Goal: Task Accomplishment & Management: Complete application form

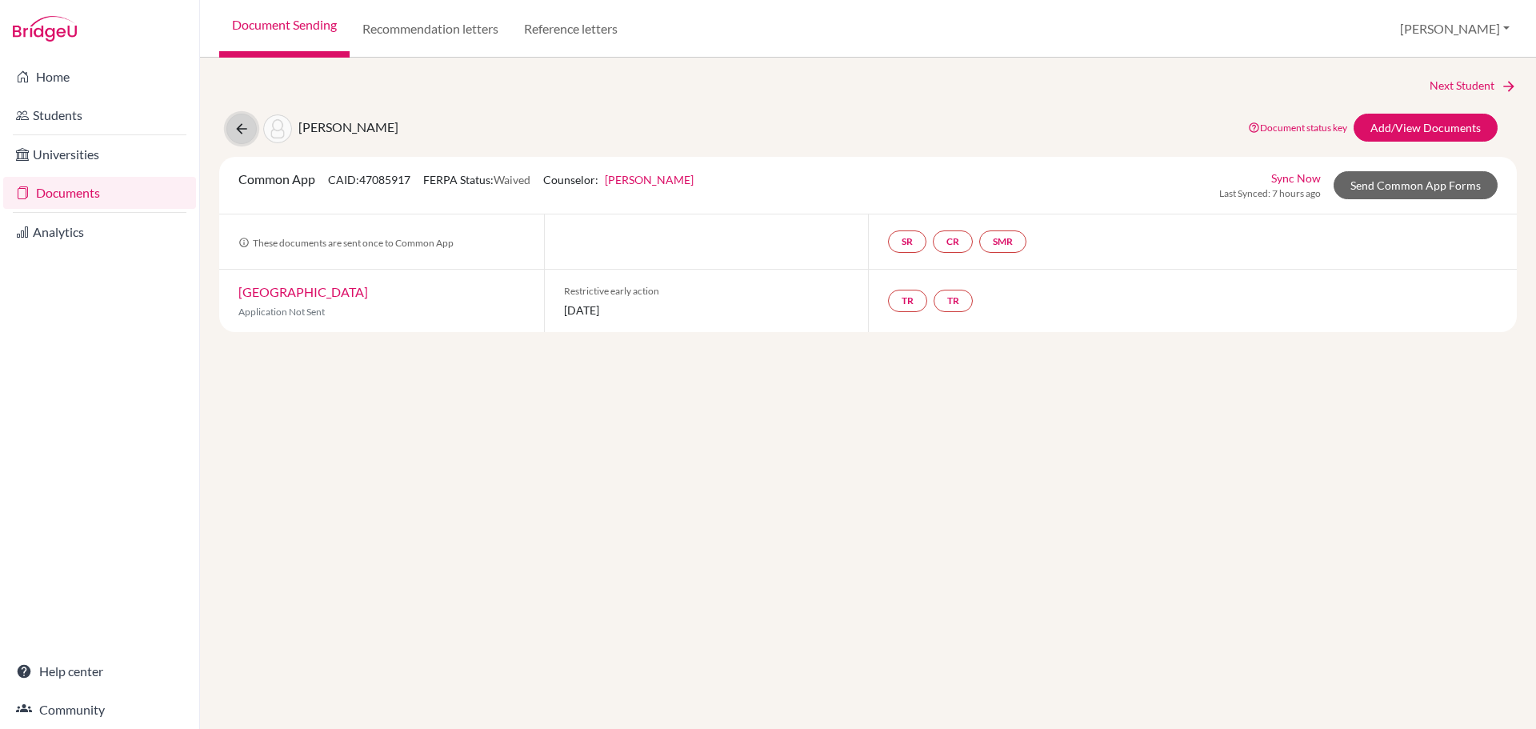
click at [236, 126] on icon at bounding box center [242, 129] width 16 height 16
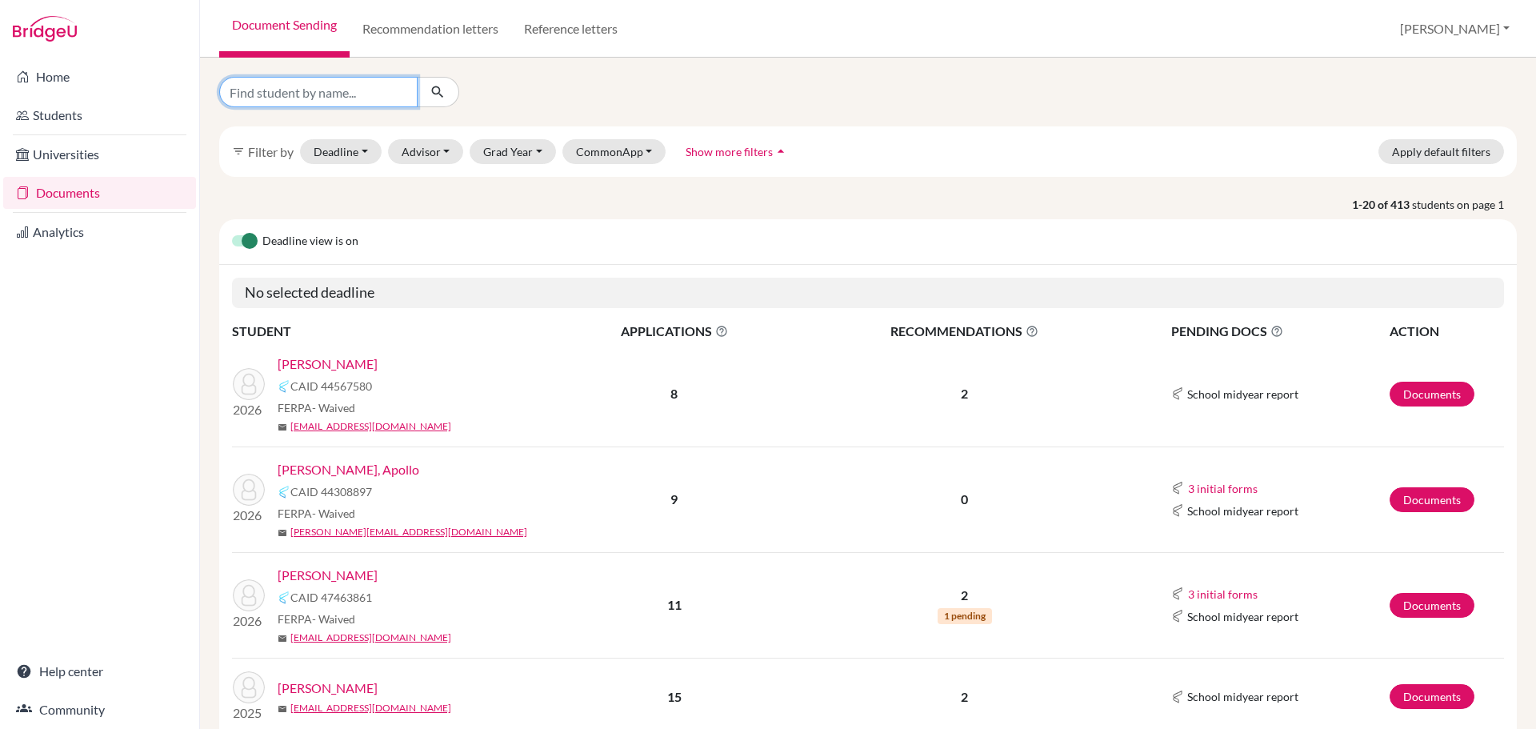
click at [338, 96] on input "Find student by name..." at bounding box center [318, 92] width 198 height 30
type input "doshi"
click button "submit" at bounding box center [438, 92] width 42 height 30
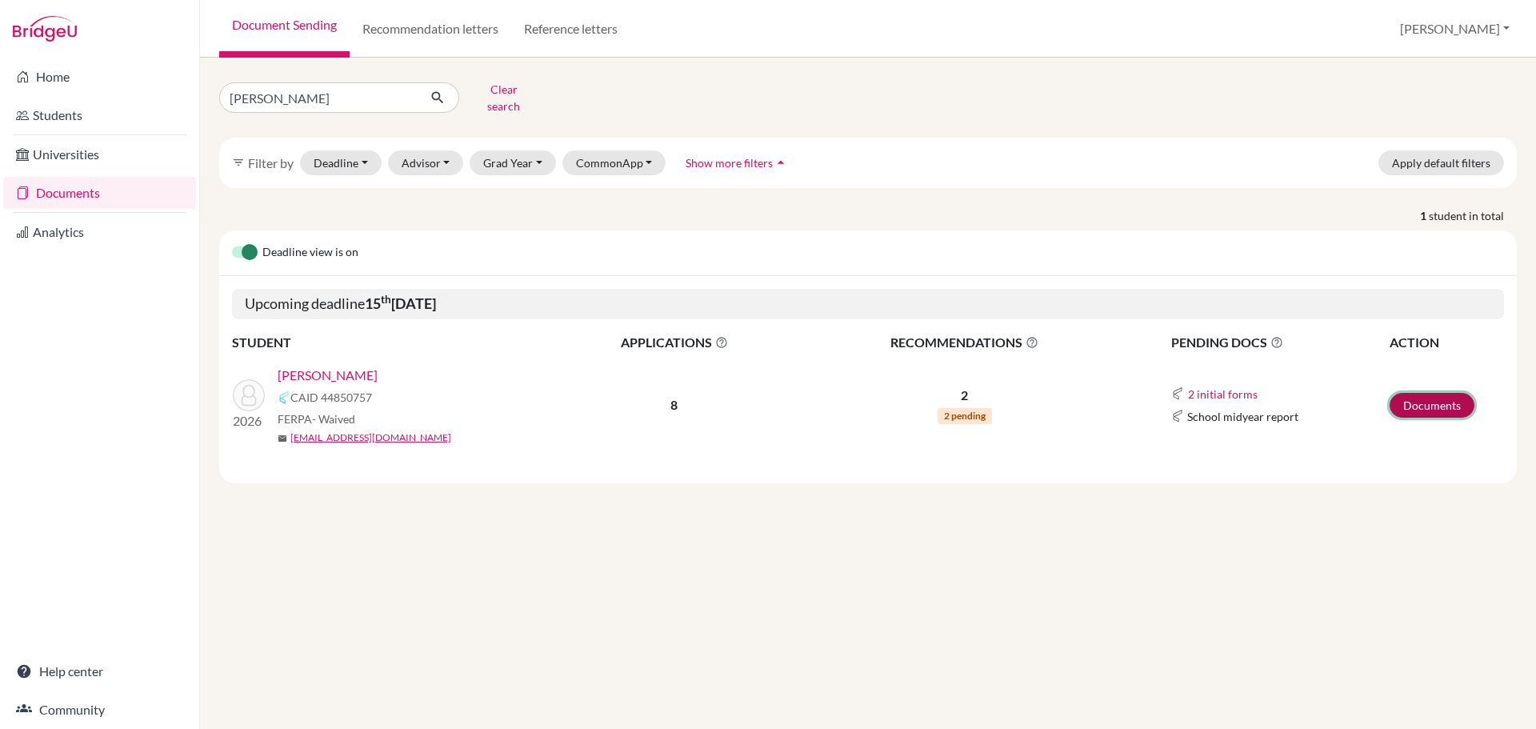
click at [1417, 402] on link "Documents" at bounding box center [1431, 405] width 85 height 25
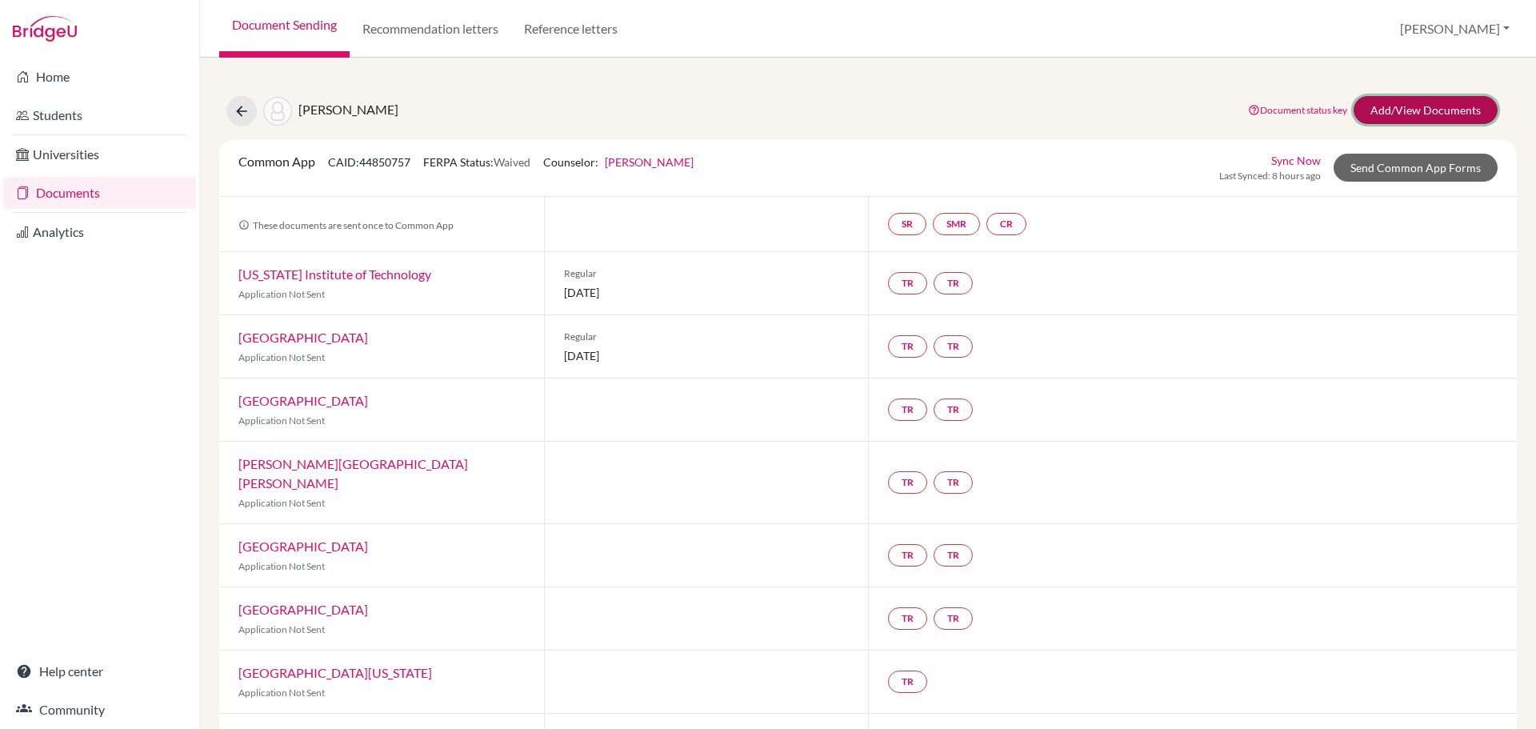
click at [1376, 105] on link "Add/View Documents" at bounding box center [1425, 110] width 144 height 28
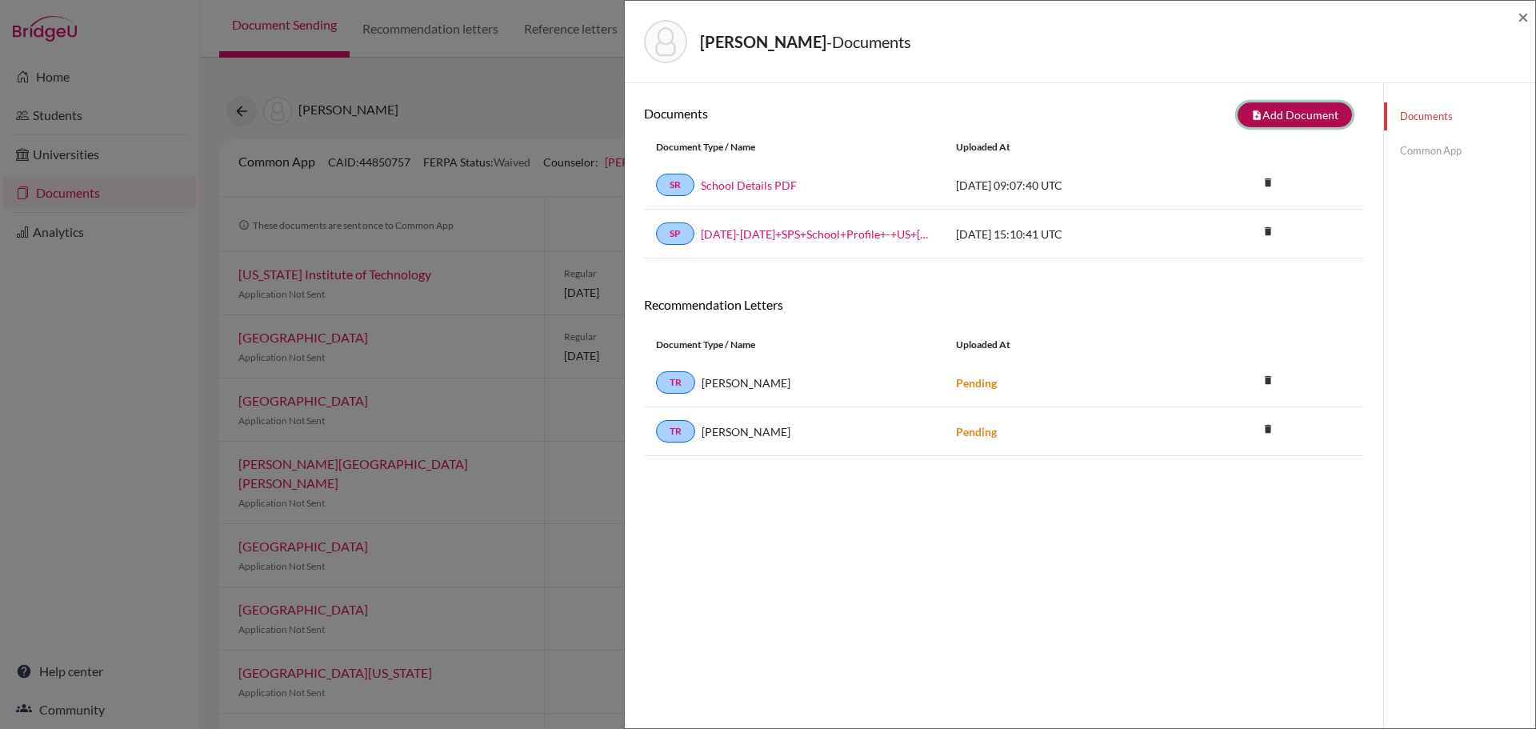
click at [1293, 117] on button "note_add Add Document" at bounding box center [1294, 114] width 114 height 25
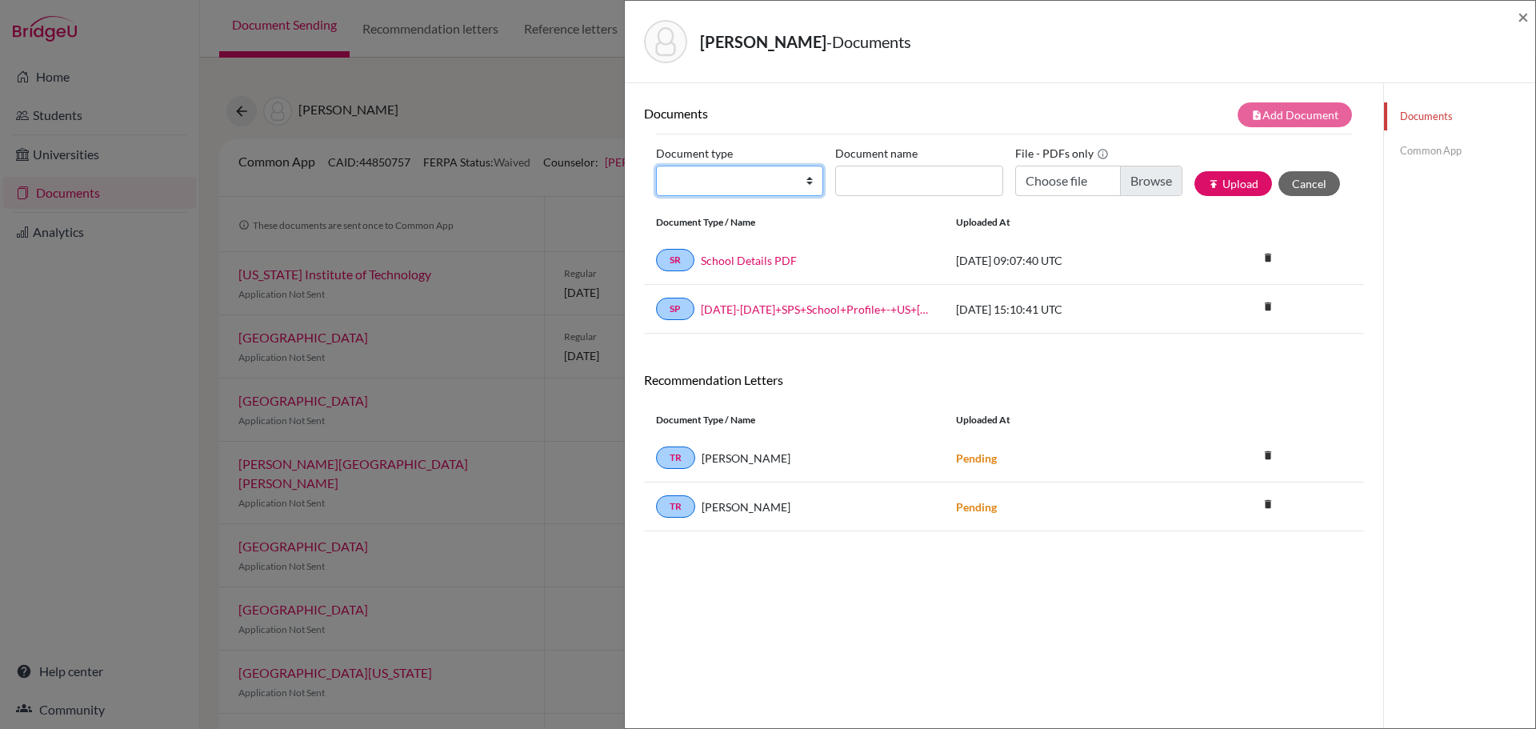
click at [805, 185] on select "Change explanation for Common App reports Counselor recommendation Internationa…" at bounding box center [739, 181] width 167 height 30
select select "2"
click at [656, 166] on select "Change explanation for Common App reports Counselor recommendation Internationa…" at bounding box center [739, 181] width 167 height 30
click at [877, 174] on input "Document name" at bounding box center [918, 181] width 167 height 30
type input "Doshi, Shrey - Transcript"
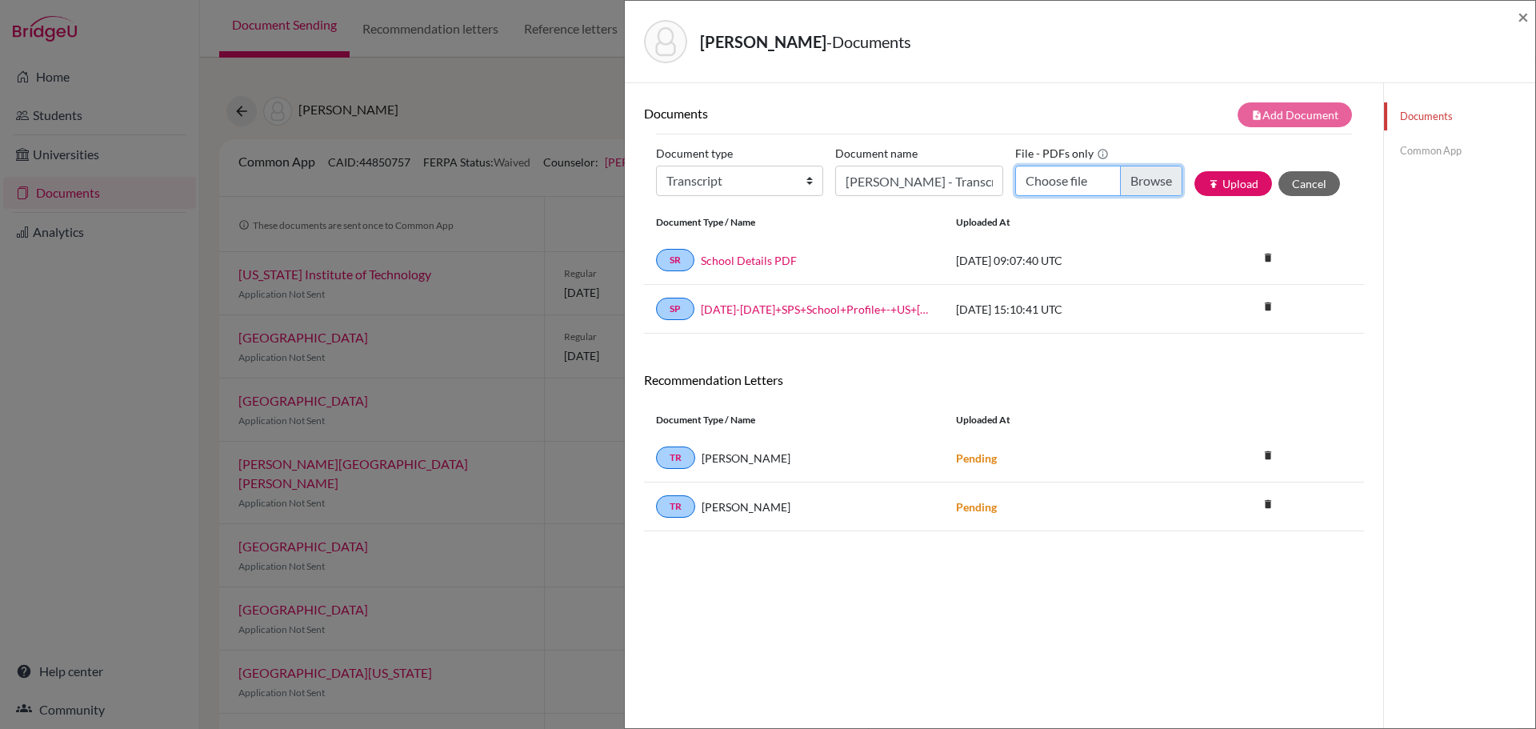
click at [1131, 183] on input "Choose file" at bounding box center [1098, 181] width 167 height 30
type input "C:\fakepath\Doshi, Shrey - Transcript.pdf"
click at [1229, 183] on button "publish Upload" at bounding box center [1233, 183] width 78 height 25
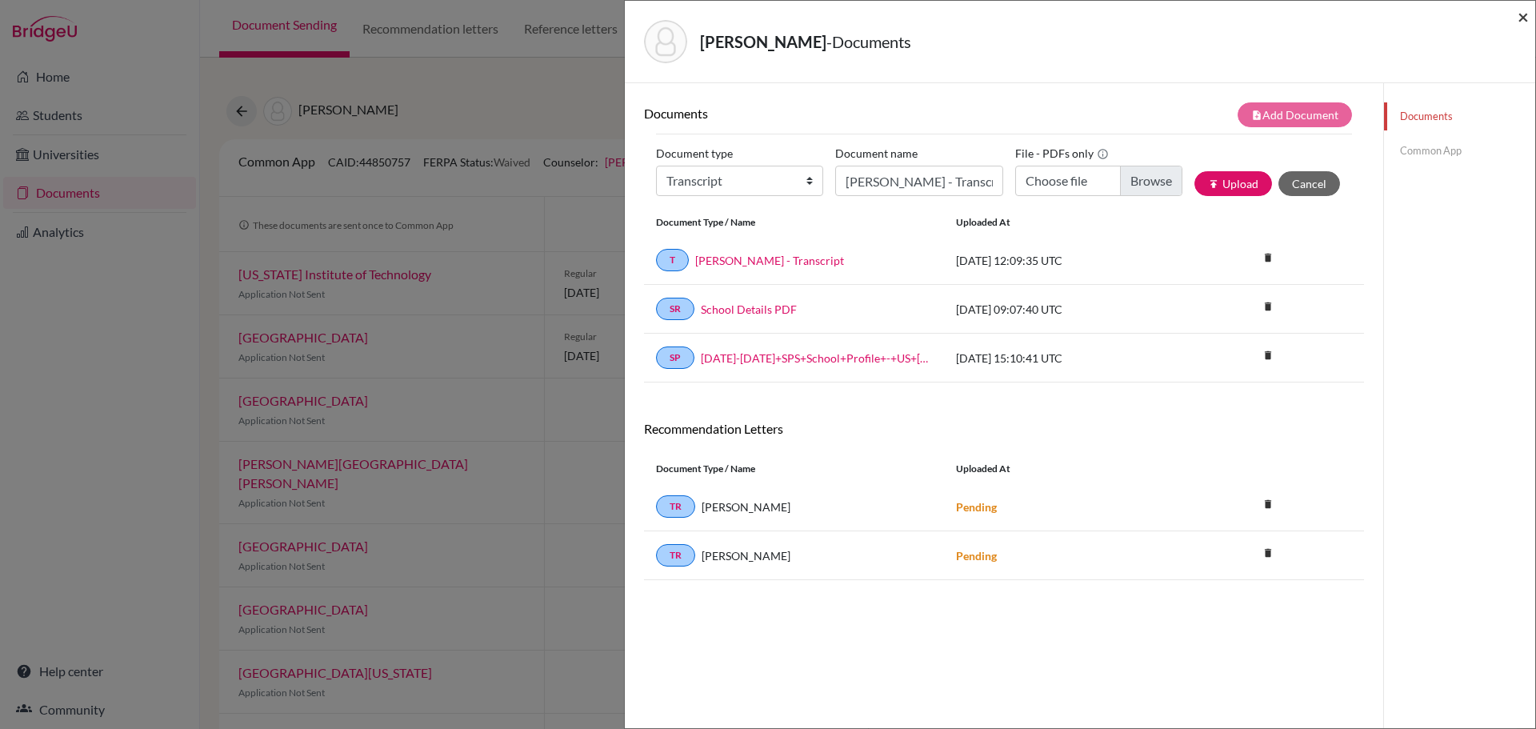
click at [1522, 17] on span "×" at bounding box center [1522, 16] width 11 height 23
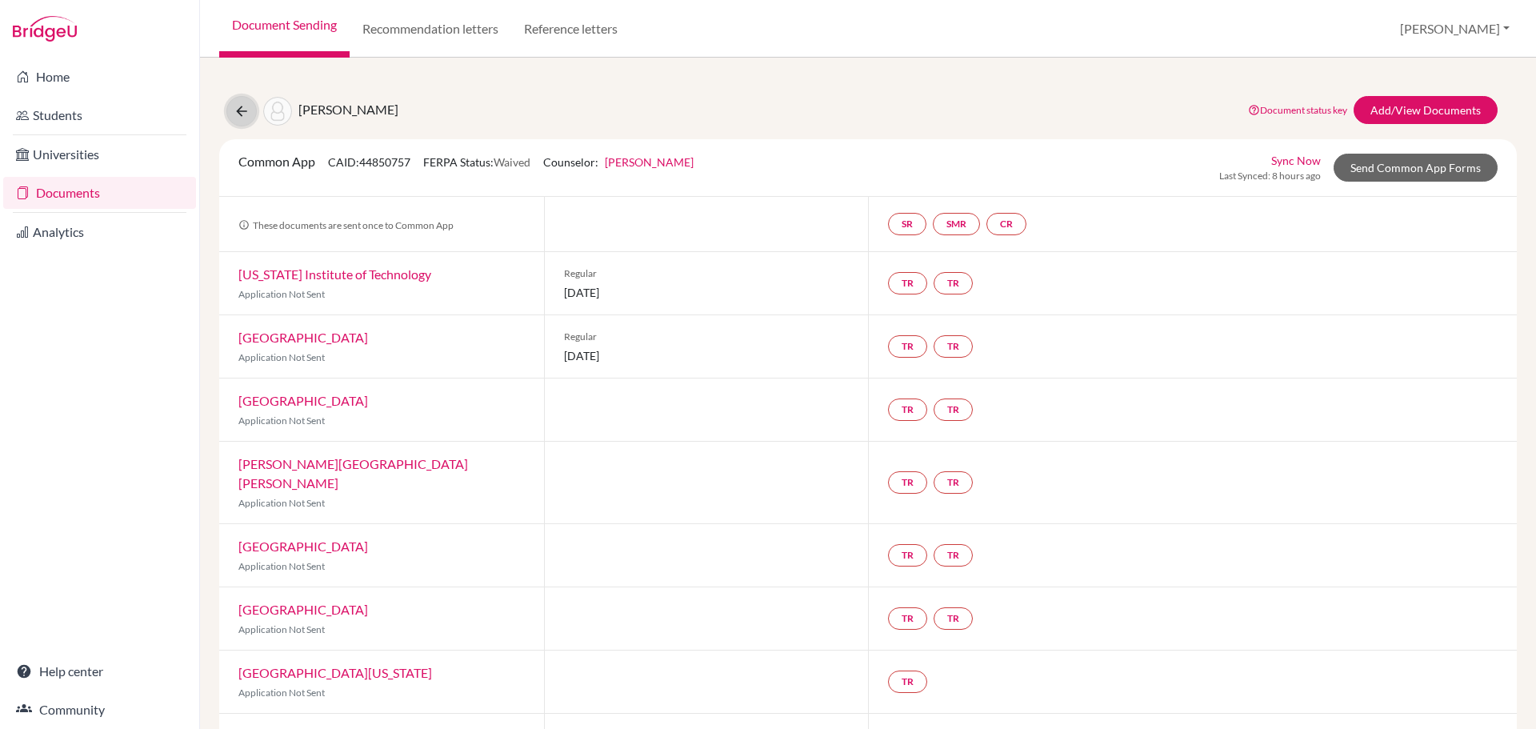
click at [238, 118] on icon at bounding box center [242, 111] width 16 height 16
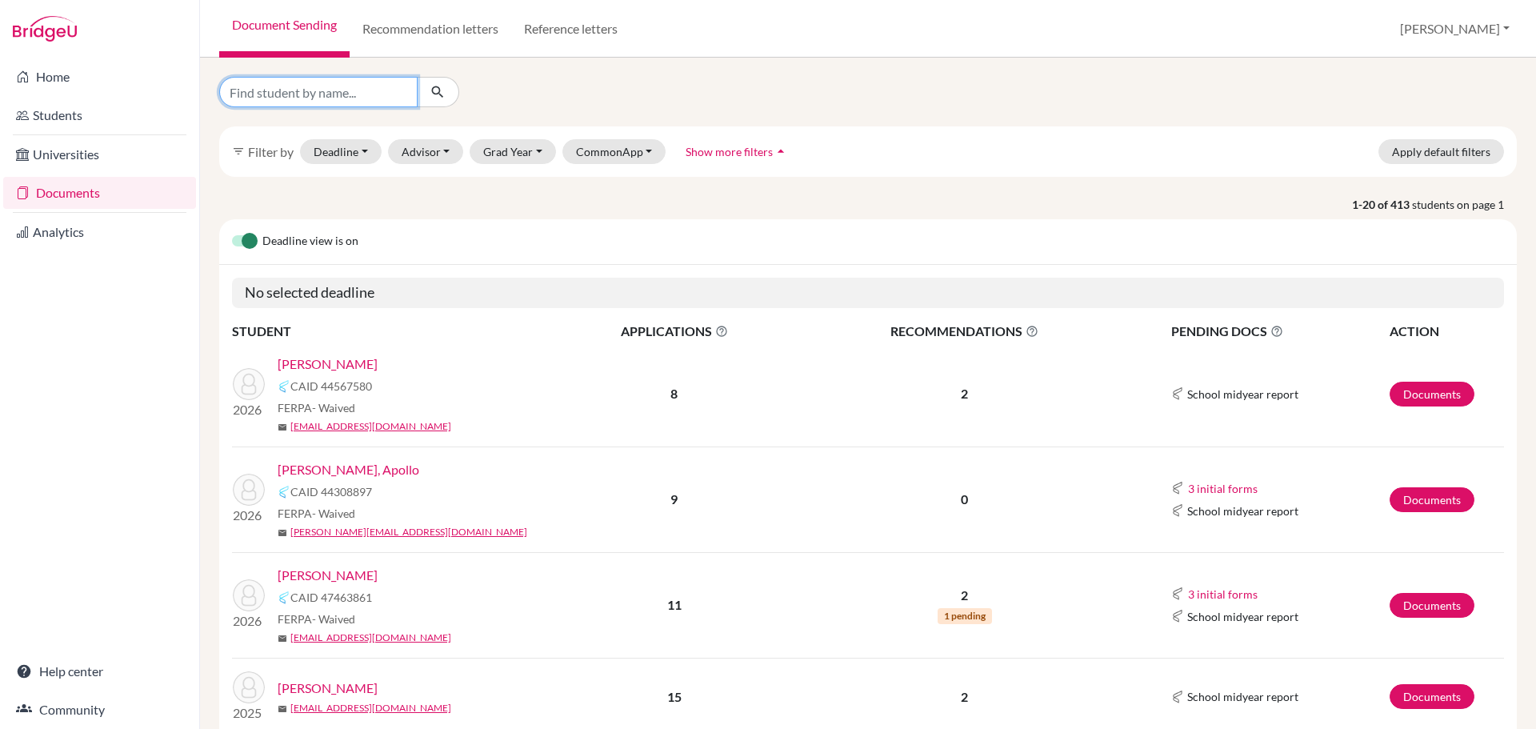
click at [320, 86] on input "Find student by name..." at bounding box center [318, 92] width 198 height 30
type input "barn"
click button "submit" at bounding box center [438, 92] width 42 height 30
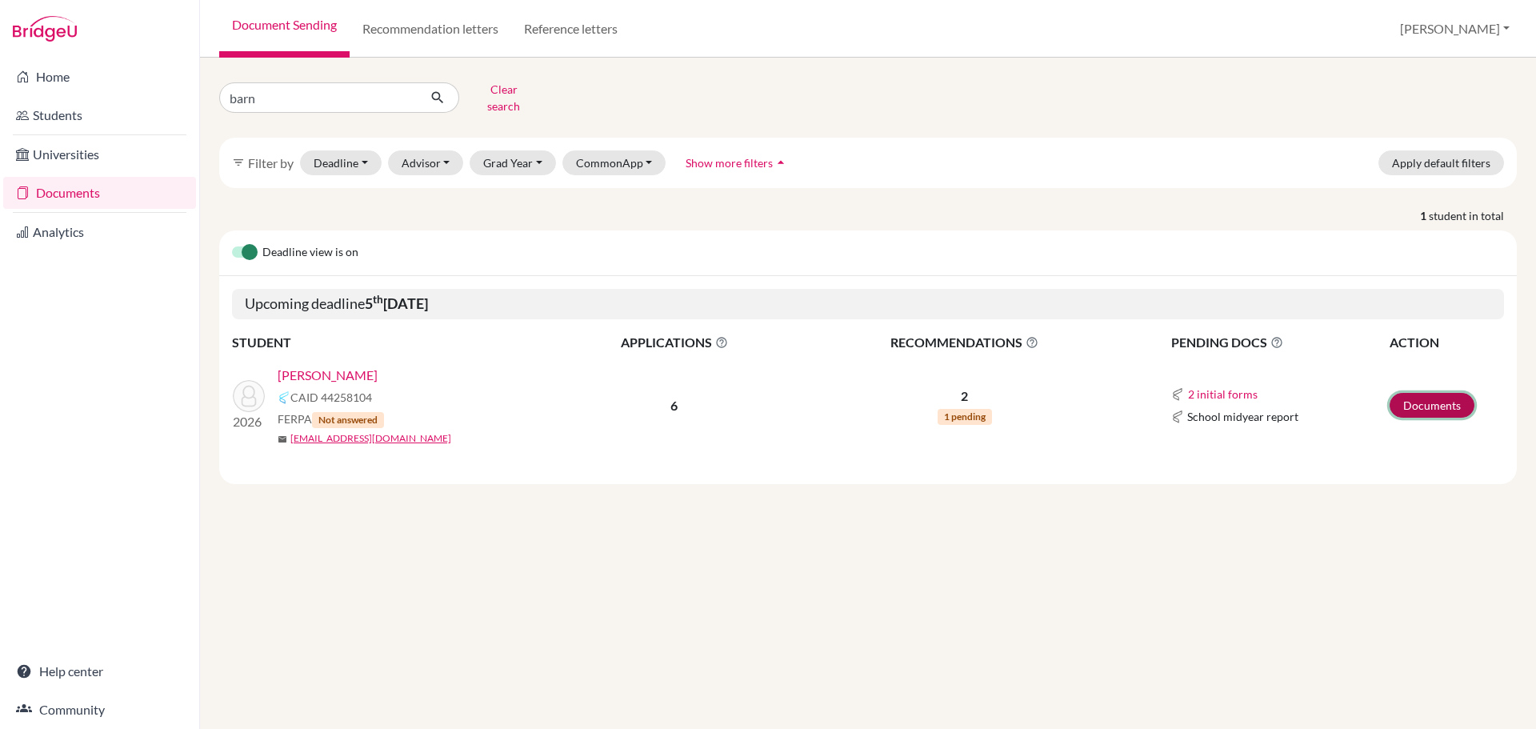
click at [1432, 395] on link "Documents" at bounding box center [1431, 405] width 85 height 25
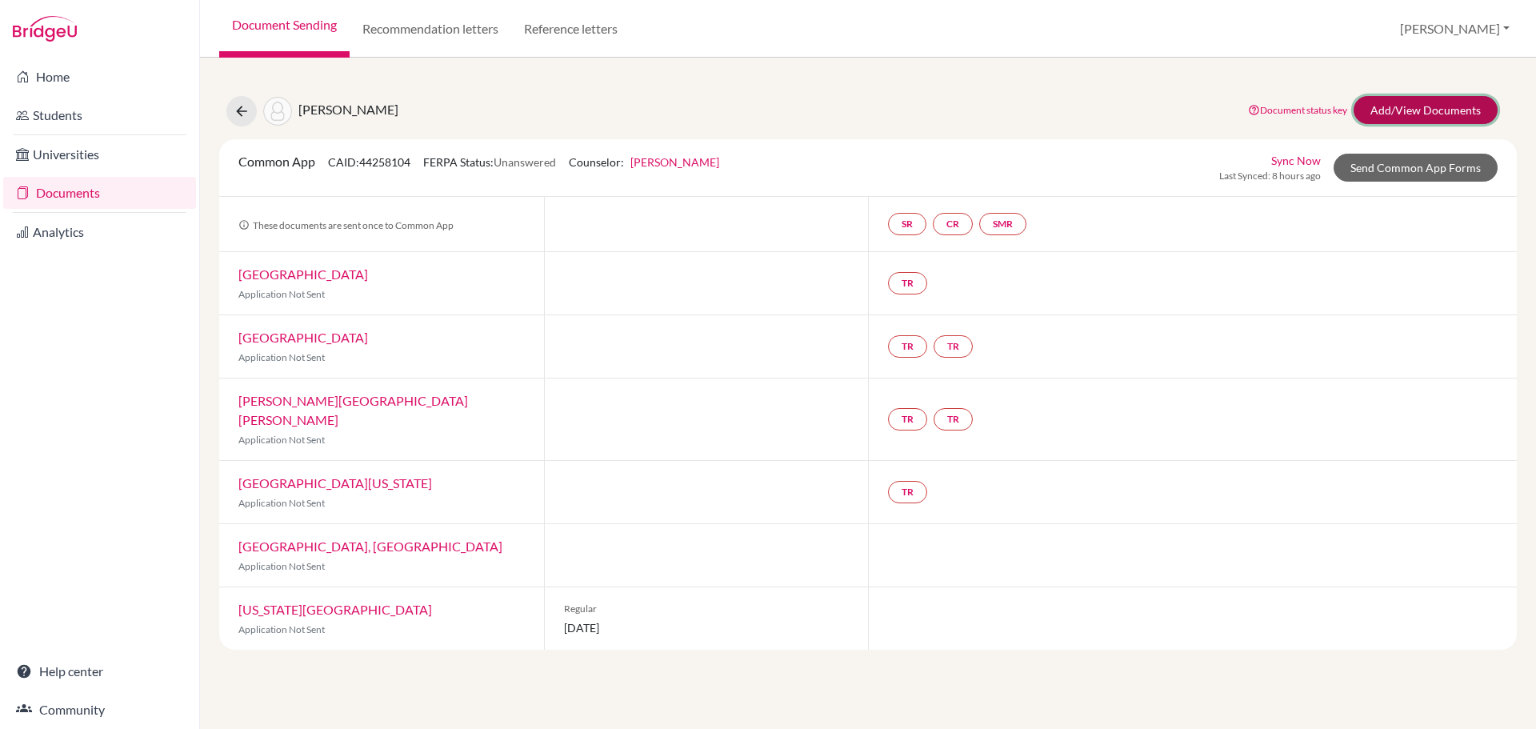
click at [1415, 107] on link "Add/View Documents" at bounding box center [1425, 110] width 144 height 28
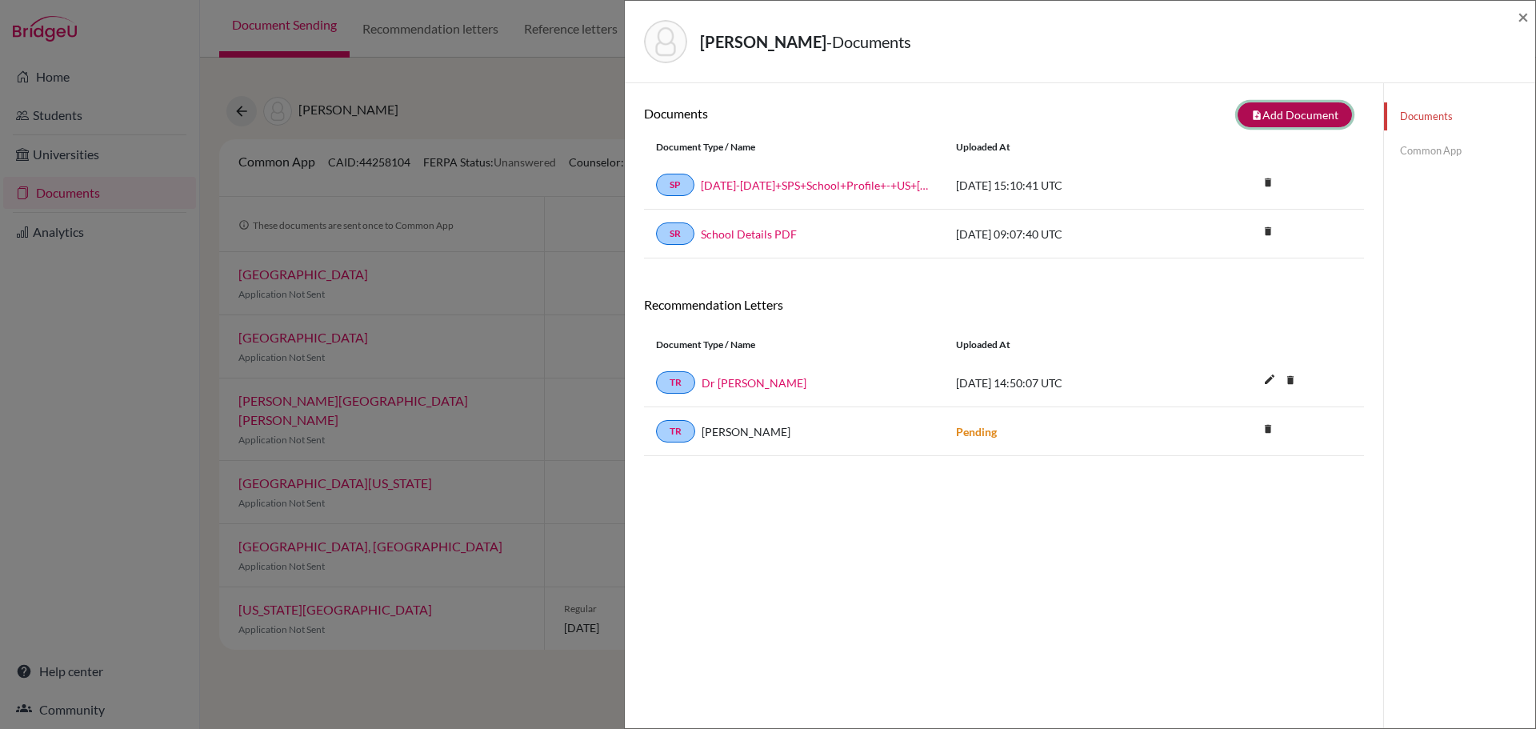
click at [1281, 116] on button "note_add Add Document" at bounding box center [1294, 114] width 114 height 25
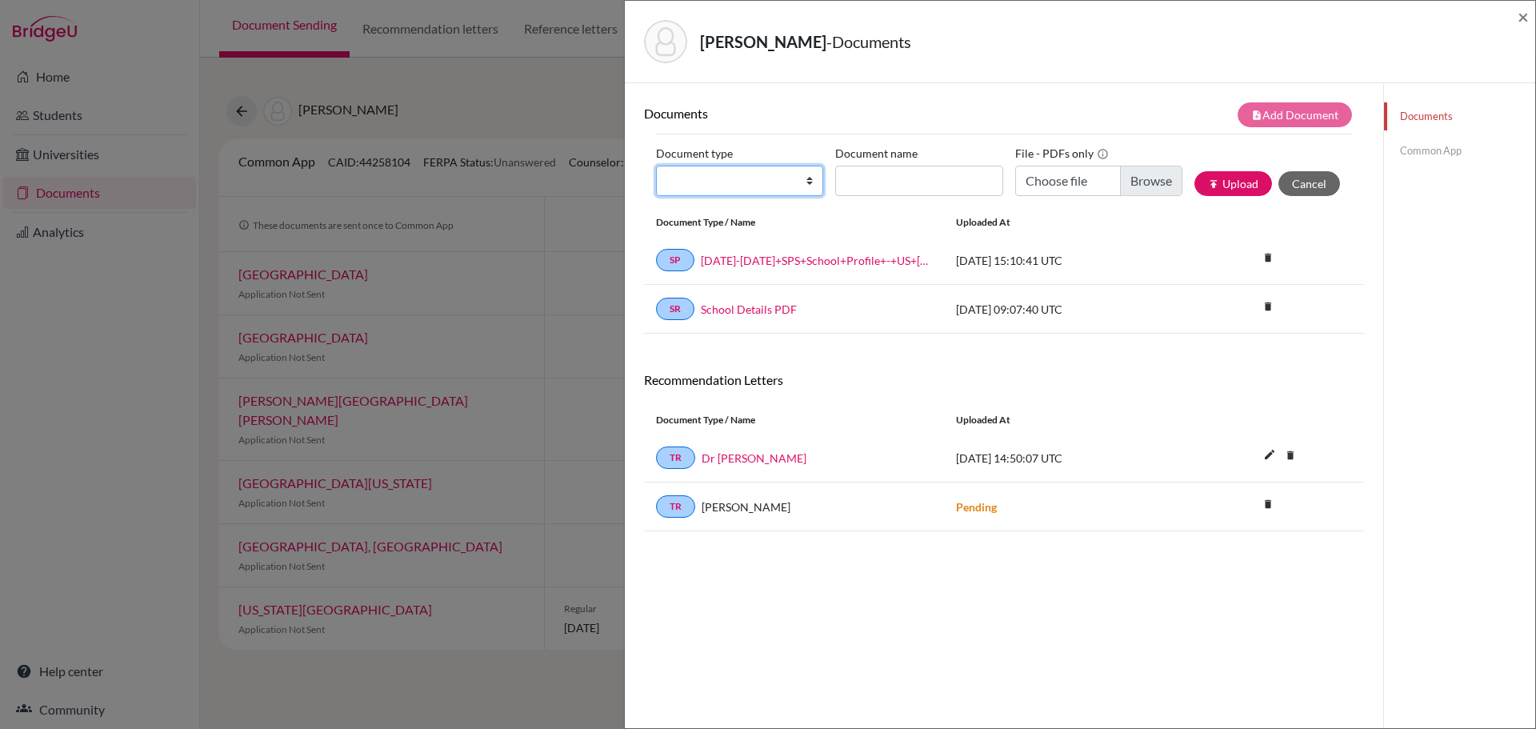
drag, startPoint x: 806, startPoint y: 184, endPoint x: 797, endPoint y: 193, distance: 13.0
click at [806, 184] on select "Change explanation for Common App reports Counselor recommendation Internationa…" at bounding box center [739, 181] width 167 height 30
select select "2"
click at [656, 166] on select "Change explanation for Common App reports Counselor recommendation Internationa…" at bounding box center [739, 181] width 167 height 30
click at [877, 177] on input "Document name" at bounding box center [918, 181] width 167 height 30
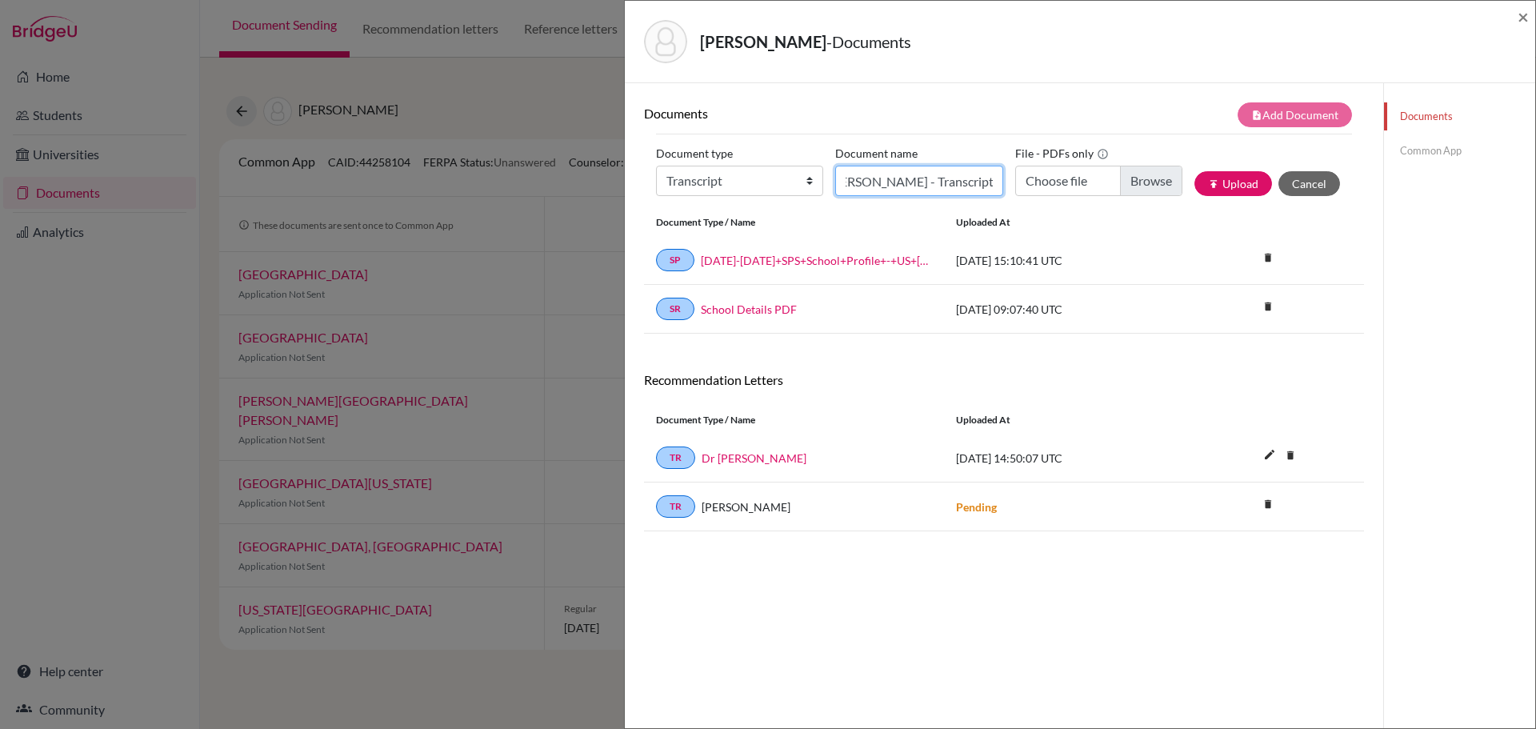
scroll to position [0, 22]
type input "Barnes, Nathaniel - Transcript"
click at [1146, 182] on input "Choose file" at bounding box center [1098, 181] width 167 height 30
type input "C:\fakepath\Barnes, Nathaniel - Transcript.pdf"
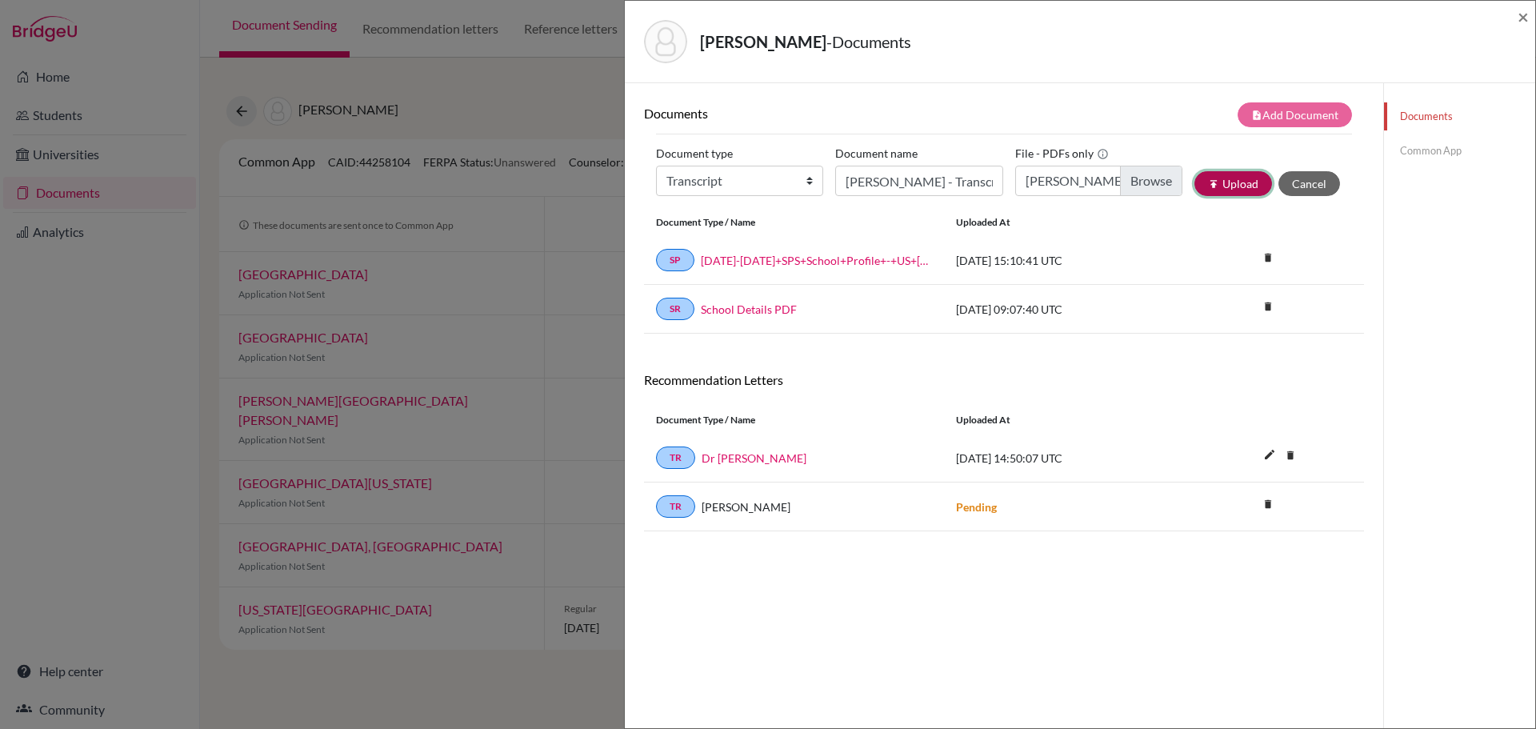
click at [1229, 188] on button "publish Upload" at bounding box center [1233, 183] width 78 height 25
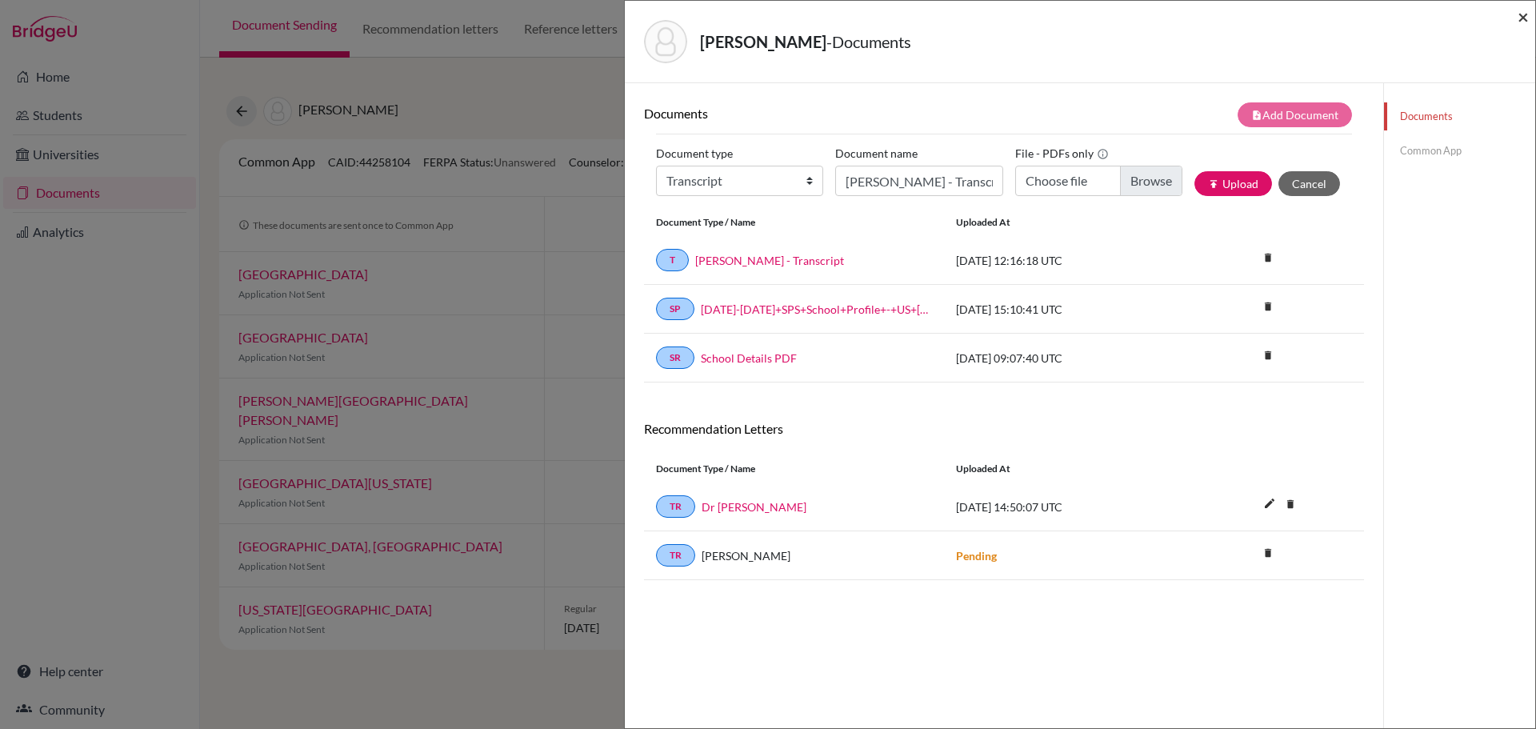
click at [1520, 18] on span "×" at bounding box center [1522, 16] width 11 height 23
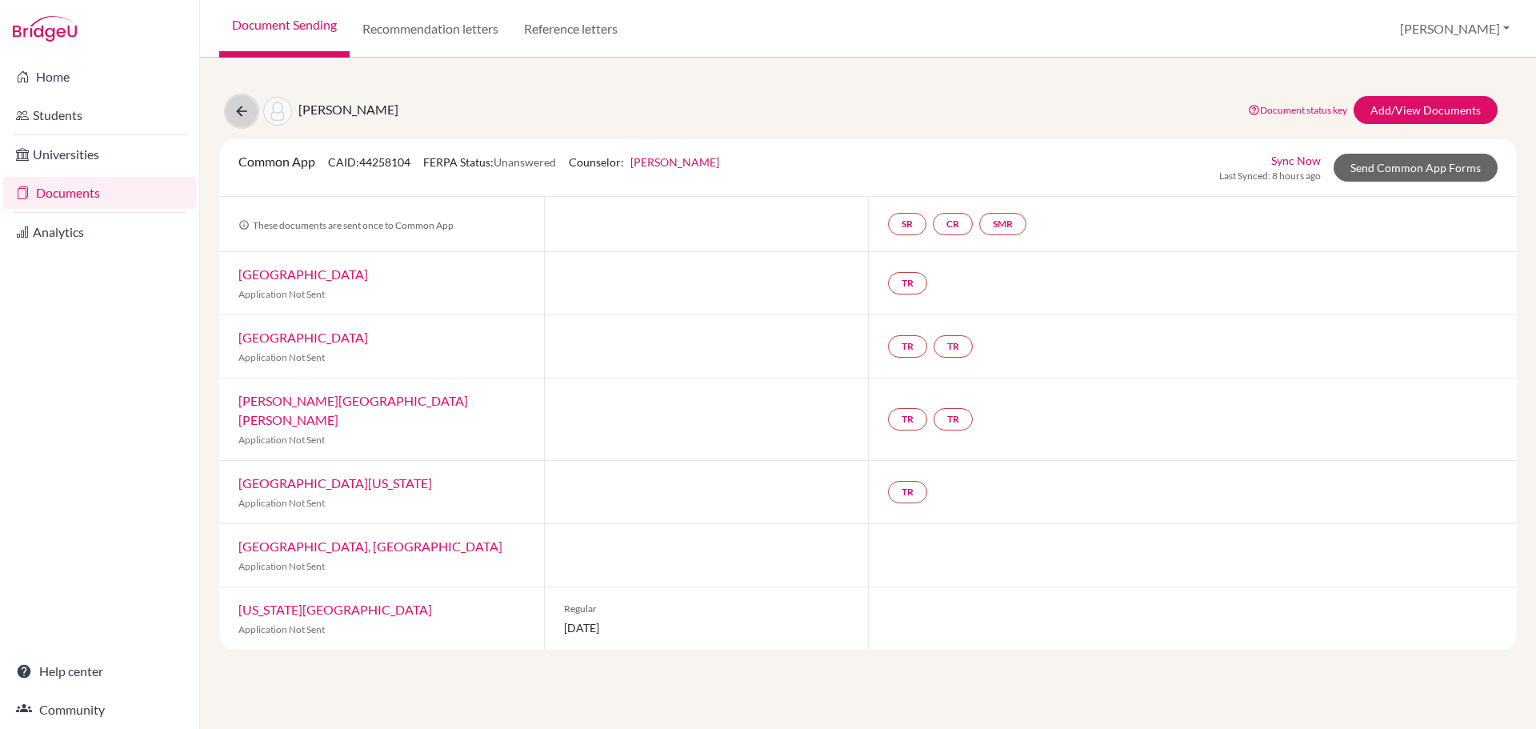
click at [236, 113] on icon at bounding box center [242, 111] width 16 height 16
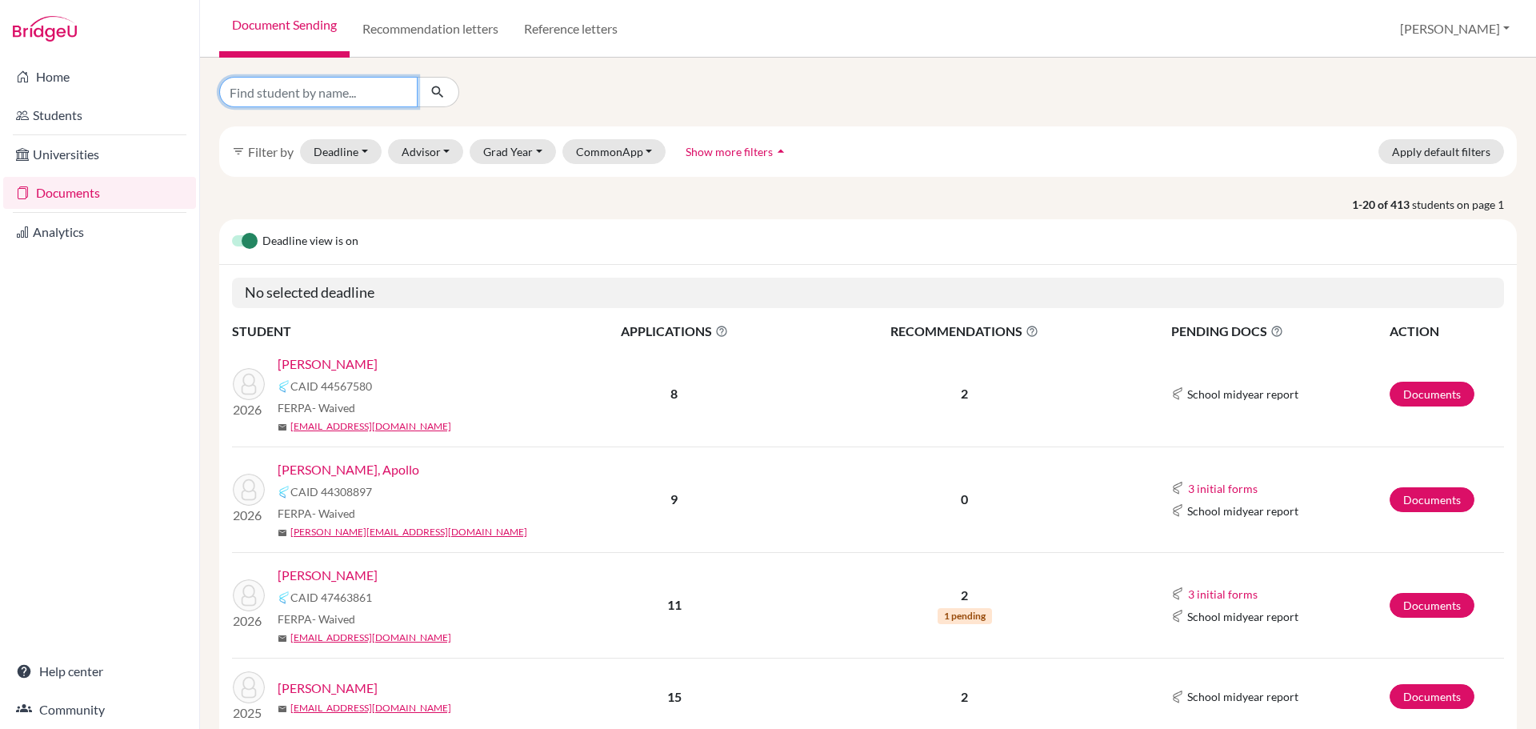
click at [322, 91] on input "Find student by name..." at bounding box center [318, 92] width 198 height 30
type input "zub"
click button "submit" at bounding box center [438, 92] width 42 height 30
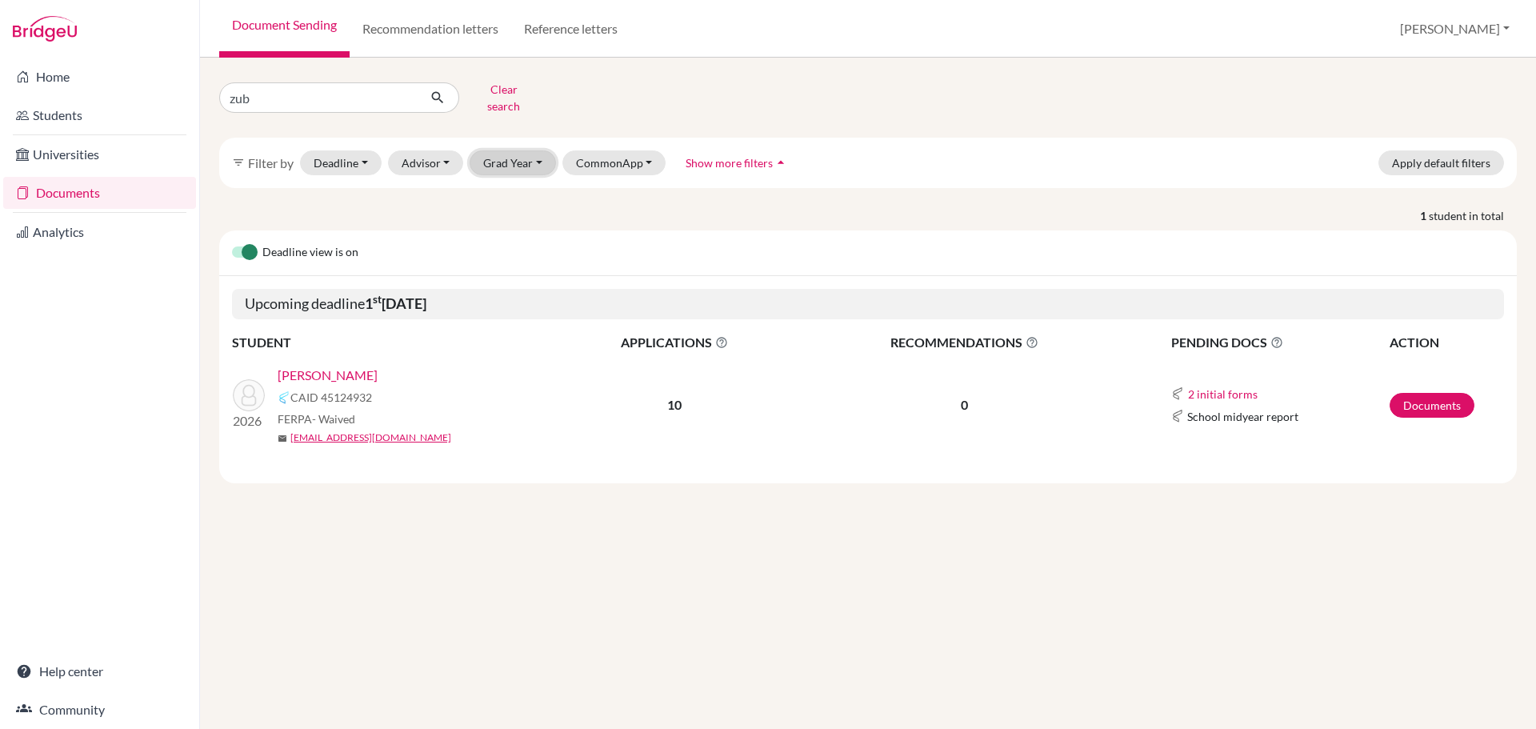
click at [537, 153] on button "Grad Year" at bounding box center [512, 162] width 86 height 25
click at [514, 187] on span "2026" at bounding box center [503, 196] width 29 height 19
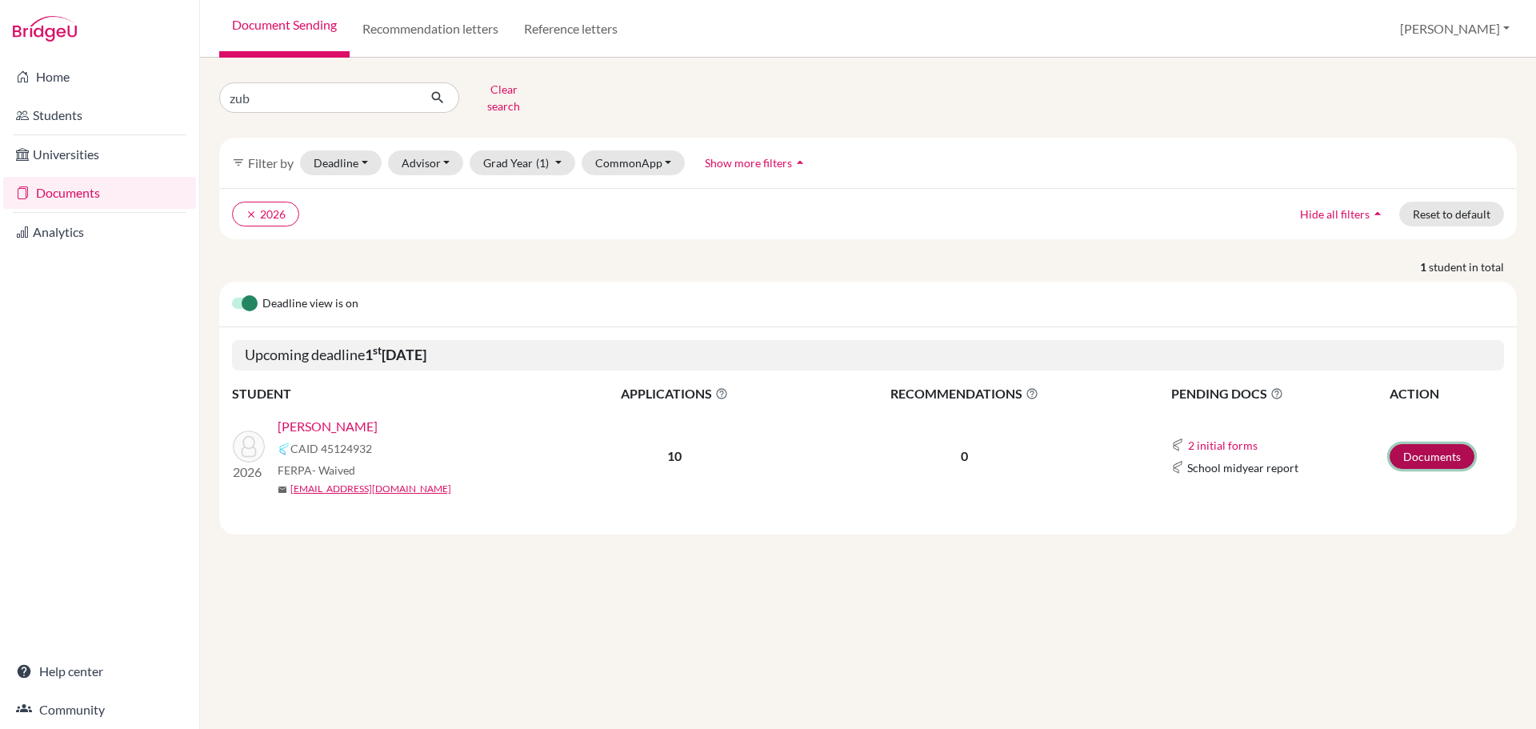
click at [1440, 444] on link "Documents" at bounding box center [1431, 456] width 85 height 25
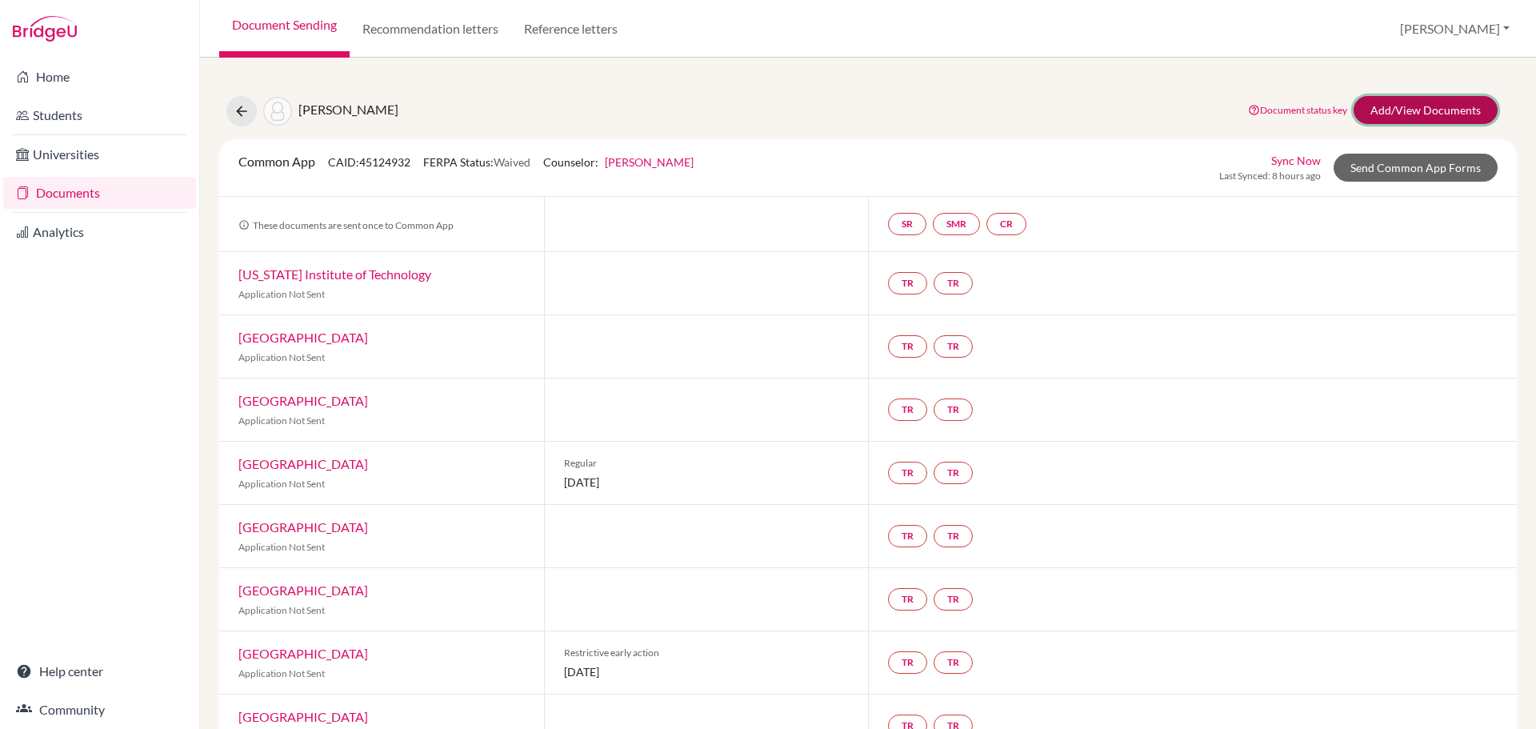
click at [1396, 117] on link "Add/View Documents" at bounding box center [1425, 110] width 144 height 28
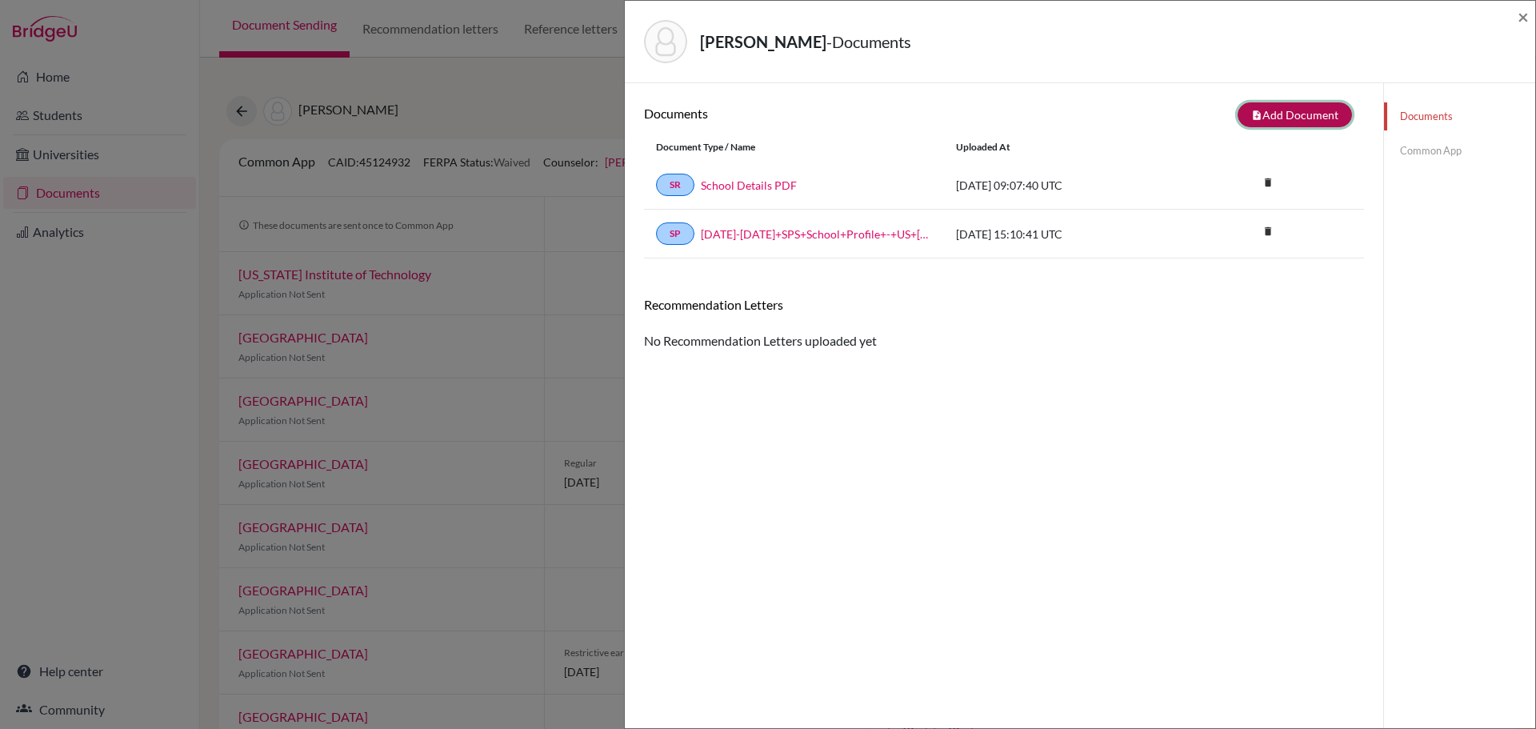
click at [1280, 113] on button "note_add Add Document" at bounding box center [1294, 114] width 114 height 25
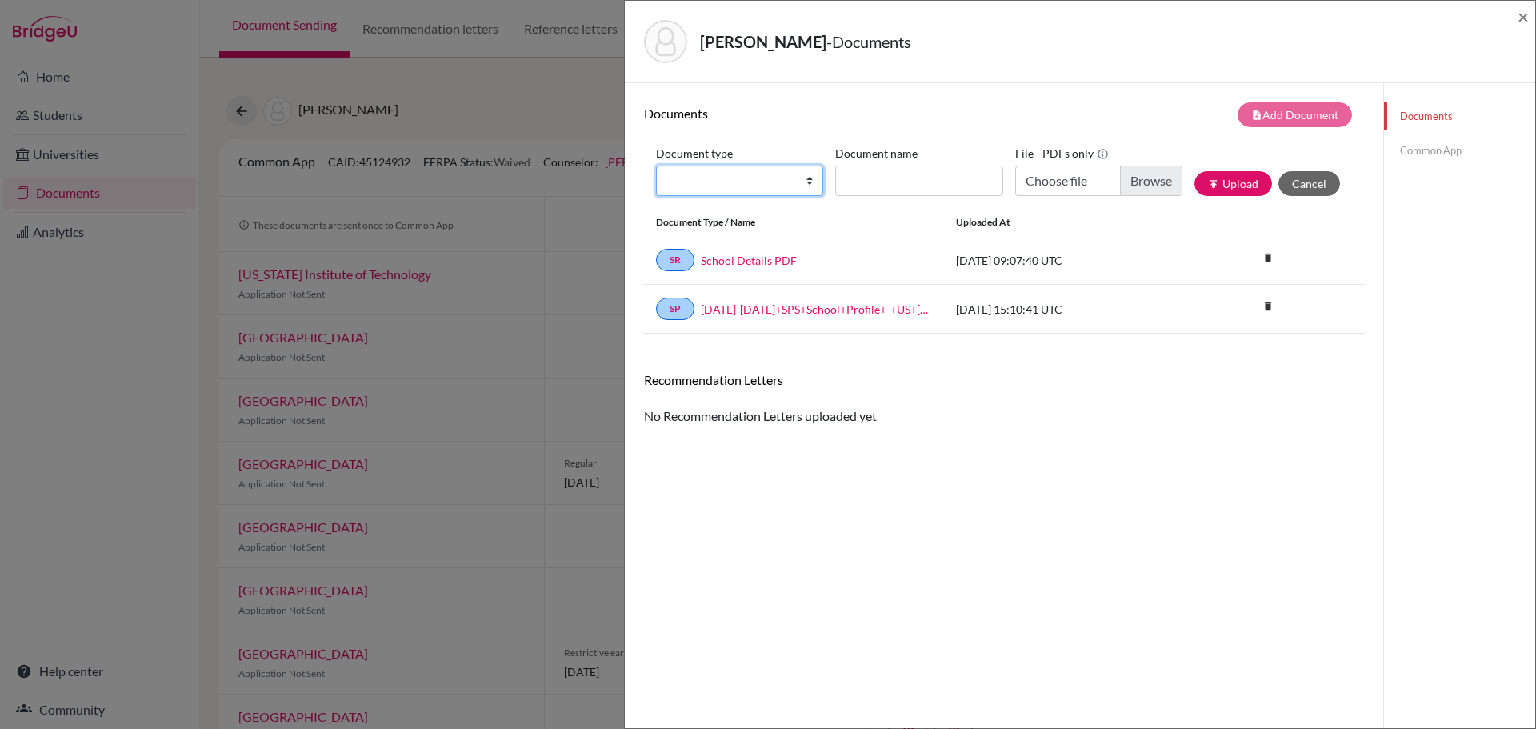
click at [806, 186] on select "Change explanation for Common App reports Counselor recommendation Internationa…" at bounding box center [739, 181] width 167 height 30
select select "2"
click at [656, 166] on select "Change explanation for Common App reports Counselor recommendation Internationa…" at bounding box center [739, 181] width 167 height 30
click at [882, 185] on input "Document name" at bounding box center [918, 181] width 167 height 30
click at [949, 180] on input "Zubarev, Mikhail -" at bounding box center [918, 181] width 167 height 30
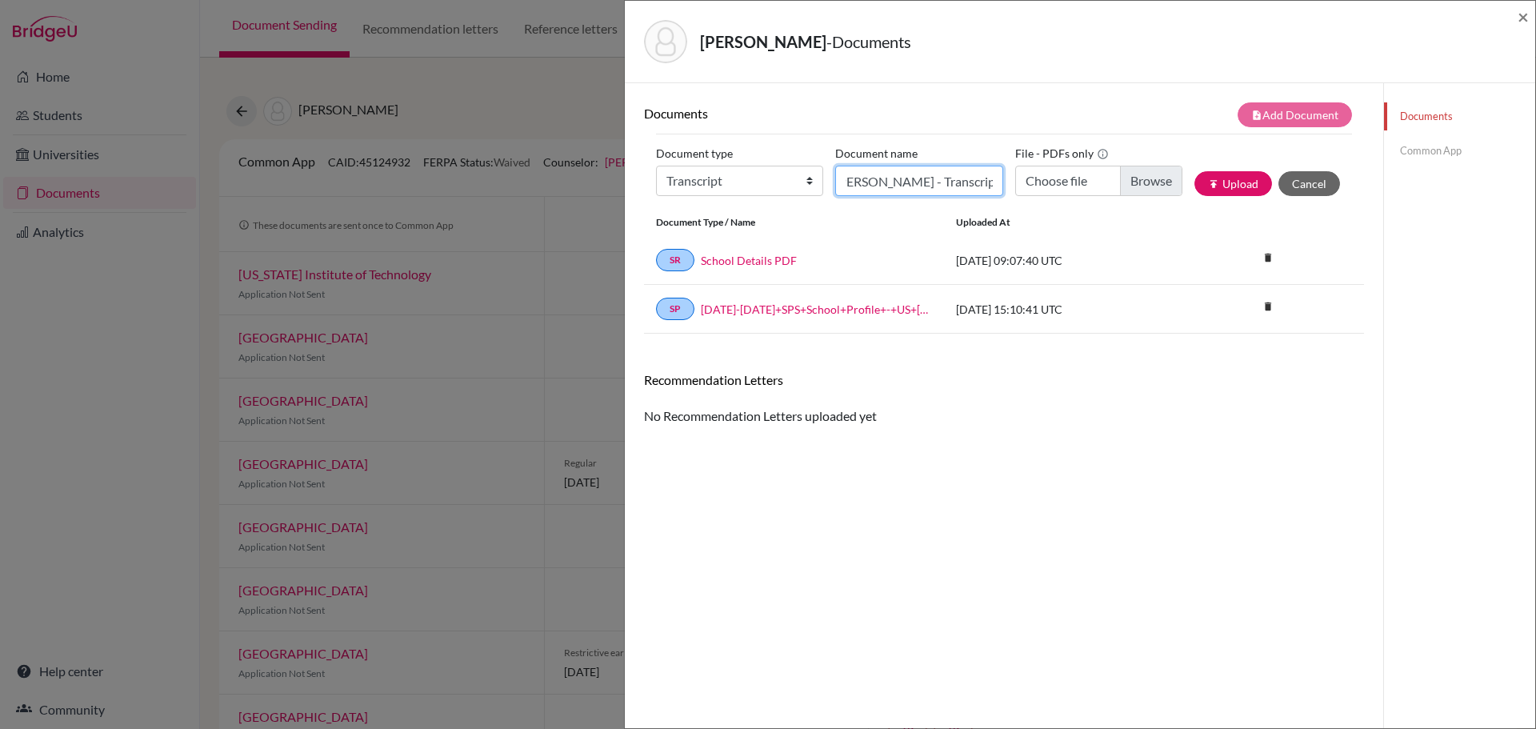
scroll to position [0, 16]
type input "Zubarev, Mikhail - Transcript"
click at [1125, 178] on input "Choose file" at bounding box center [1098, 181] width 167 height 30
type input "C:\fakepath\Zubarev, Mikhail - Transcript.pdf"
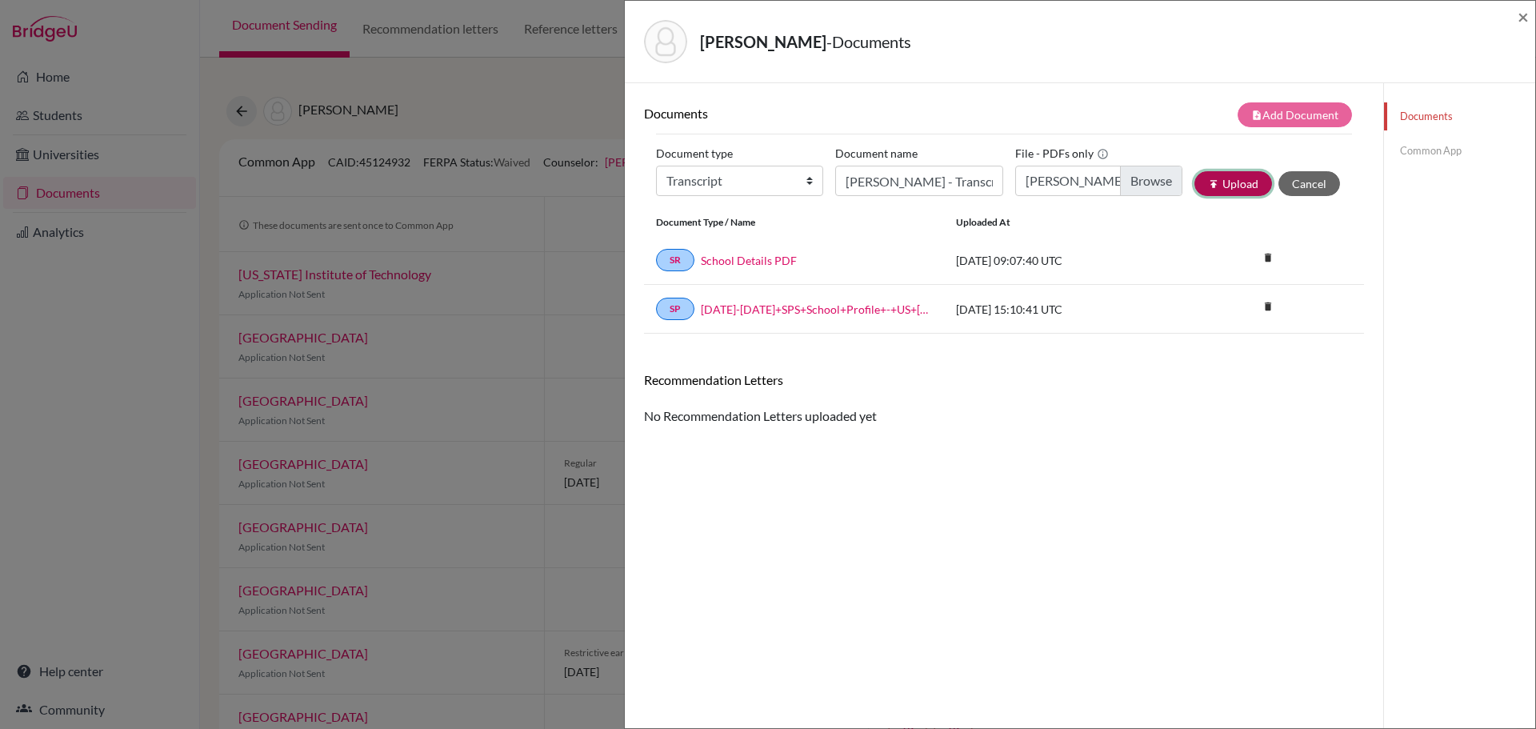
click at [1217, 178] on button "publish Upload" at bounding box center [1233, 183] width 78 height 25
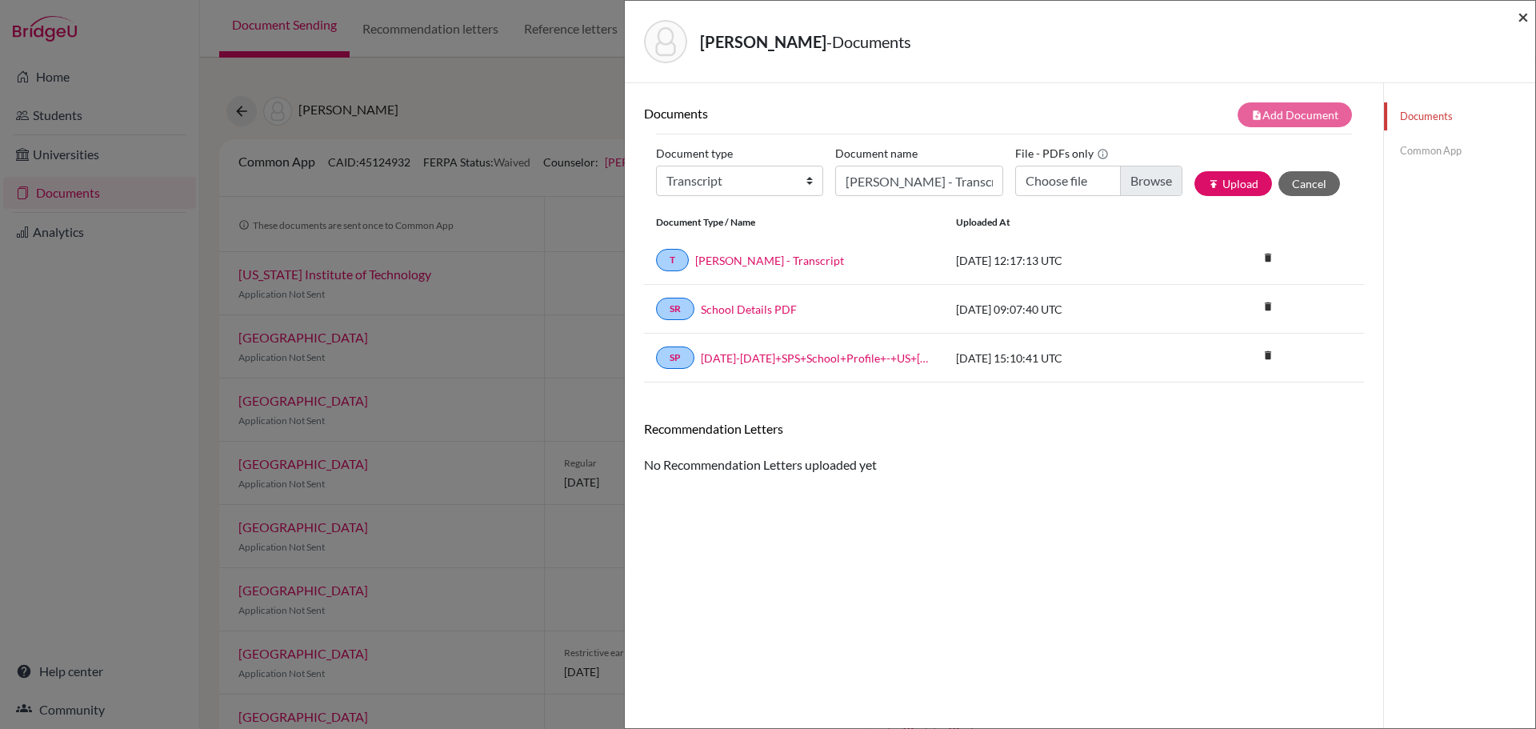
click at [1521, 20] on span "×" at bounding box center [1522, 16] width 11 height 23
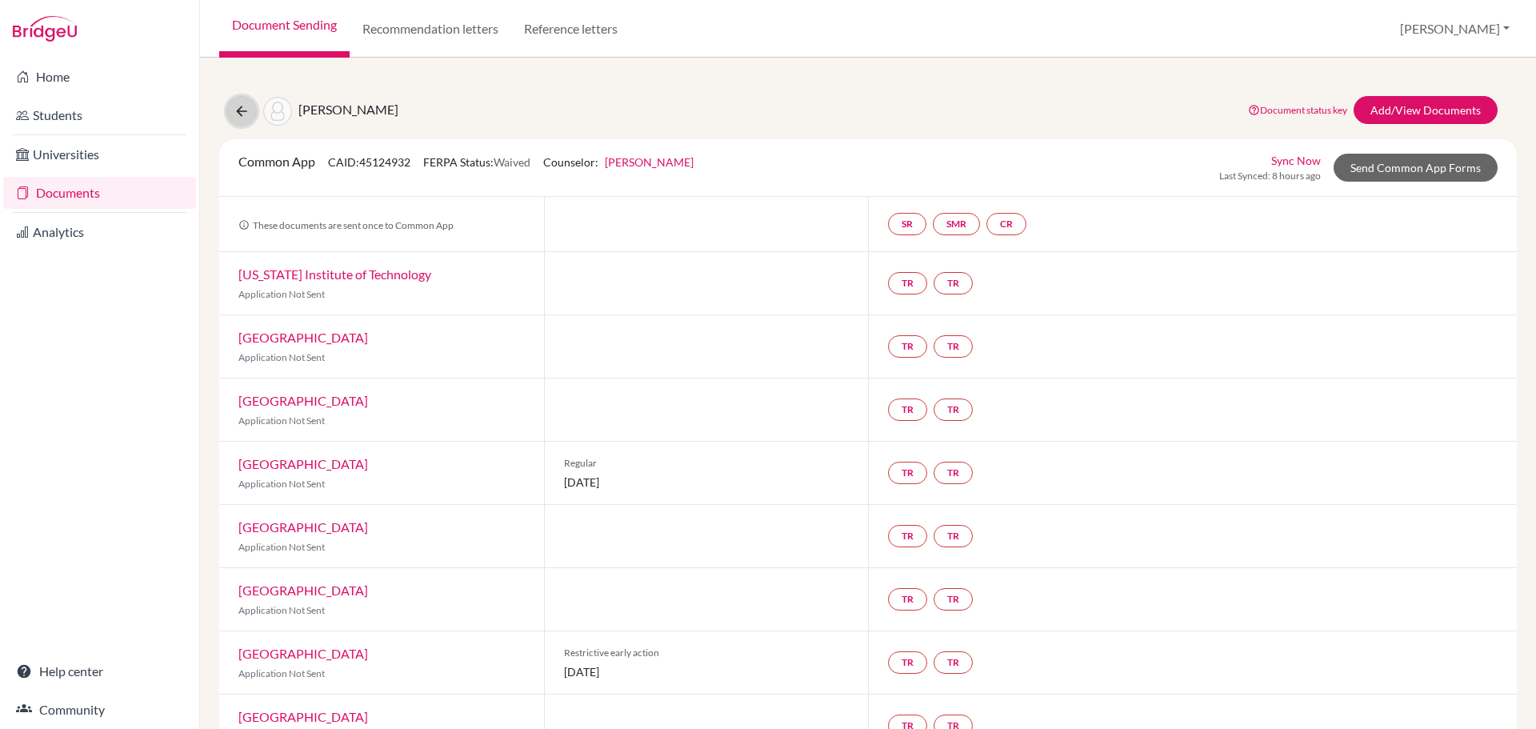
click at [245, 114] on icon at bounding box center [242, 111] width 16 height 16
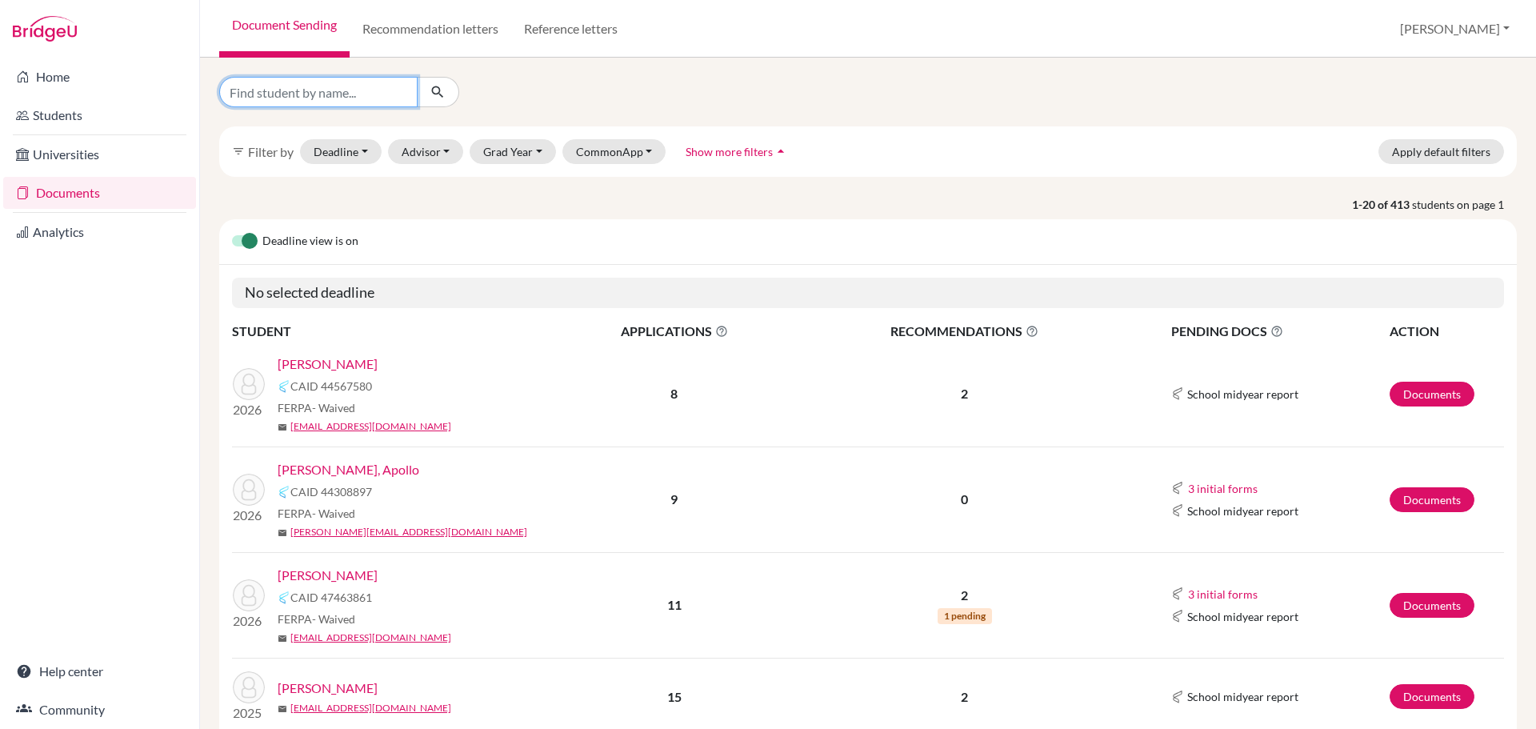
click at [322, 96] on input "Find student by name..." at bounding box center [318, 92] width 198 height 30
type input "fair"
click button "submit" at bounding box center [438, 92] width 42 height 30
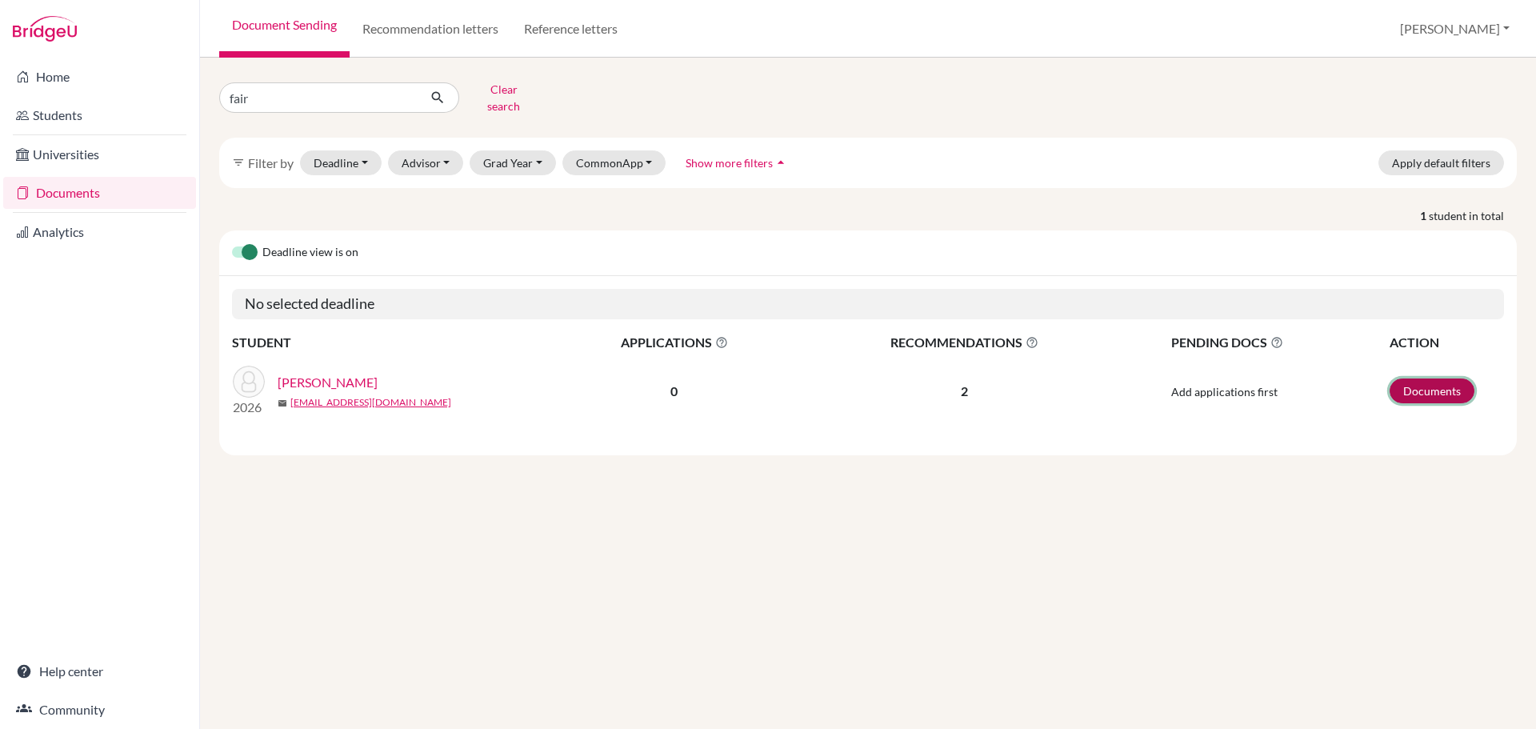
click at [1441, 378] on link "Documents" at bounding box center [1431, 390] width 85 height 25
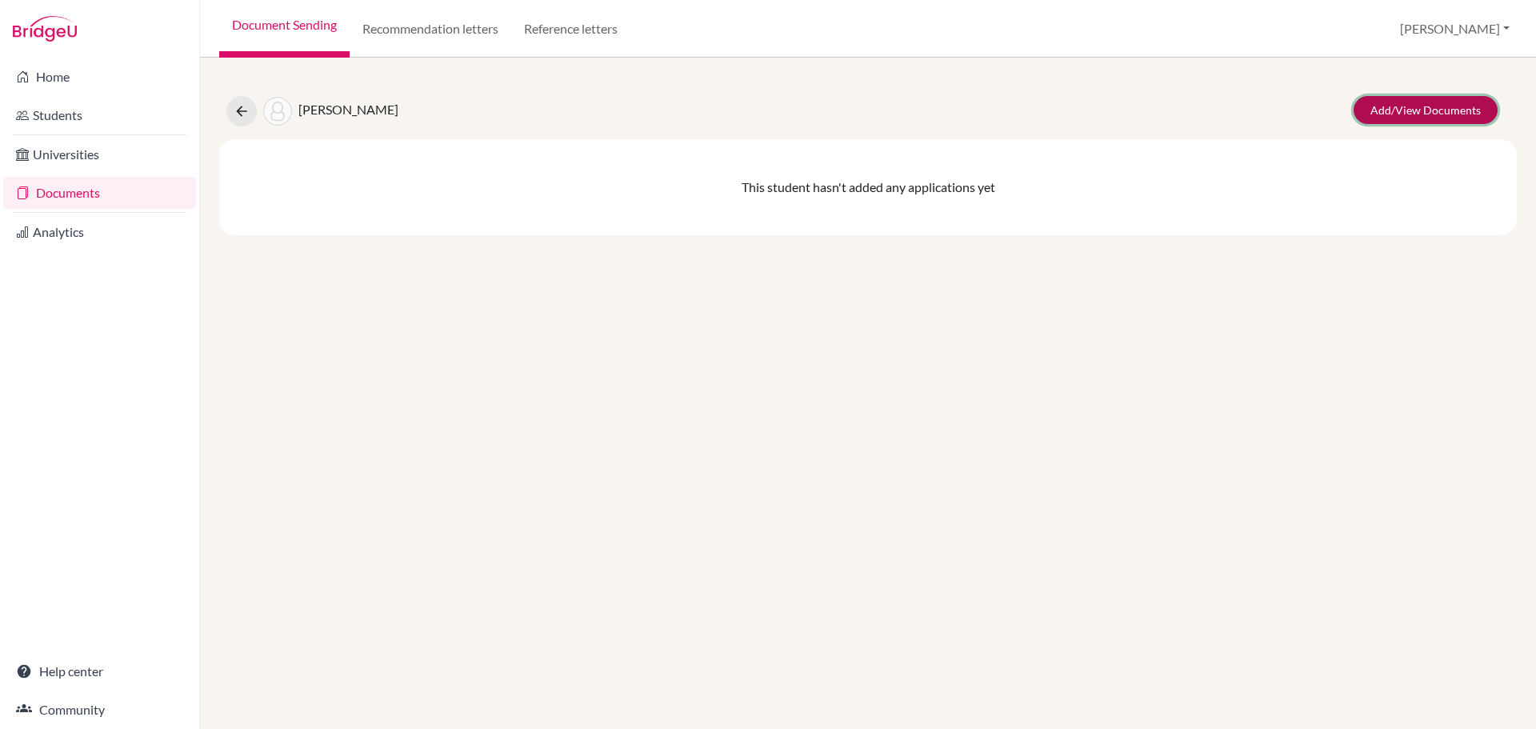
click at [1398, 114] on link "Add/View Documents" at bounding box center [1425, 110] width 144 height 28
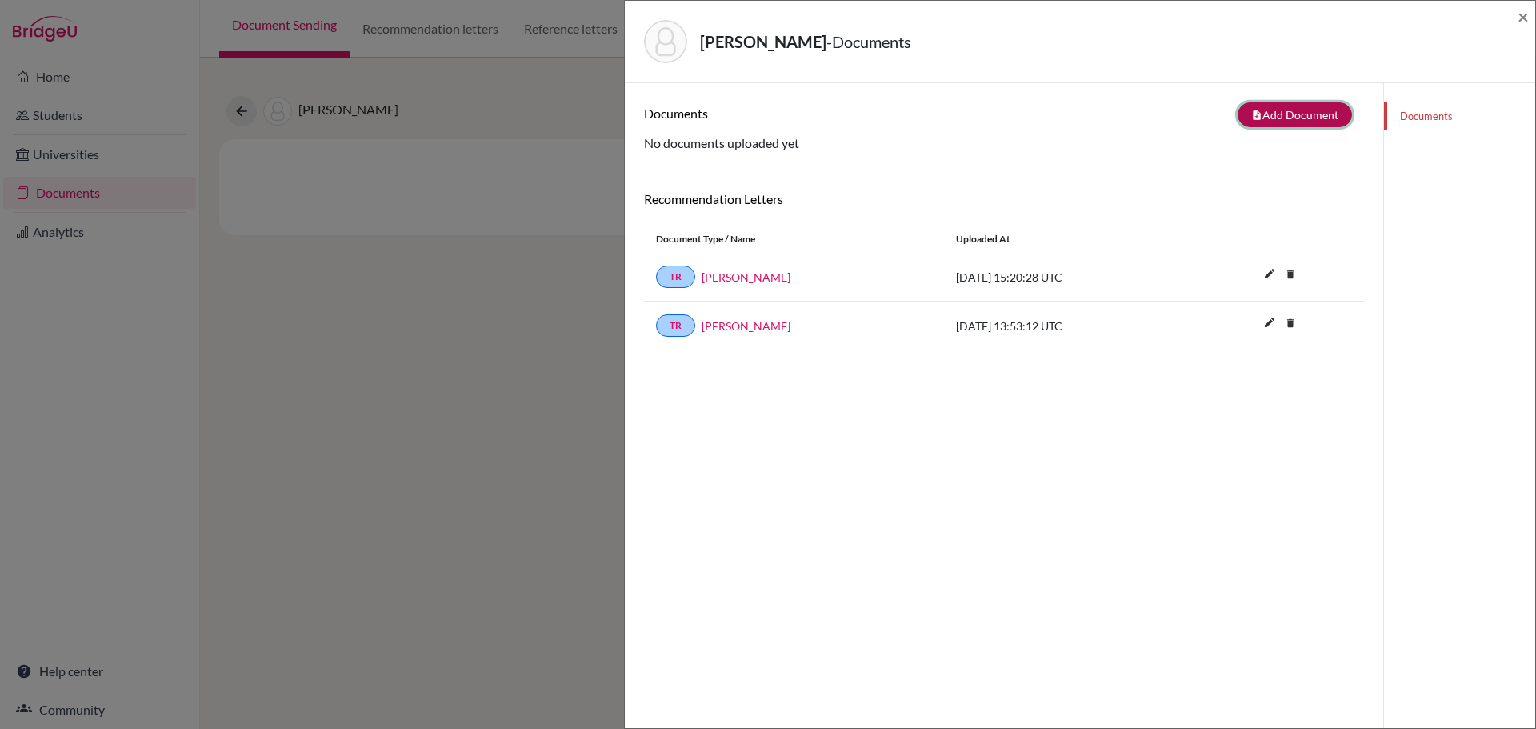
click at [1297, 110] on button "note_add Add Document" at bounding box center [1294, 114] width 114 height 25
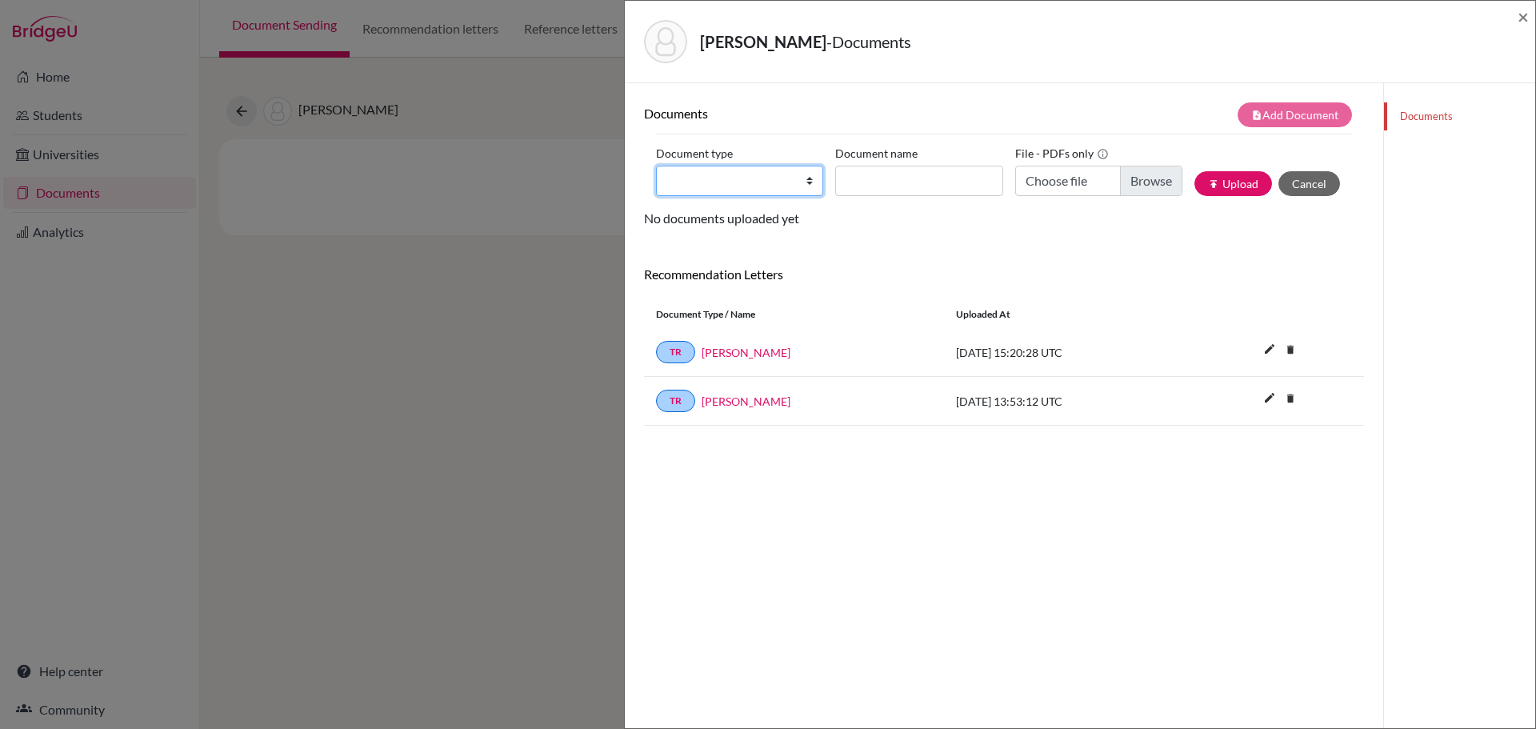
click at [805, 184] on select "Change explanation for Common App reports Counselor recommendation Internationa…" at bounding box center [739, 181] width 167 height 30
select select "2"
click at [656, 166] on select "Change explanation for Common App reports Counselor recommendation Internationa…" at bounding box center [739, 181] width 167 height 30
click at [885, 178] on input "Document name" at bounding box center [918, 181] width 167 height 30
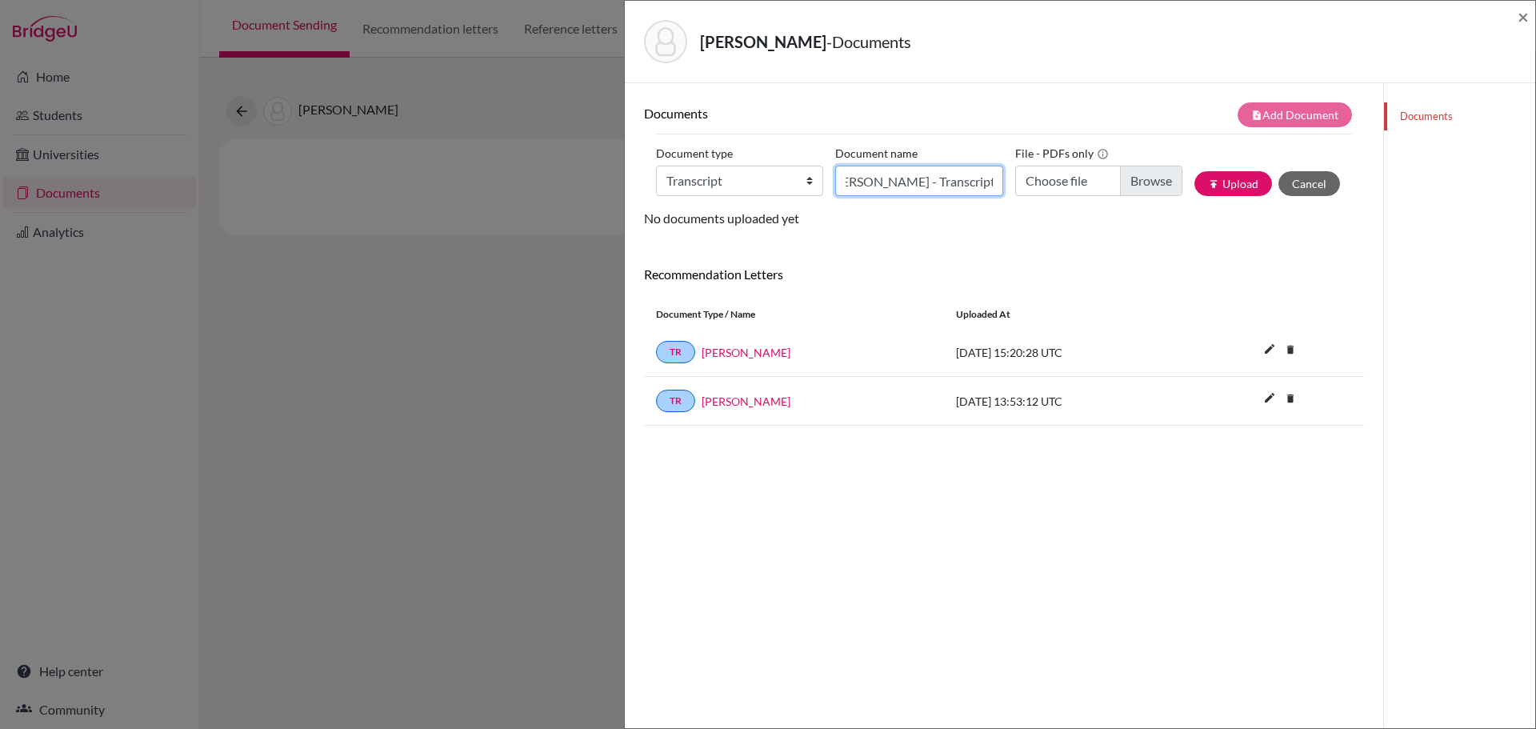
type input "Fairclough, Theo - Transcript"
click at [1149, 182] on input "Choose file" at bounding box center [1098, 181] width 167 height 30
type input "C:\fakepath\Fairclough, Theo - Transcript.pdf"
click at [1222, 186] on button "publish Upload" at bounding box center [1233, 183] width 78 height 25
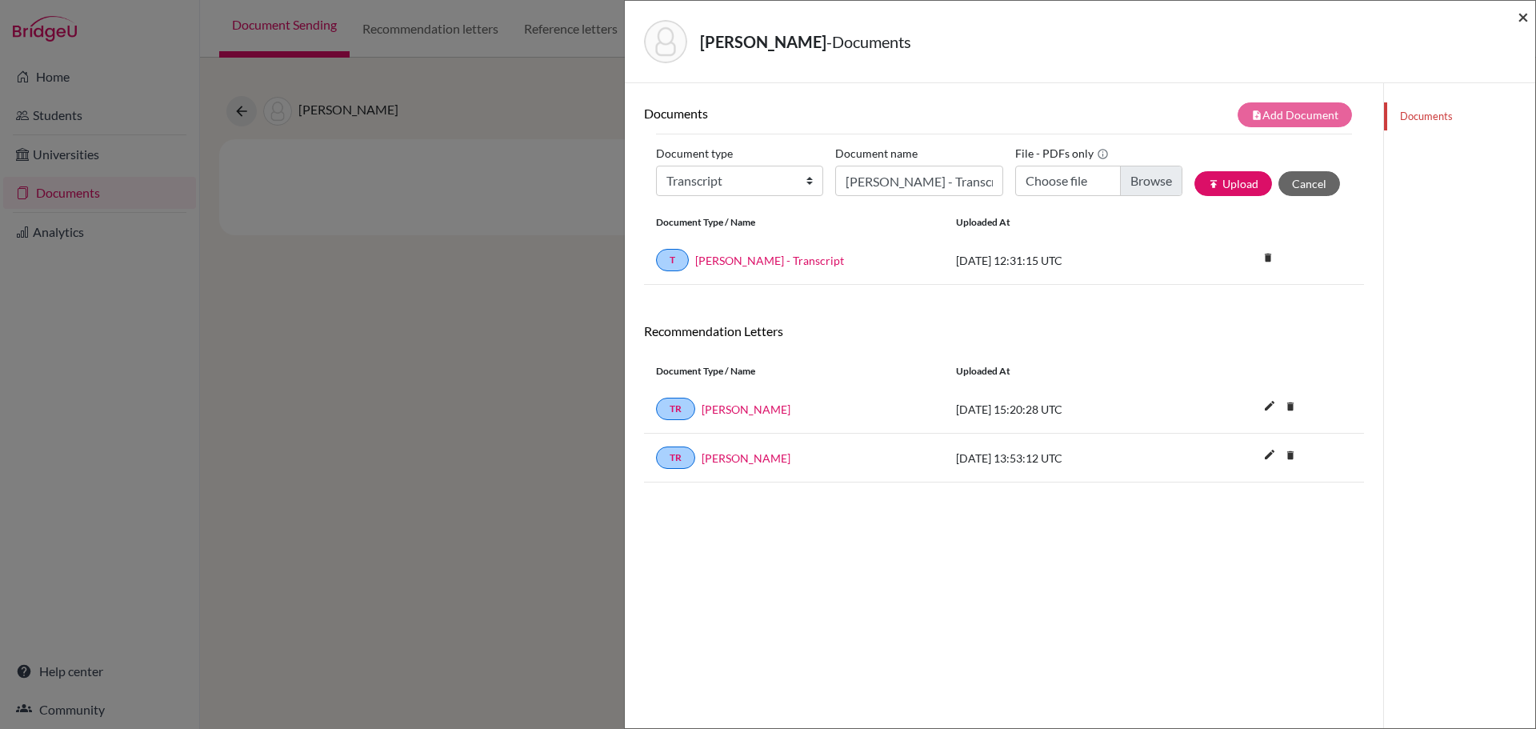
click at [1521, 18] on span "×" at bounding box center [1522, 16] width 11 height 23
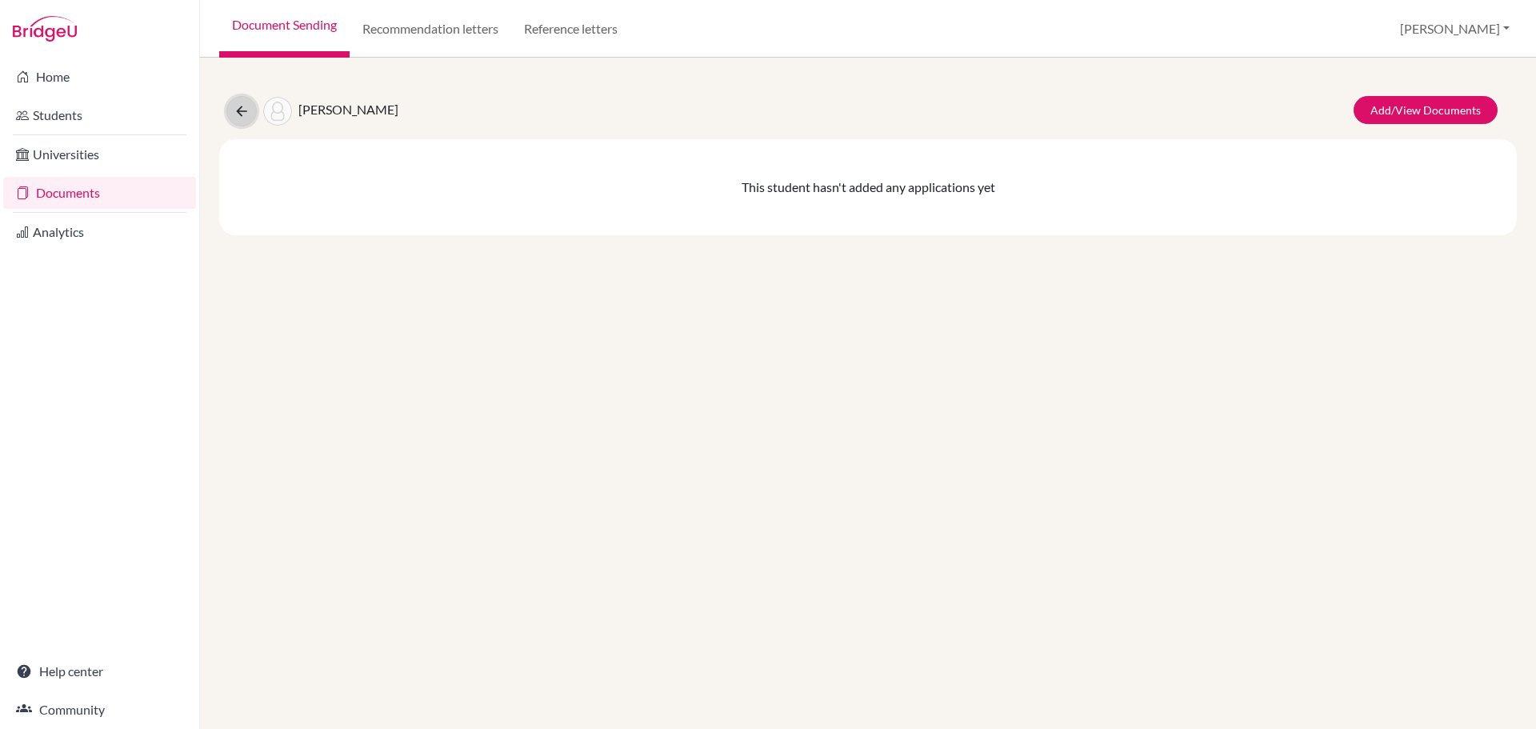
click at [245, 118] on icon at bounding box center [242, 111] width 16 height 16
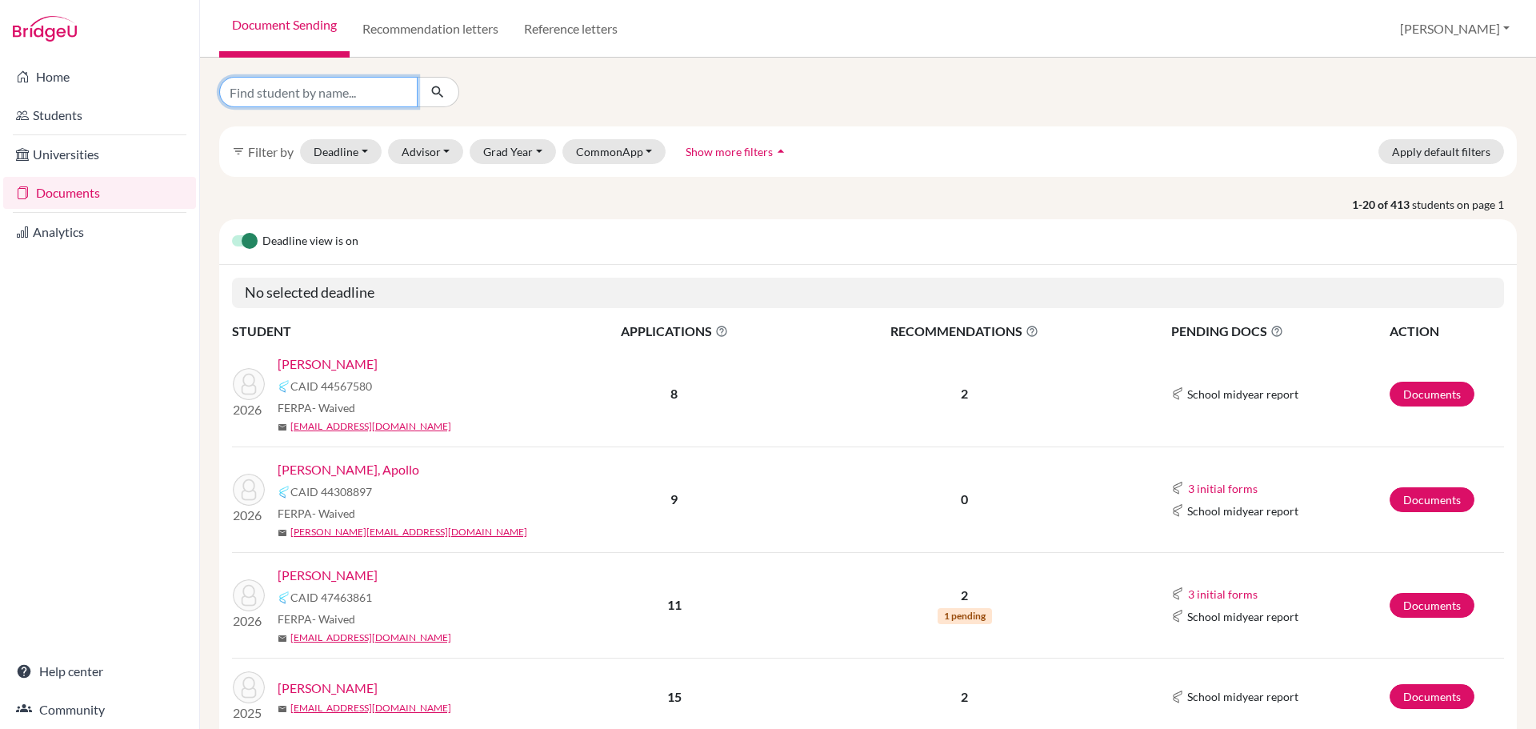
click at [329, 96] on input "Find student by name..." at bounding box center [318, 92] width 198 height 30
type input "fan"
click button "submit" at bounding box center [438, 92] width 42 height 30
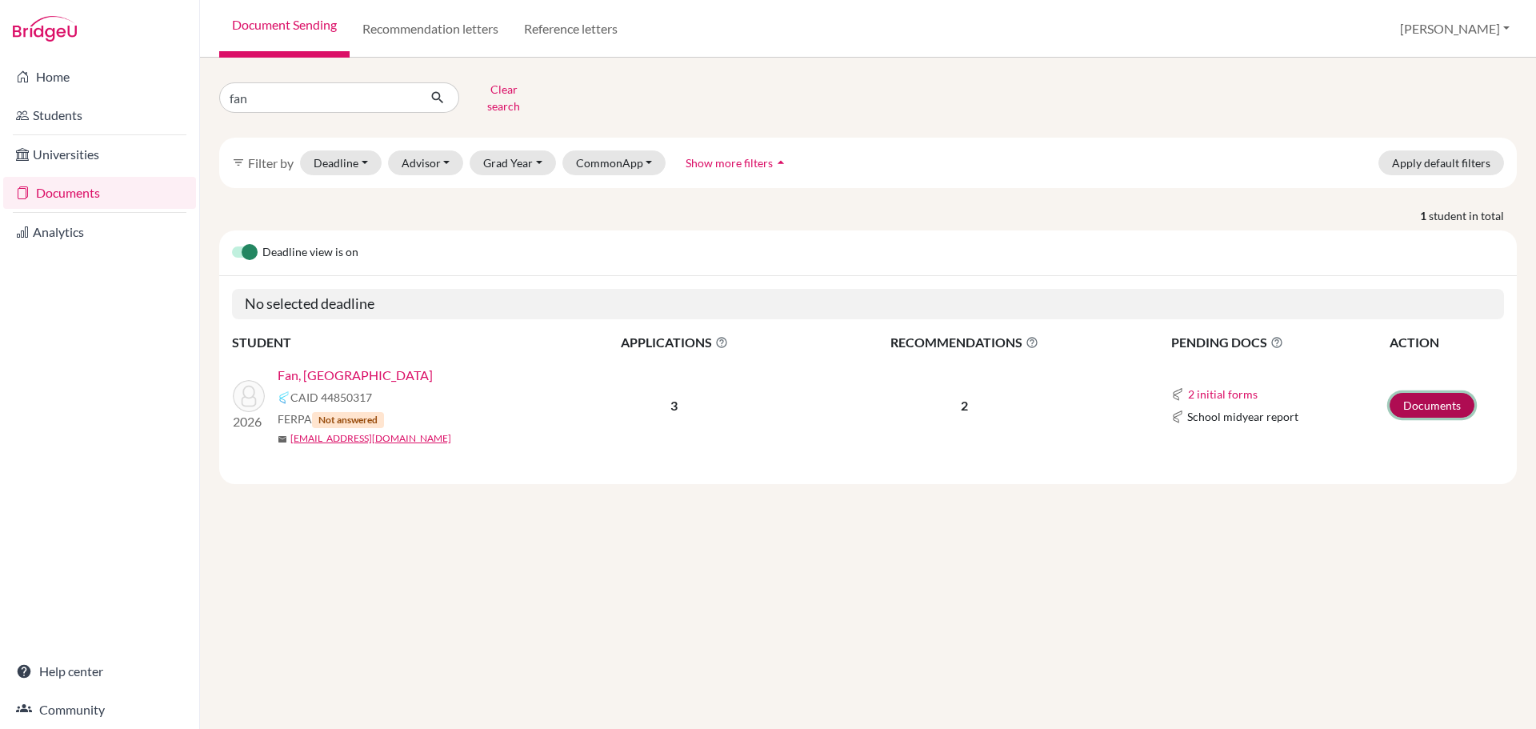
click at [1435, 394] on link "Documents" at bounding box center [1431, 405] width 85 height 25
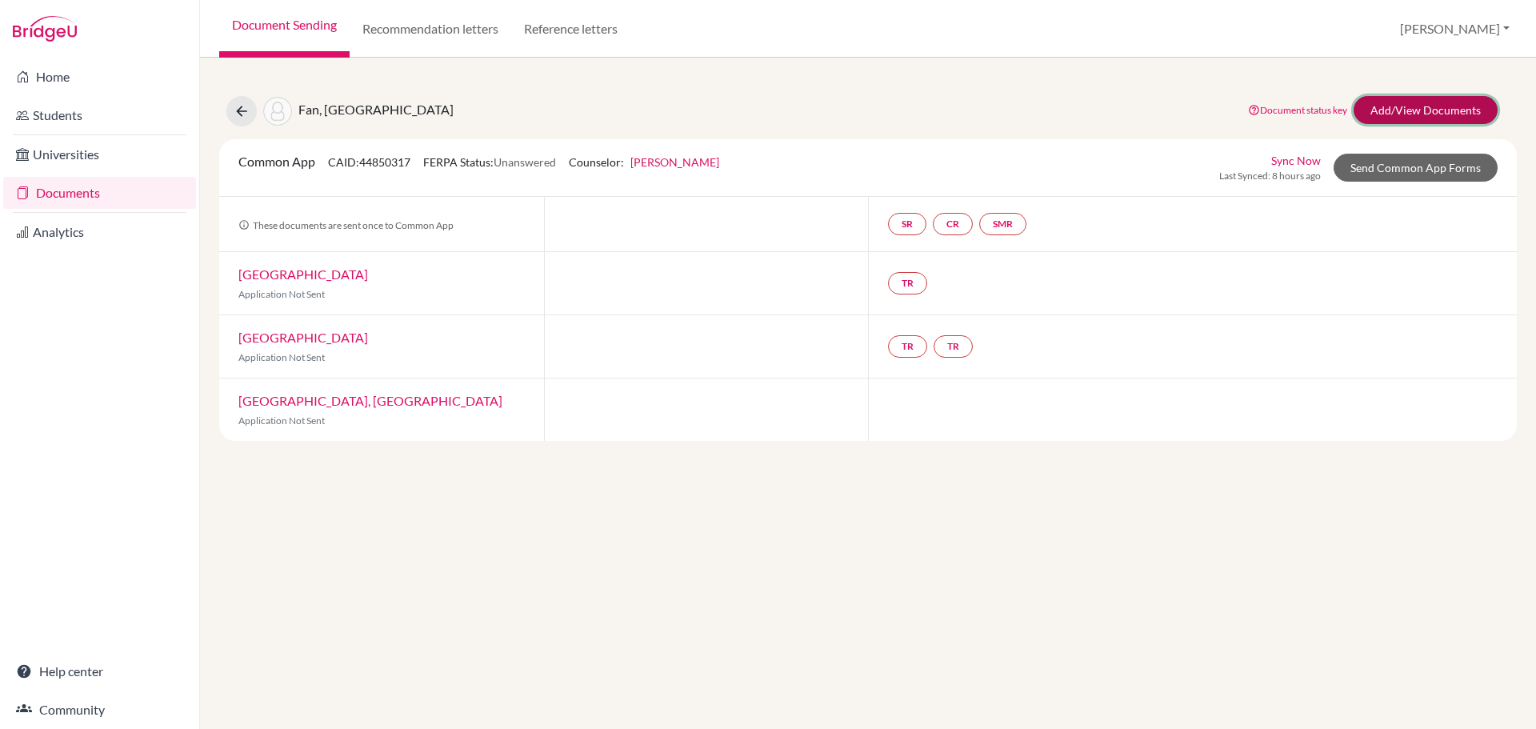
click at [1403, 110] on link "Add/View Documents" at bounding box center [1425, 110] width 144 height 28
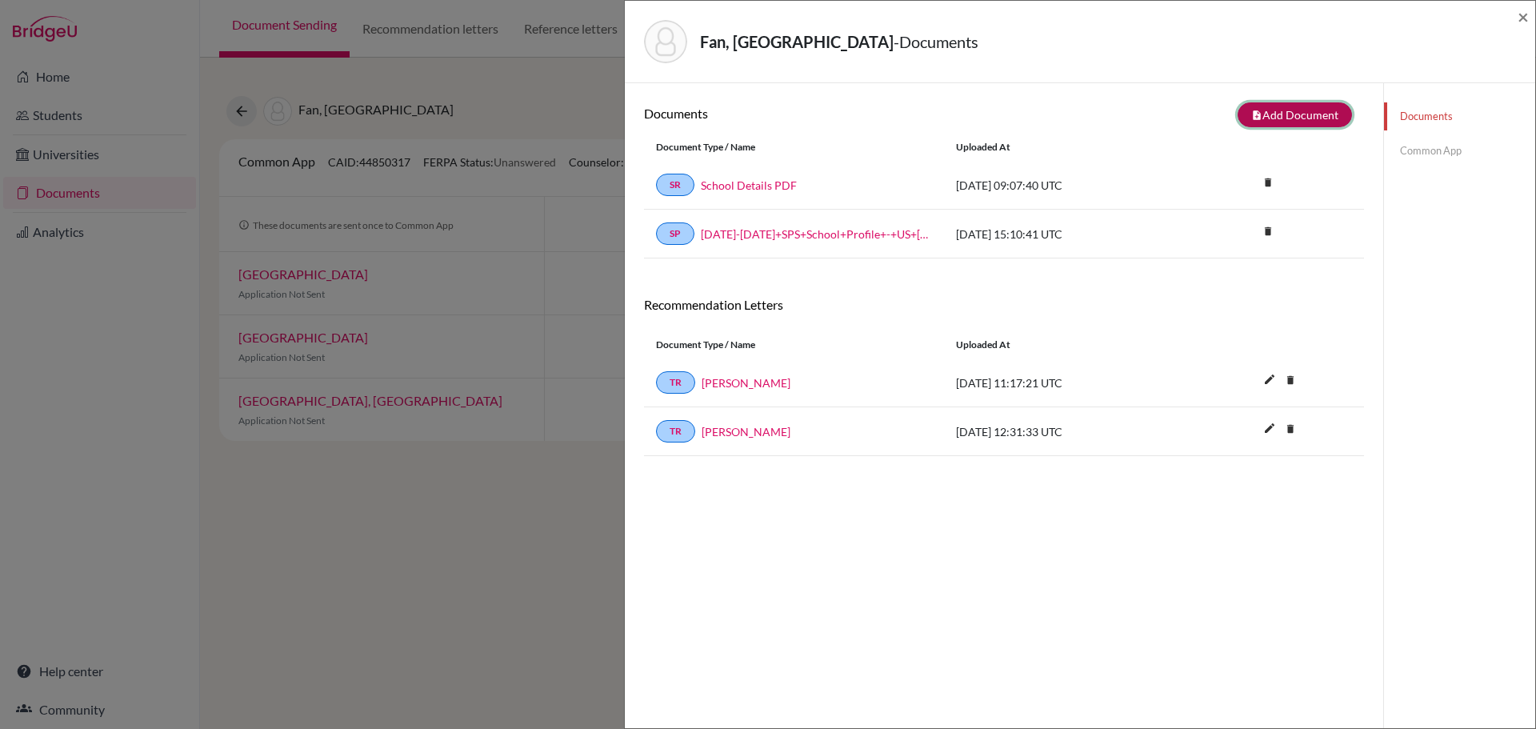
click at [1280, 117] on button "note_add Add Document" at bounding box center [1294, 114] width 114 height 25
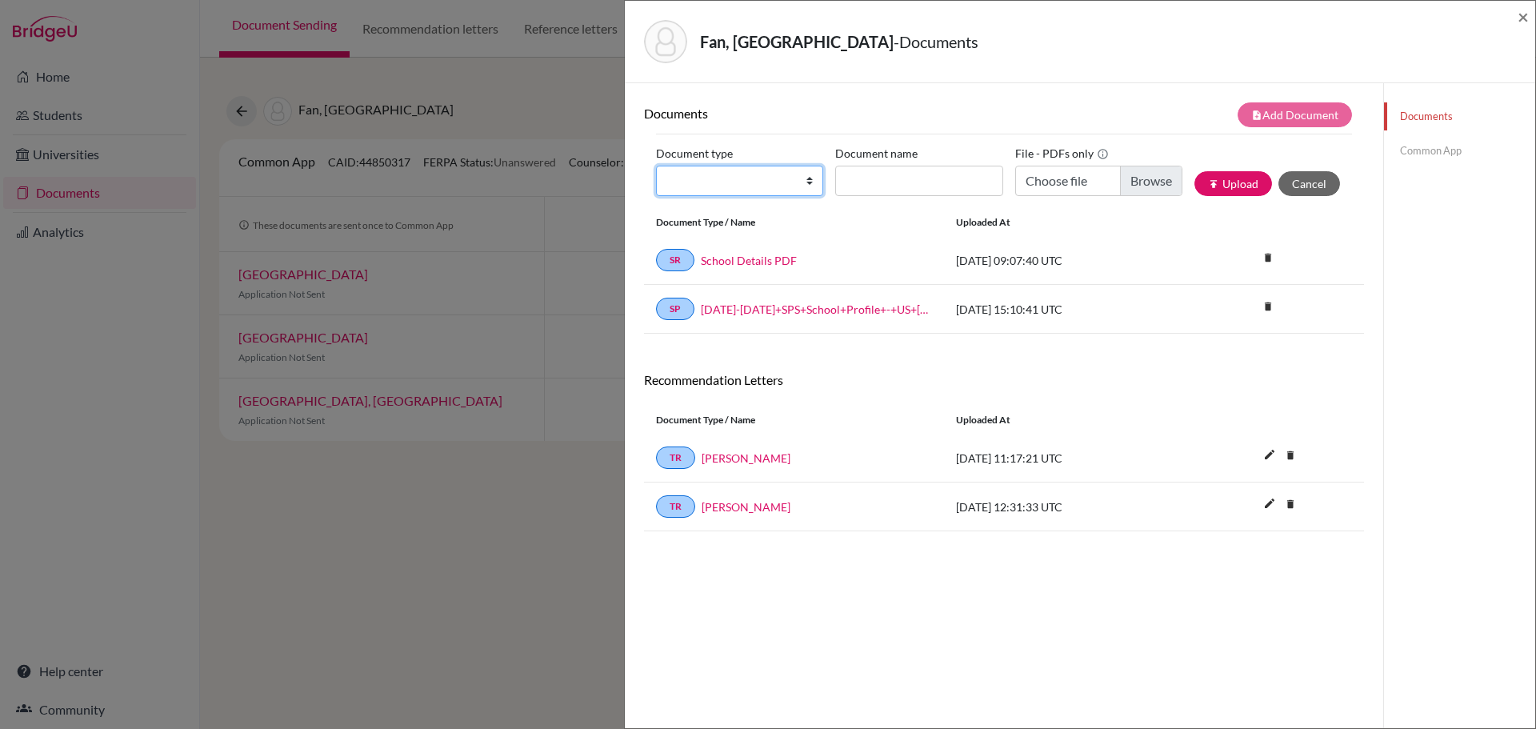
click at [805, 185] on select "Change explanation for Common App reports Counselor recommendation Internationa…" at bounding box center [739, 181] width 167 height 30
select select "2"
click at [656, 166] on select "Change explanation for Common App reports Counselor recommendation Internationa…" at bounding box center [739, 181] width 167 height 30
click at [901, 187] on input "Document name" at bounding box center [918, 181] width 167 height 30
type input "Fan, Botao - Transcript"
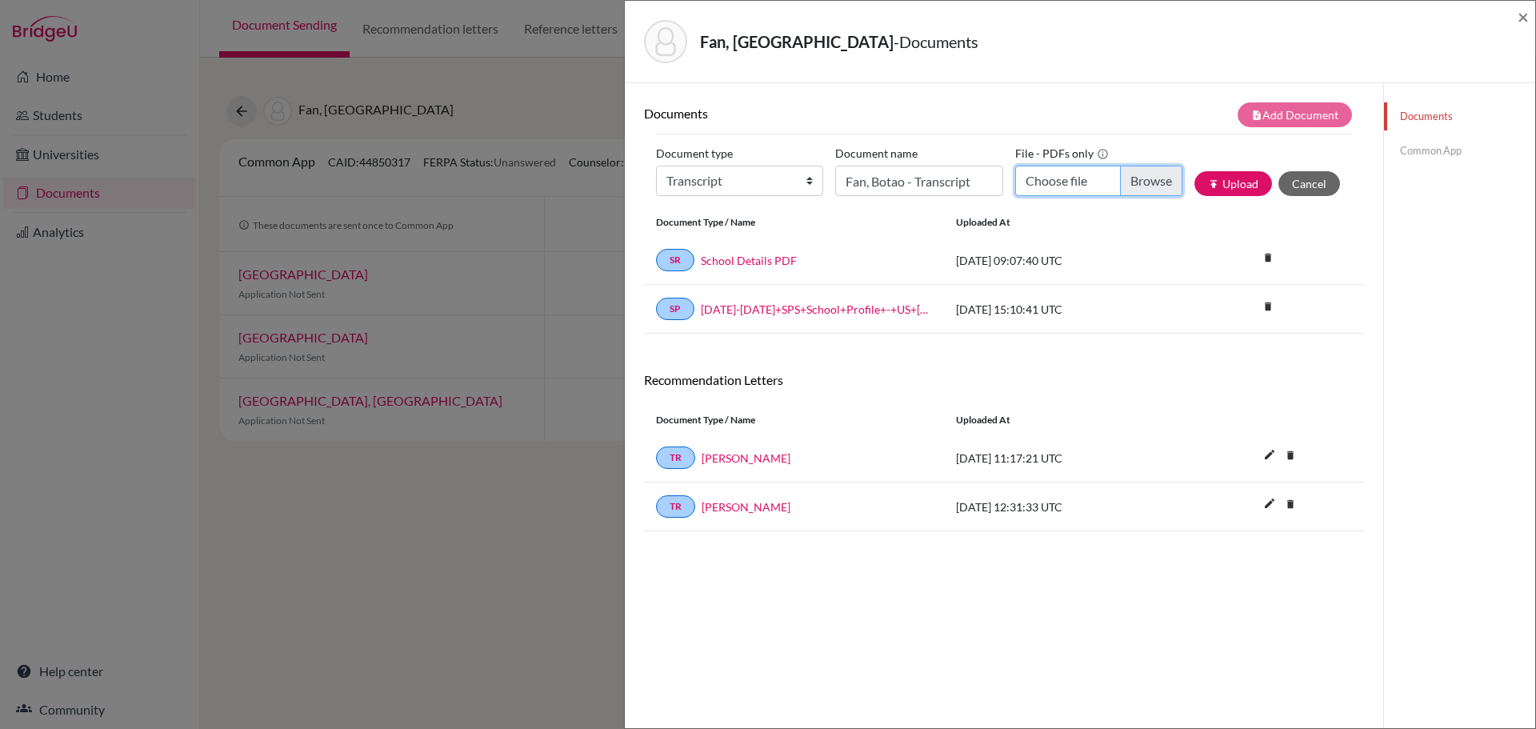
click at [1141, 186] on input "Choose file" at bounding box center [1098, 181] width 167 height 30
type input "C:\fakepath\Fan, Botao - Transcript.pdf"
click at [1226, 190] on button "publish Upload" at bounding box center [1233, 183] width 78 height 25
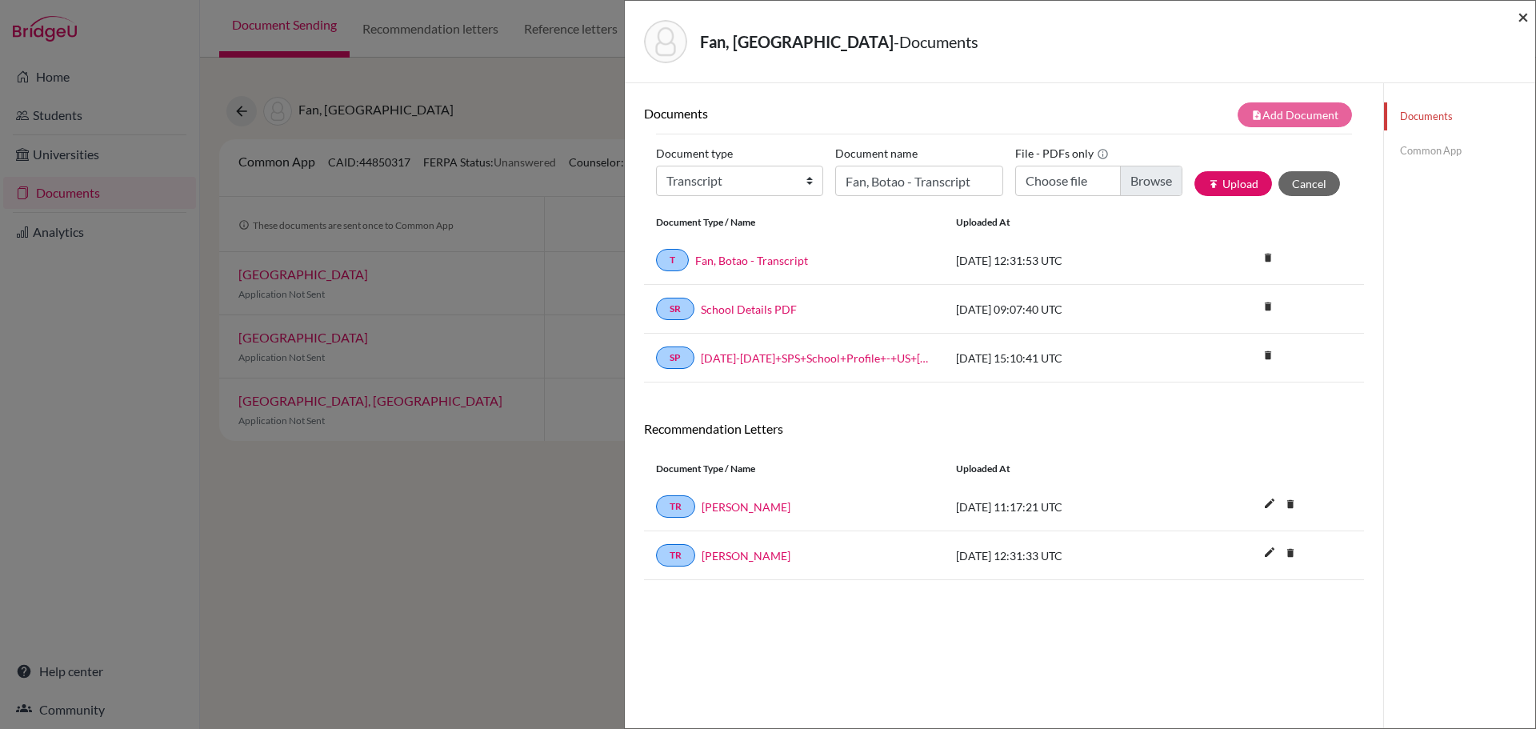
click at [1520, 22] on span "×" at bounding box center [1522, 16] width 11 height 23
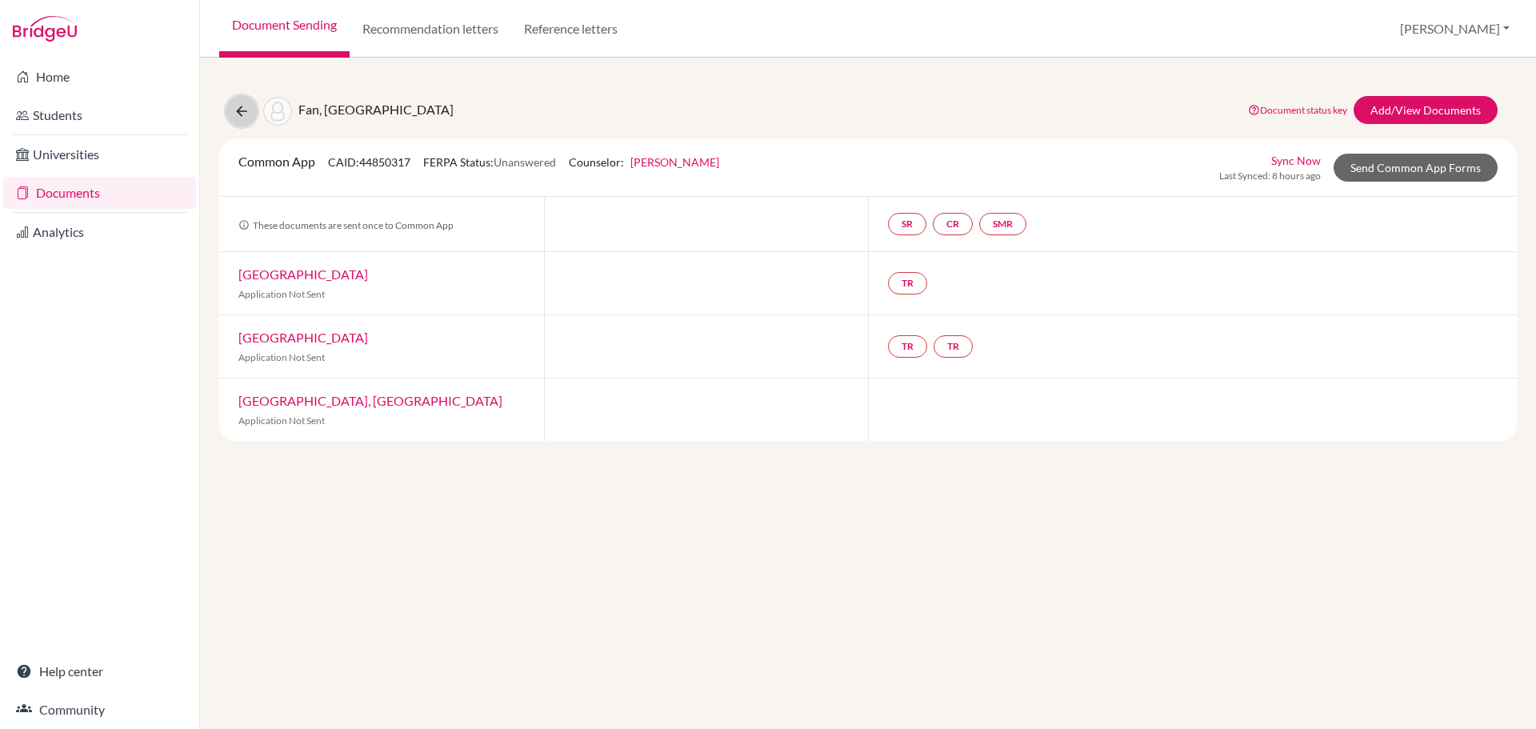
click at [238, 118] on icon at bounding box center [242, 111] width 16 height 16
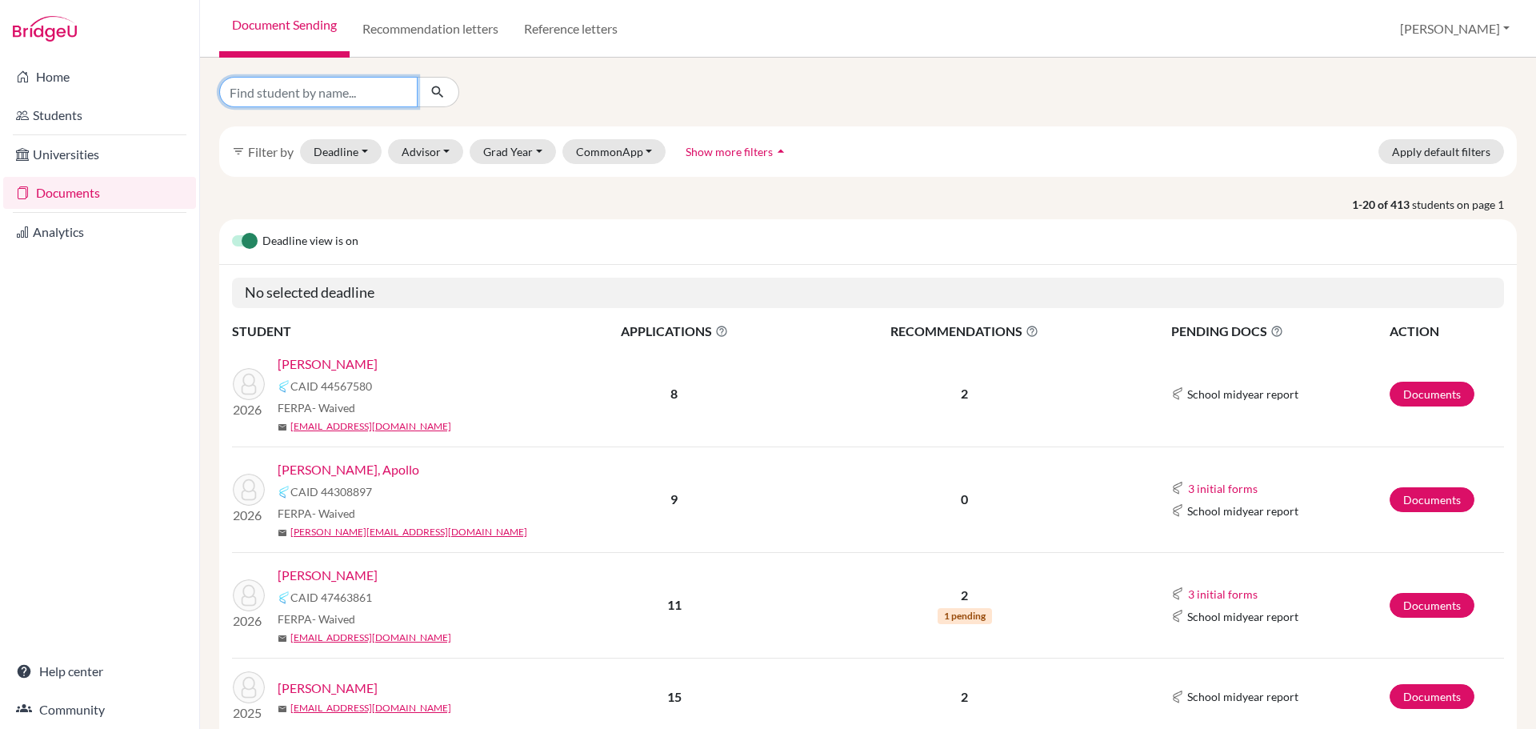
click at [336, 96] on input "Find student by name..." at bounding box center [318, 92] width 198 height 30
type input "galap"
click button "submit" at bounding box center [438, 92] width 42 height 30
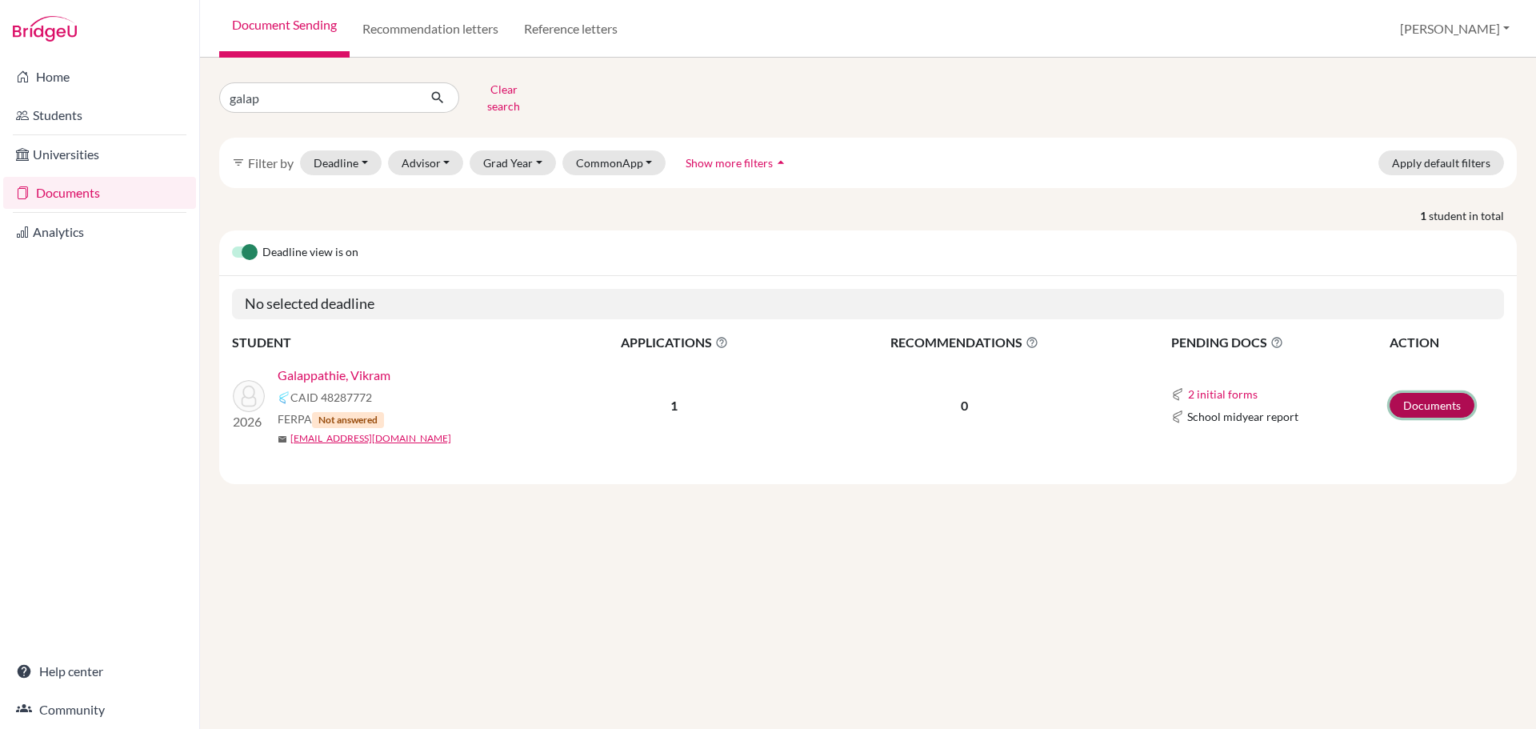
click at [1426, 393] on link "Documents" at bounding box center [1431, 405] width 85 height 25
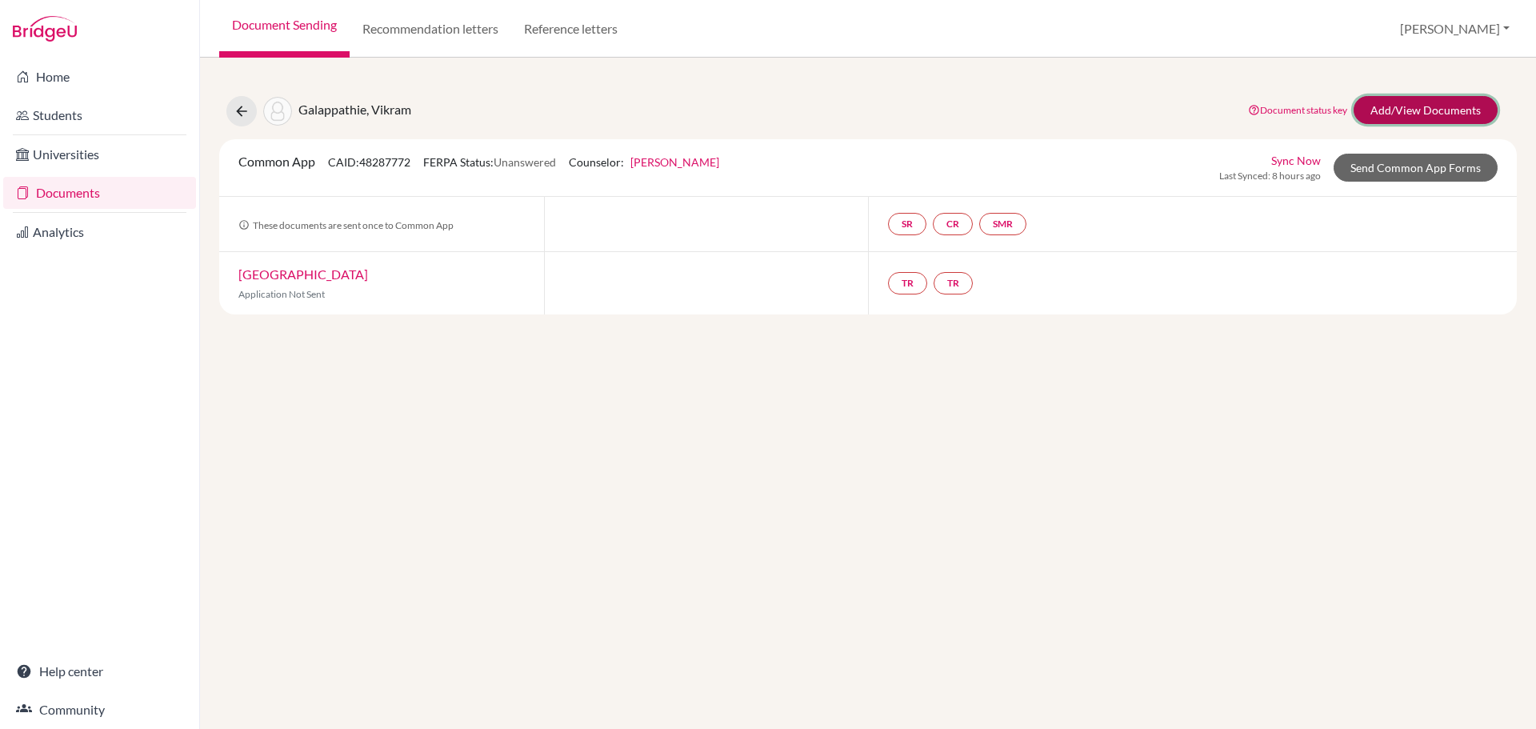
click at [1397, 110] on link "Add/View Documents" at bounding box center [1425, 110] width 144 height 28
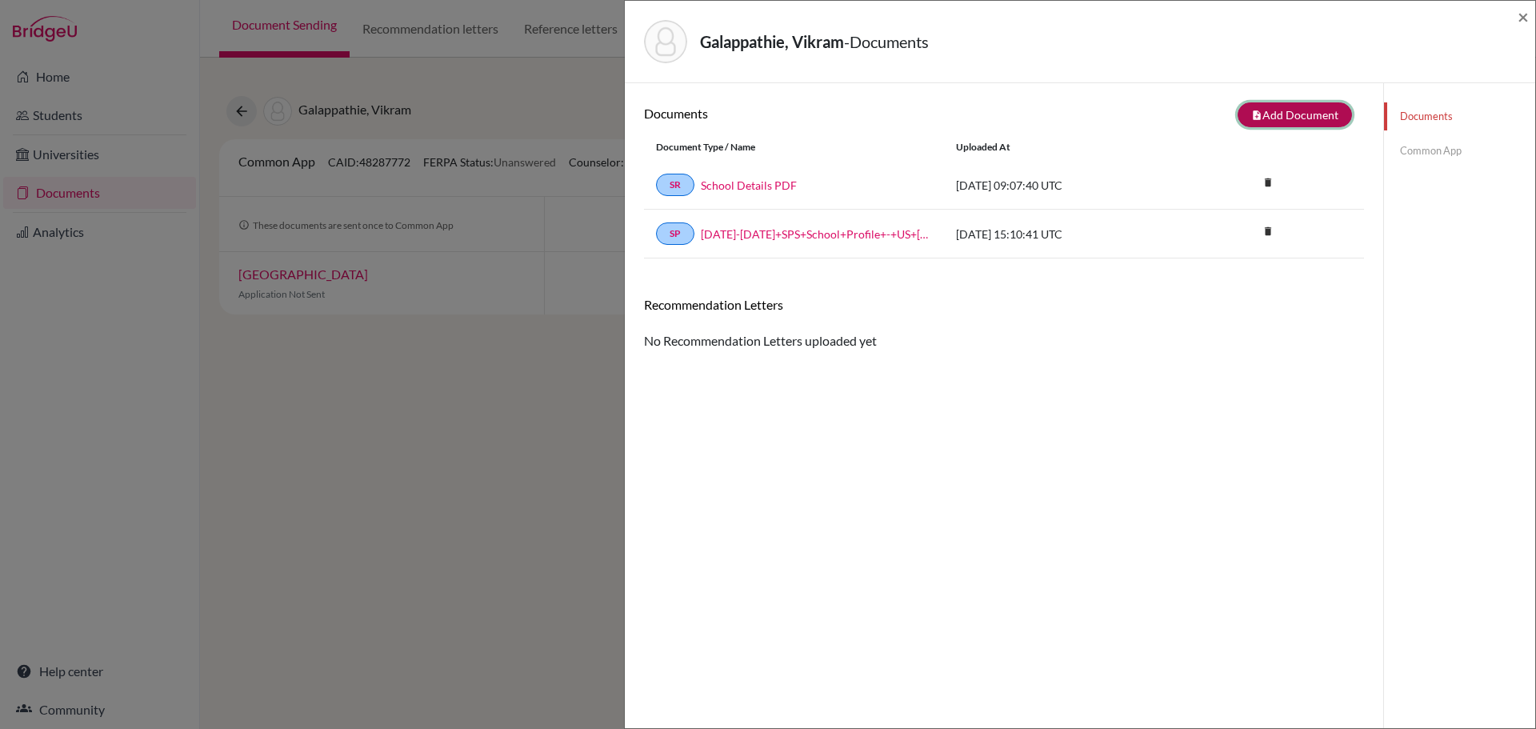
click at [1274, 120] on button "note_add Add Document" at bounding box center [1294, 114] width 114 height 25
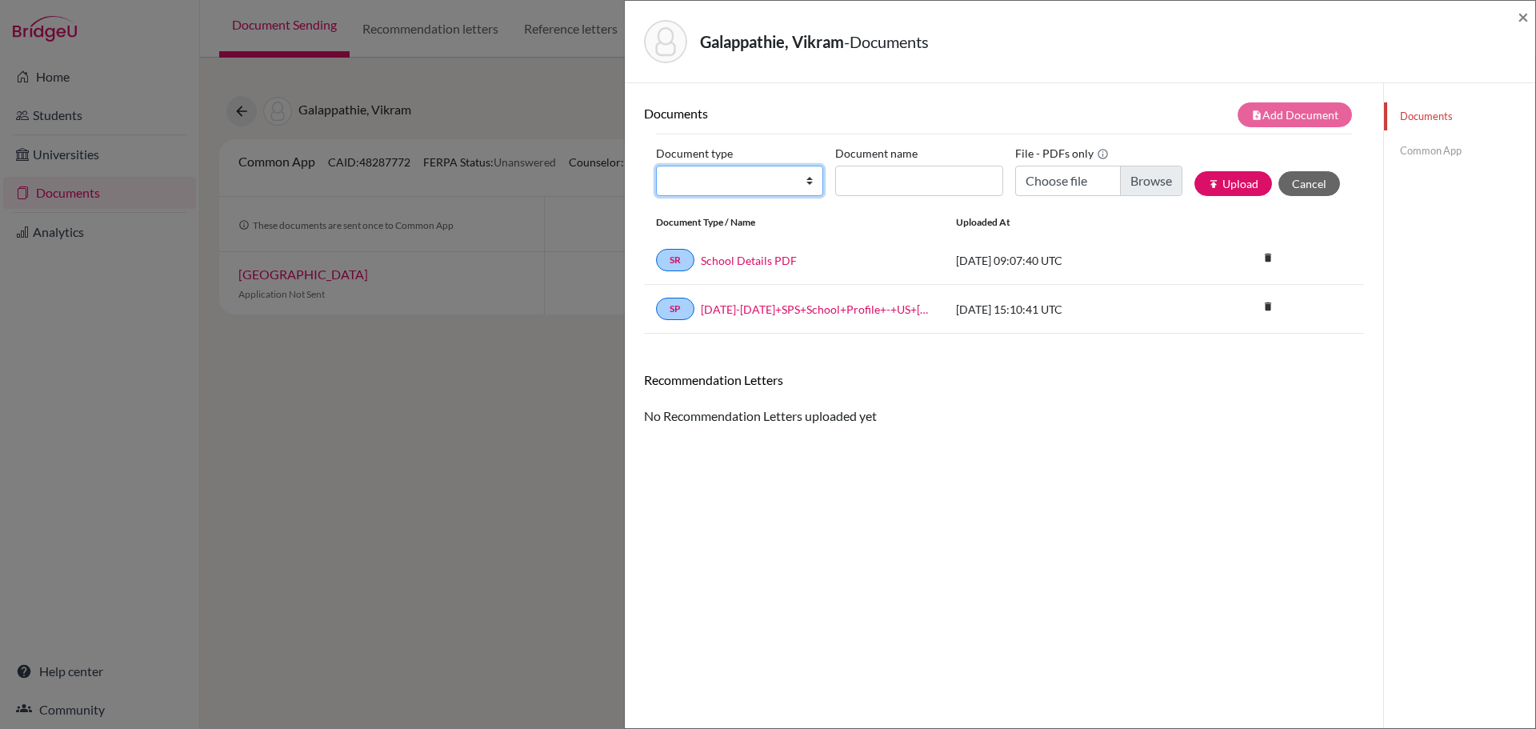
drag, startPoint x: 806, startPoint y: 183, endPoint x: 797, endPoint y: 192, distance: 13.0
click at [806, 183] on select "Change explanation for Common App reports Counselor recommendation Internationa…" at bounding box center [739, 181] width 167 height 30
select select "2"
click at [656, 166] on select "Change explanation for Common App reports Counselor recommendation Internationa…" at bounding box center [739, 181] width 167 height 30
click at [885, 176] on input "Document name" at bounding box center [918, 181] width 167 height 30
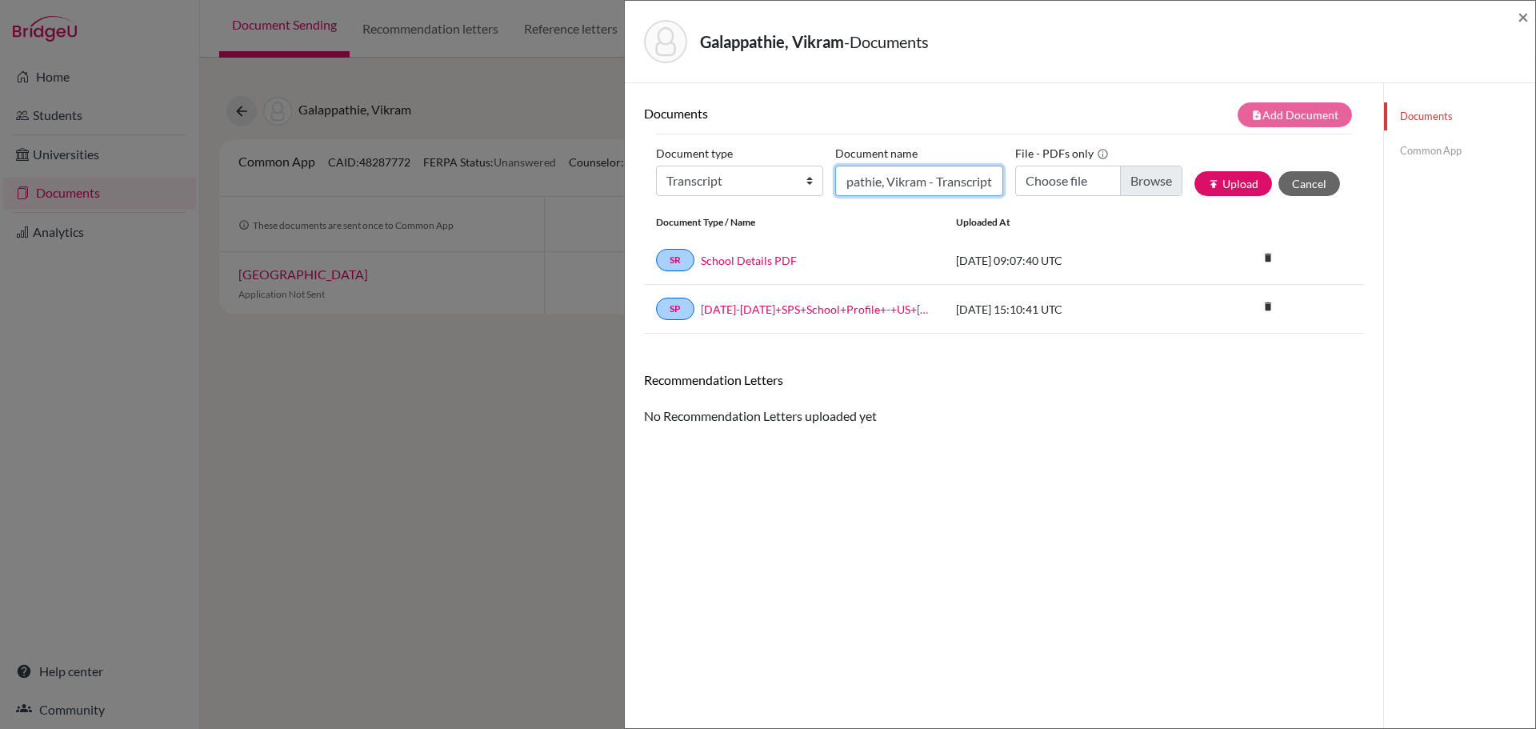
scroll to position [0, 37]
type input "Galappathie, Vikram - Transcript"
click at [1133, 175] on input "Choose file" at bounding box center [1098, 181] width 167 height 30
type input "C:\fakepath\Galappathie, Vikram - Transcript.pdf"
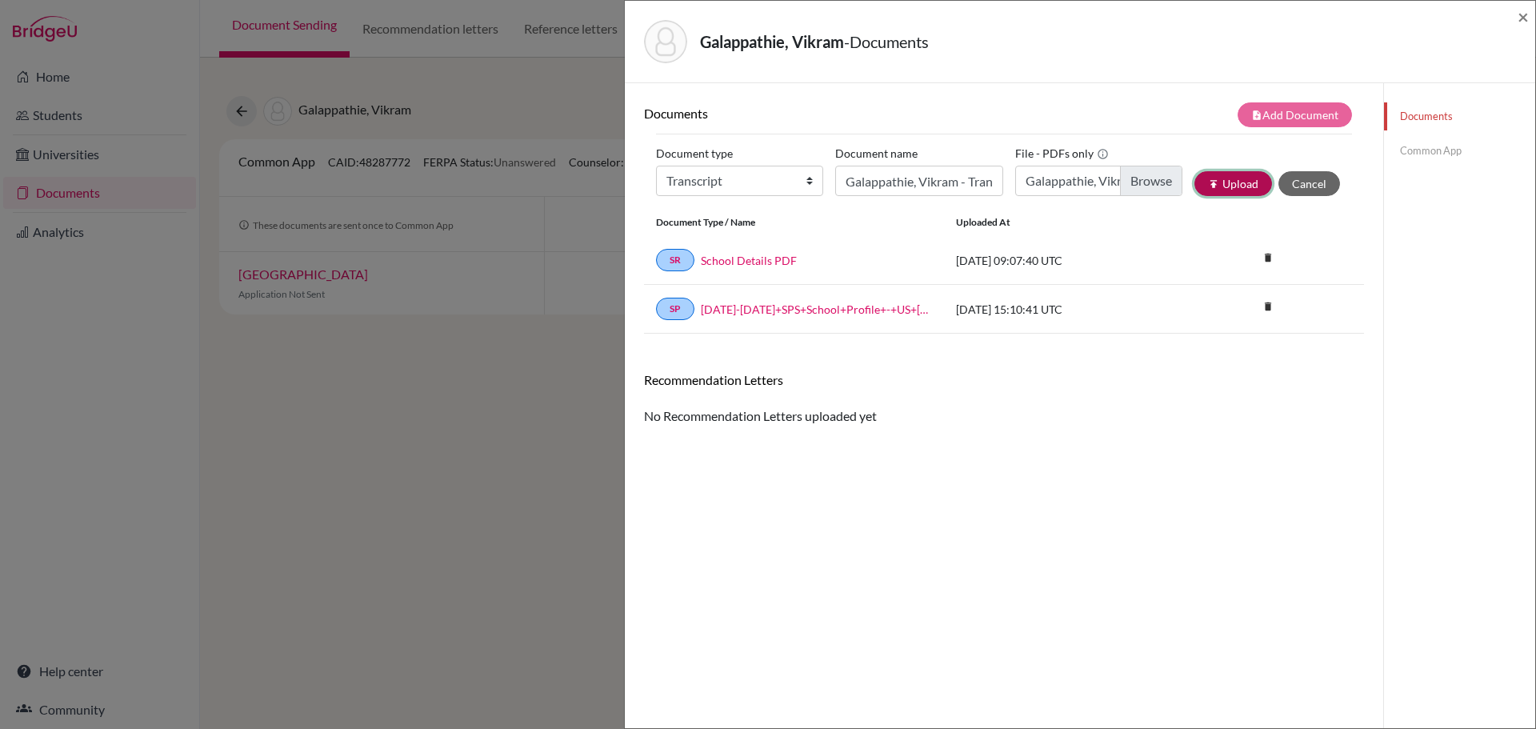
click at [1226, 184] on button "publish Upload" at bounding box center [1233, 183] width 78 height 25
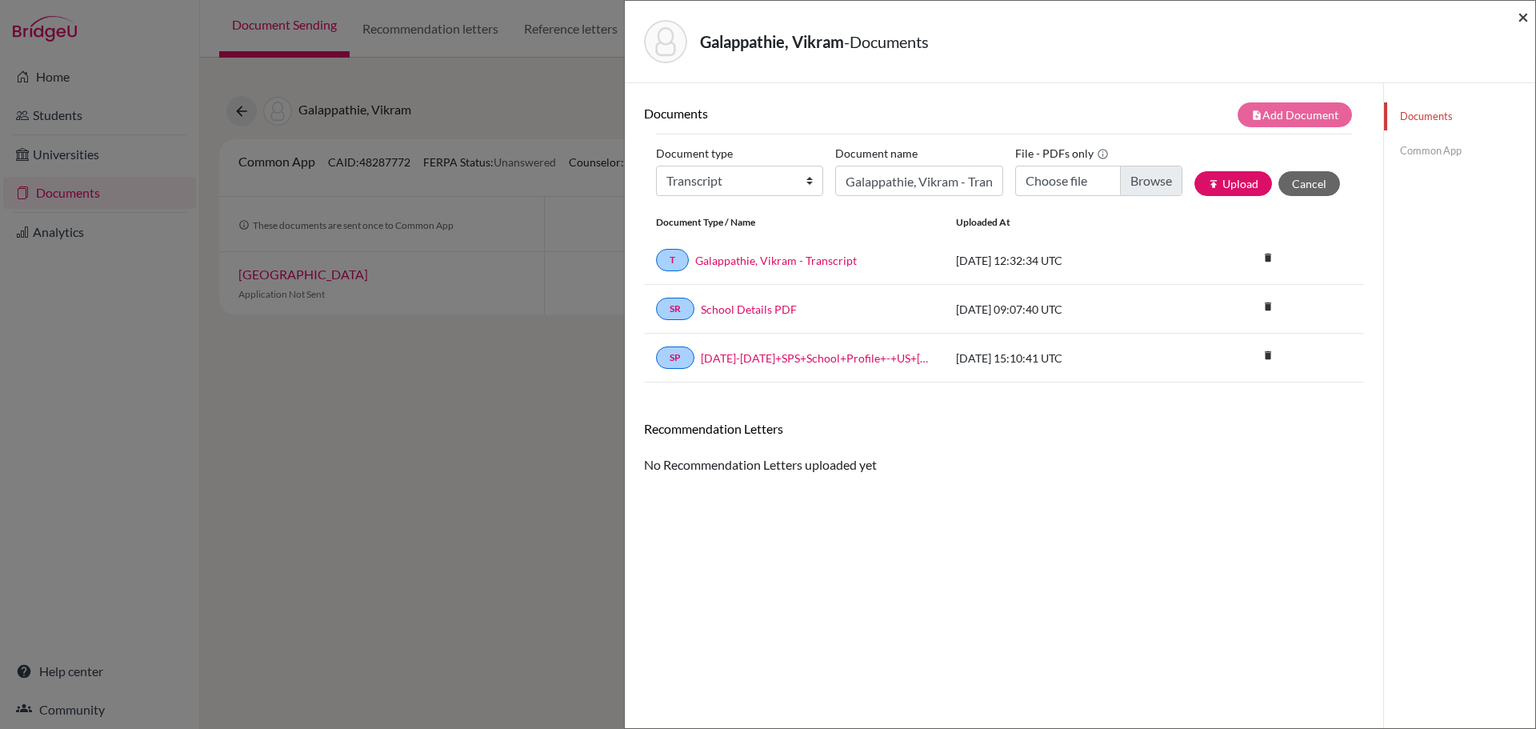
click at [1520, 20] on span "×" at bounding box center [1522, 16] width 11 height 23
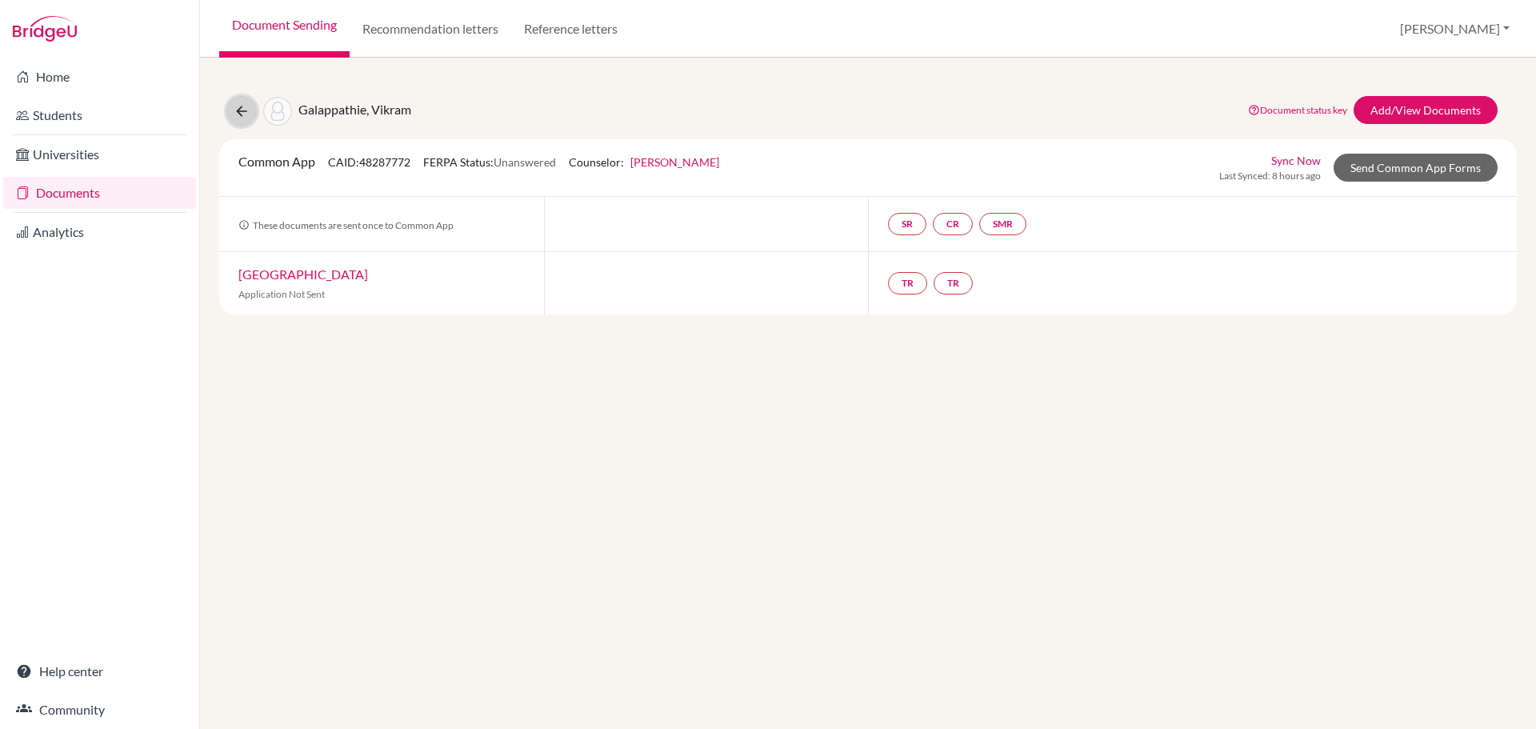
click at [246, 114] on icon at bounding box center [242, 111] width 16 height 16
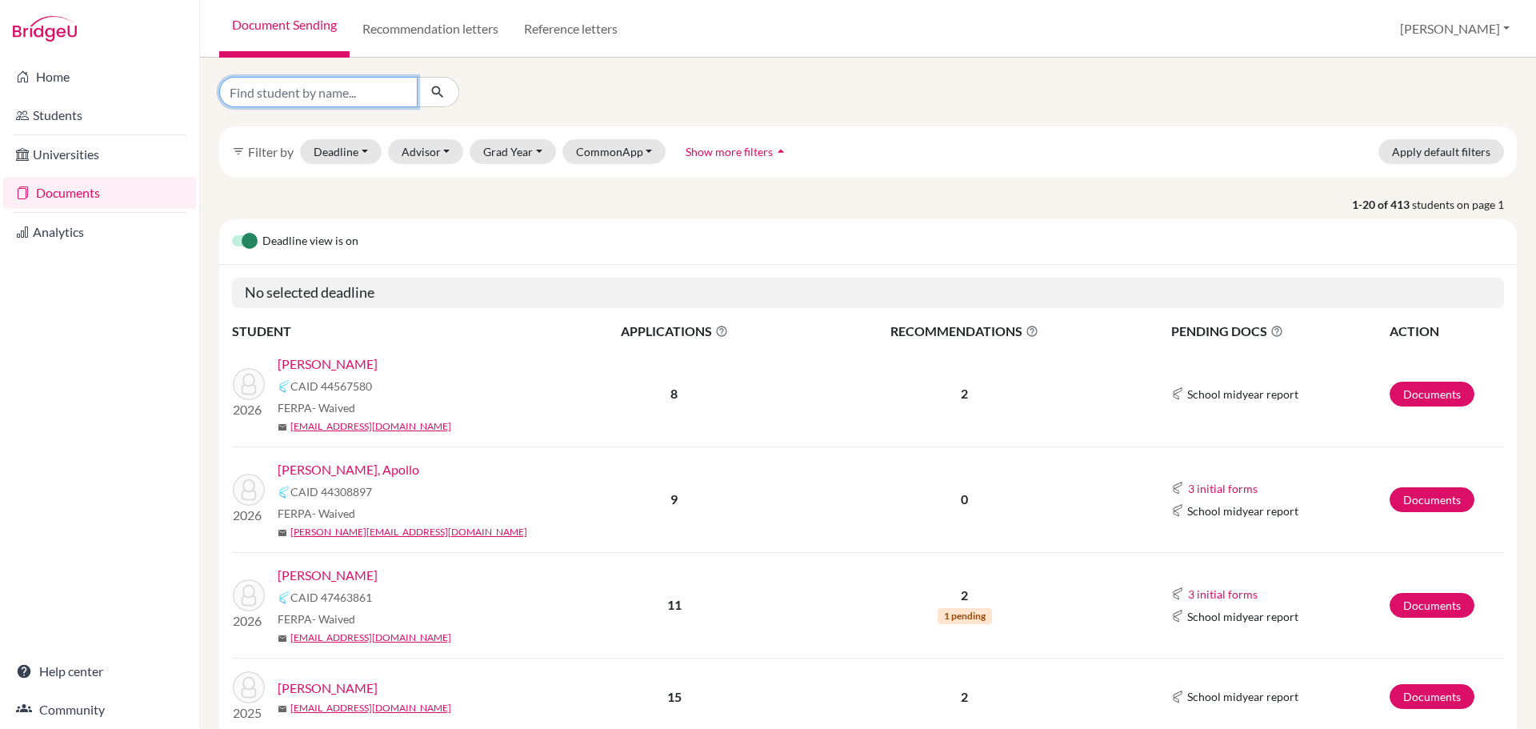
click at [337, 99] on input "Find student by name..." at bounding box center [318, 92] width 198 height 30
type input "ghaff"
click button "submit" at bounding box center [438, 92] width 42 height 30
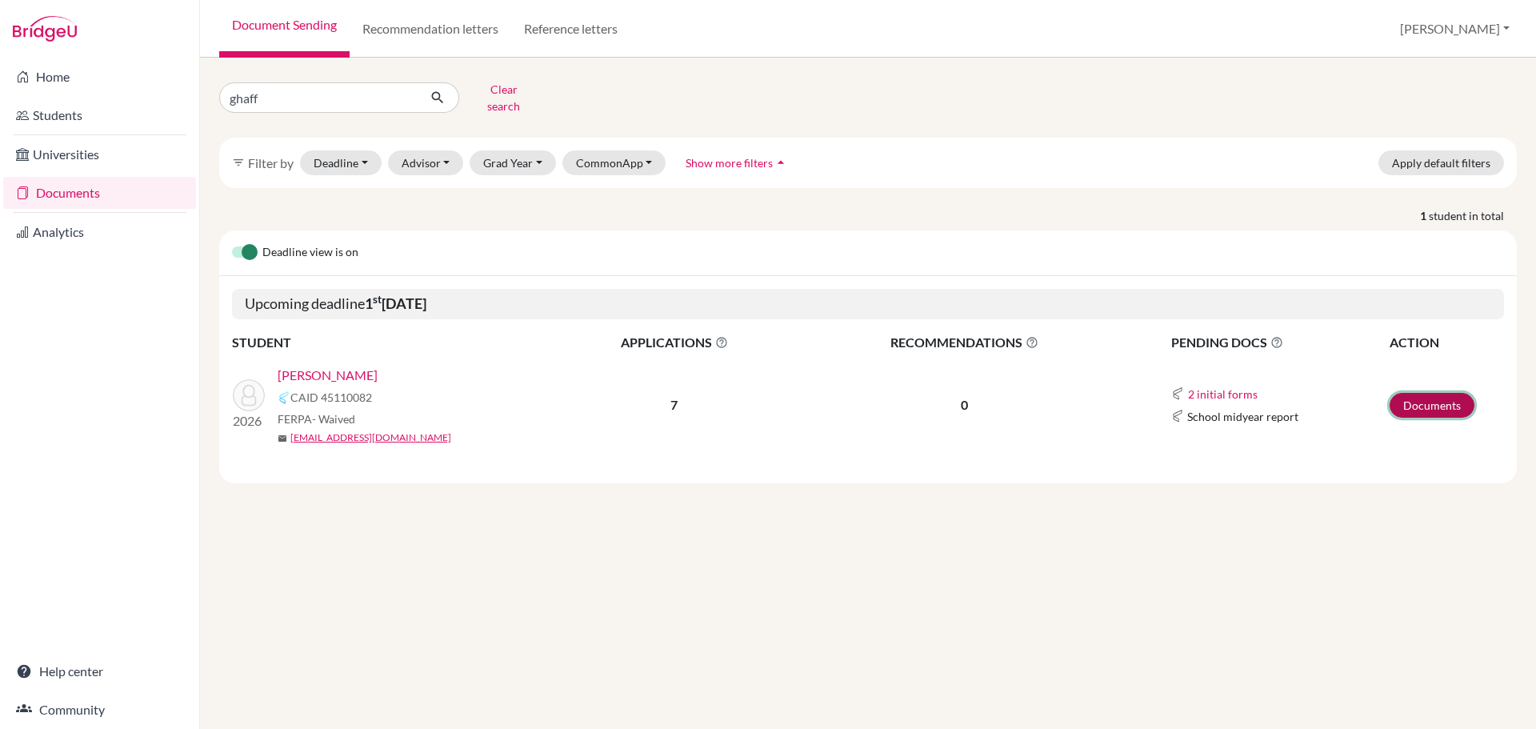
click at [1402, 394] on link "Documents" at bounding box center [1431, 405] width 85 height 25
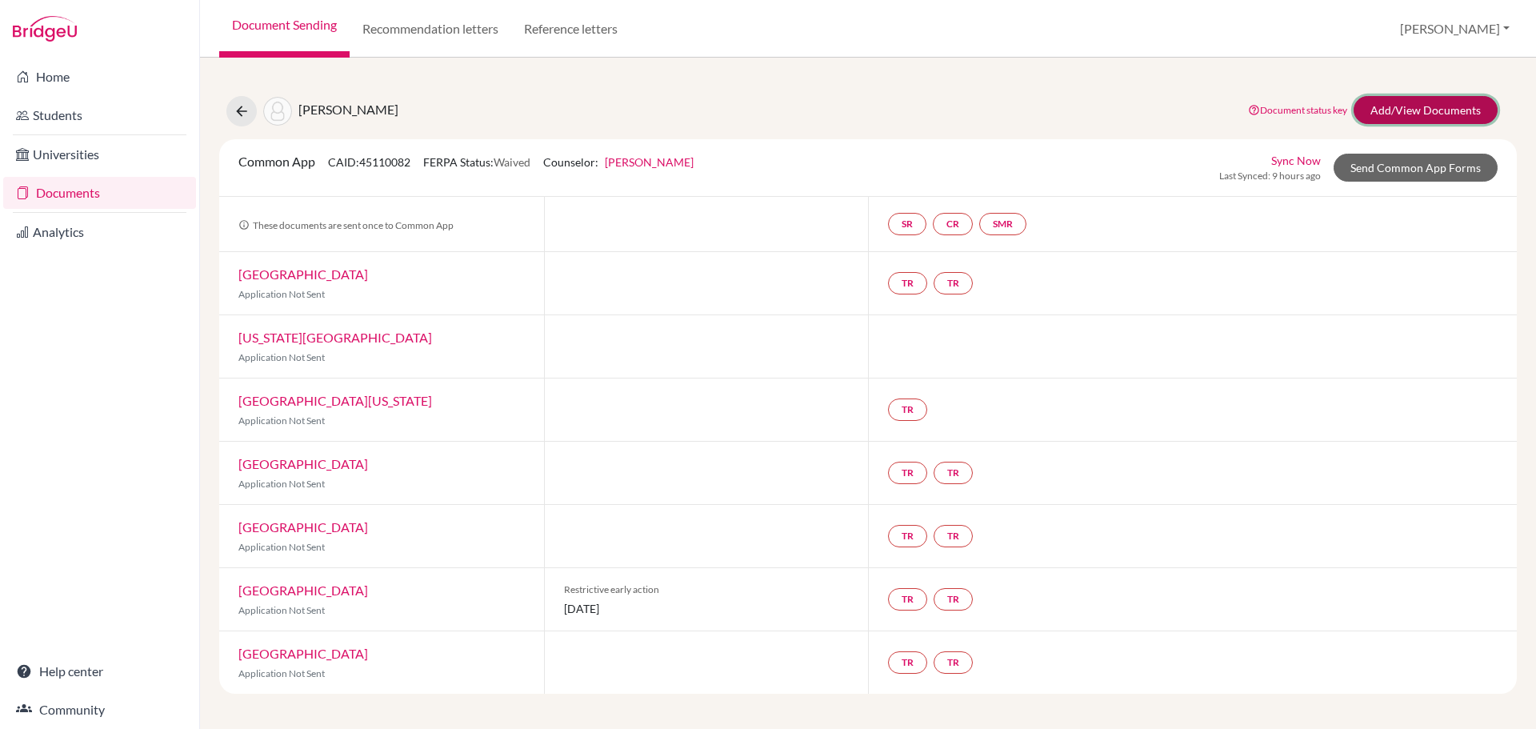
click at [1392, 112] on link "Add/View Documents" at bounding box center [1425, 110] width 144 height 28
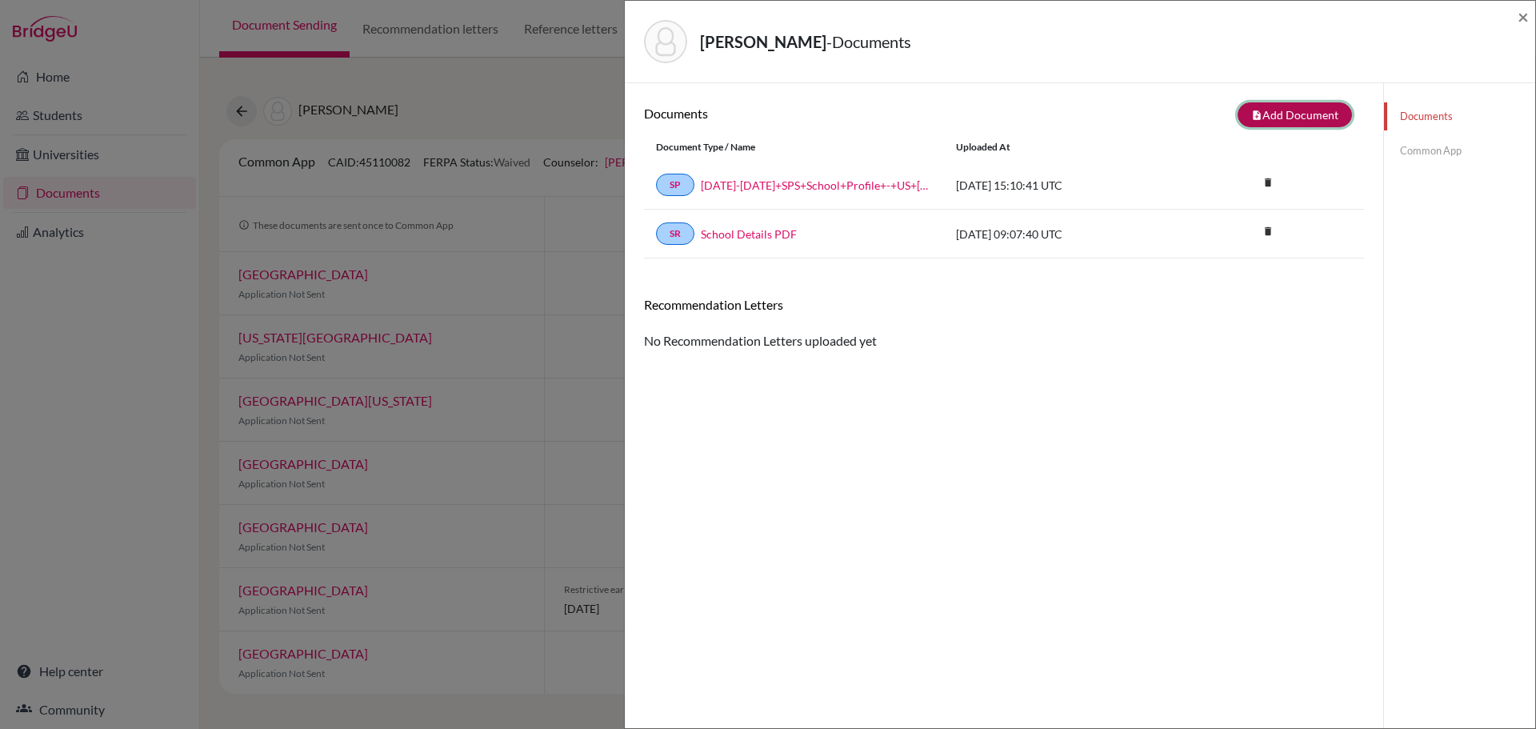
click at [1261, 118] on button "note_add Add Document" at bounding box center [1294, 114] width 114 height 25
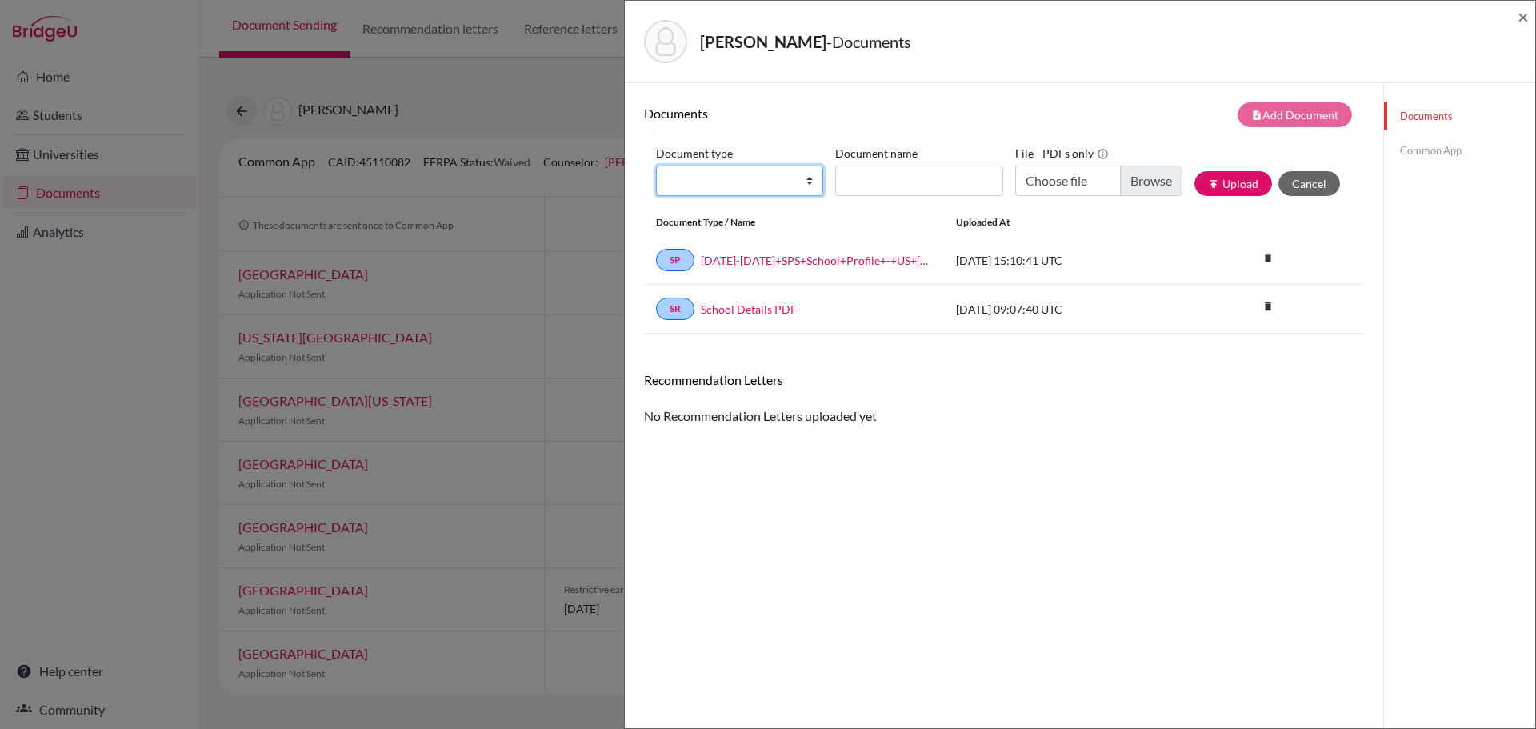
click at [805, 186] on select "Change explanation for Common App reports Counselor recommendation Internationa…" at bounding box center [739, 181] width 167 height 30
select select "2"
click at [656, 166] on select "Change explanation for Common App reports Counselor recommendation Internationa…" at bounding box center [739, 181] width 167 height 30
click at [877, 174] on input "Document name" at bounding box center [918, 181] width 167 height 30
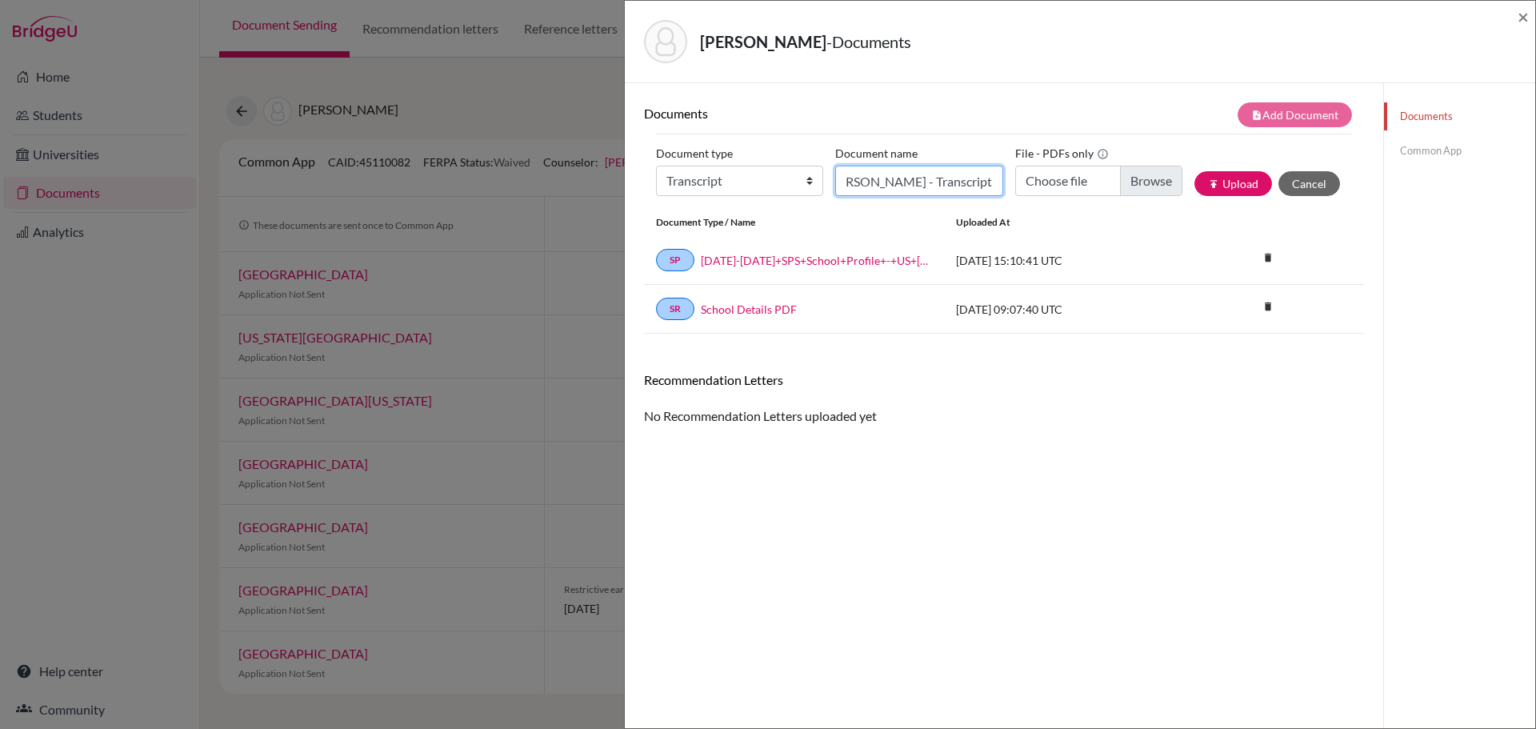
type input "Ghaffarpour, Dariush - Transcript"
click at [1133, 175] on input "Choose file" at bounding box center [1098, 181] width 167 height 30
type input "C:\fakepath\Ghaffarpour, Dariush - Transcript.pdf"
click at [1208, 181] on icon "publish" at bounding box center [1213, 183] width 11 height 11
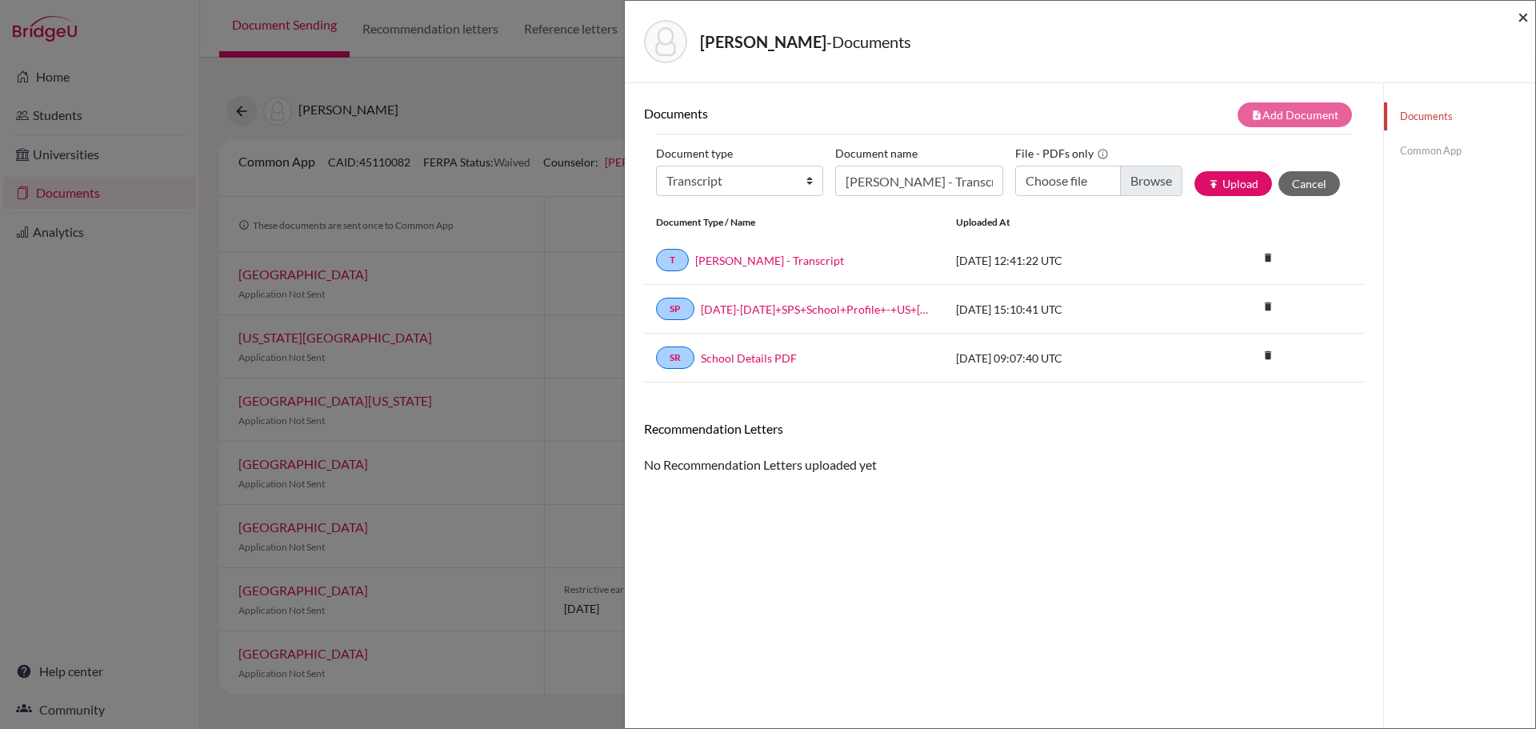
click at [1525, 18] on span "×" at bounding box center [1522, 16] width 11 height 23
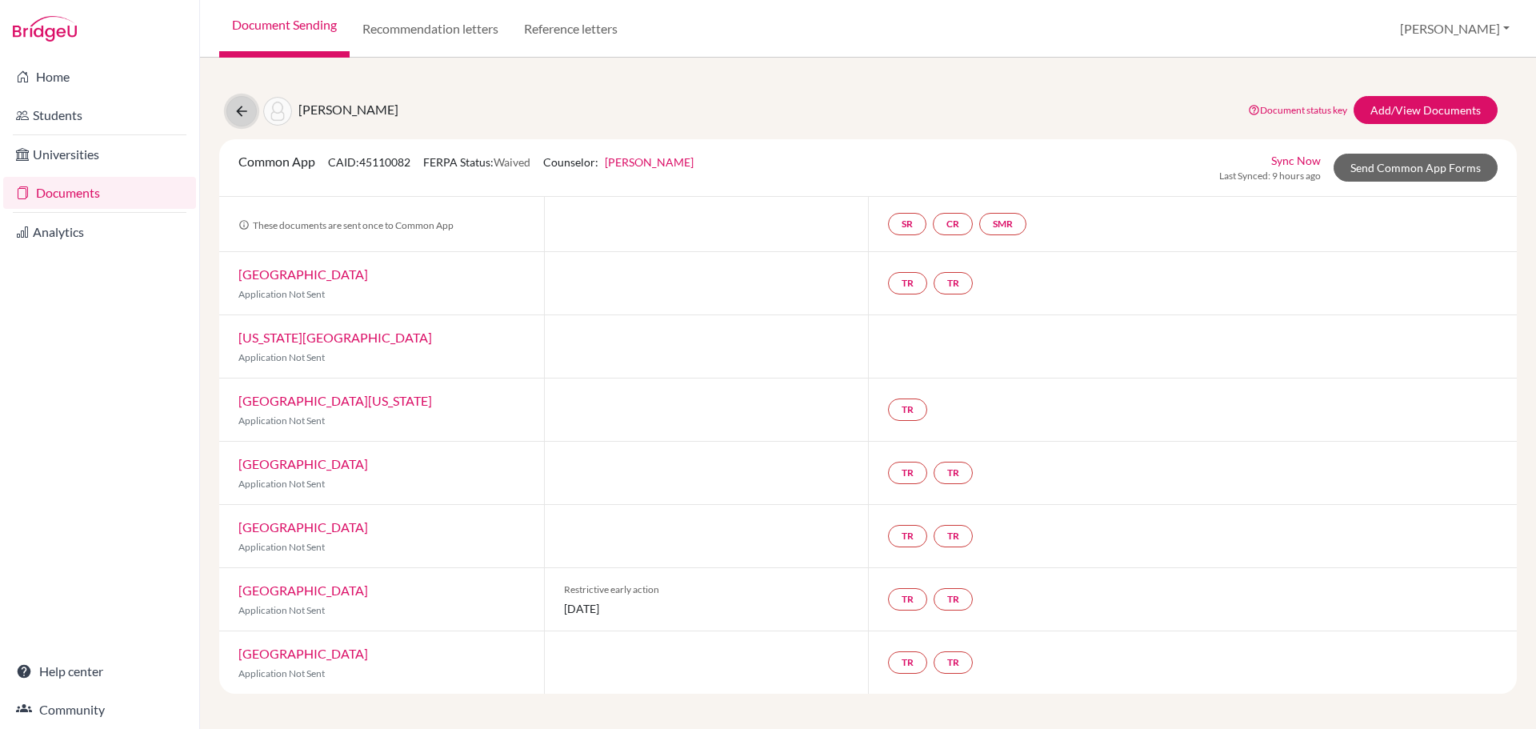
click at [234, 111] on icon at bounding box center [242, 111] width 16 height 16
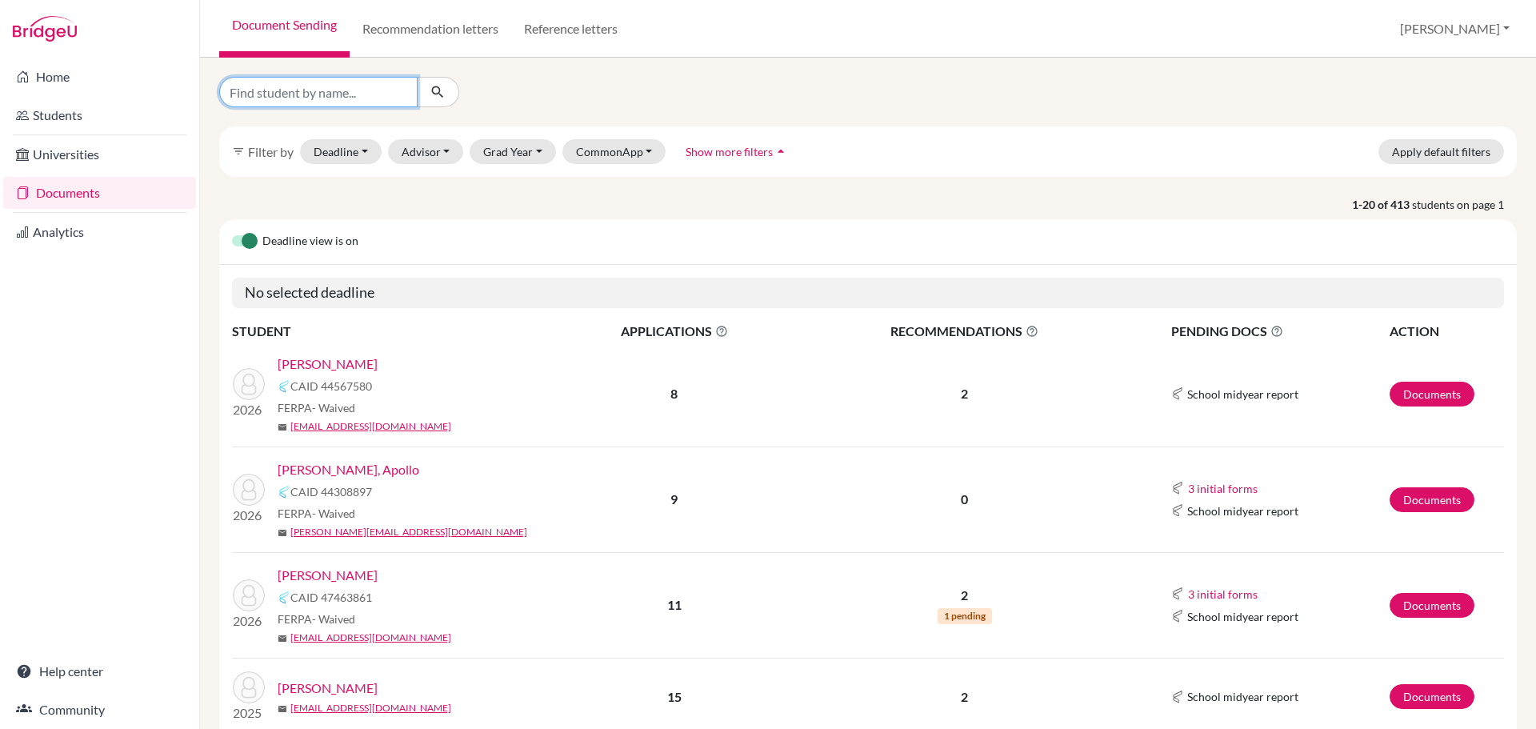
click at [337, 94] on input "Find student by name..." at bounding box center [318, 92] width 198 height 30
type input "goel"
click button "submit" at bounding box center [438, 92] width 42 height 30
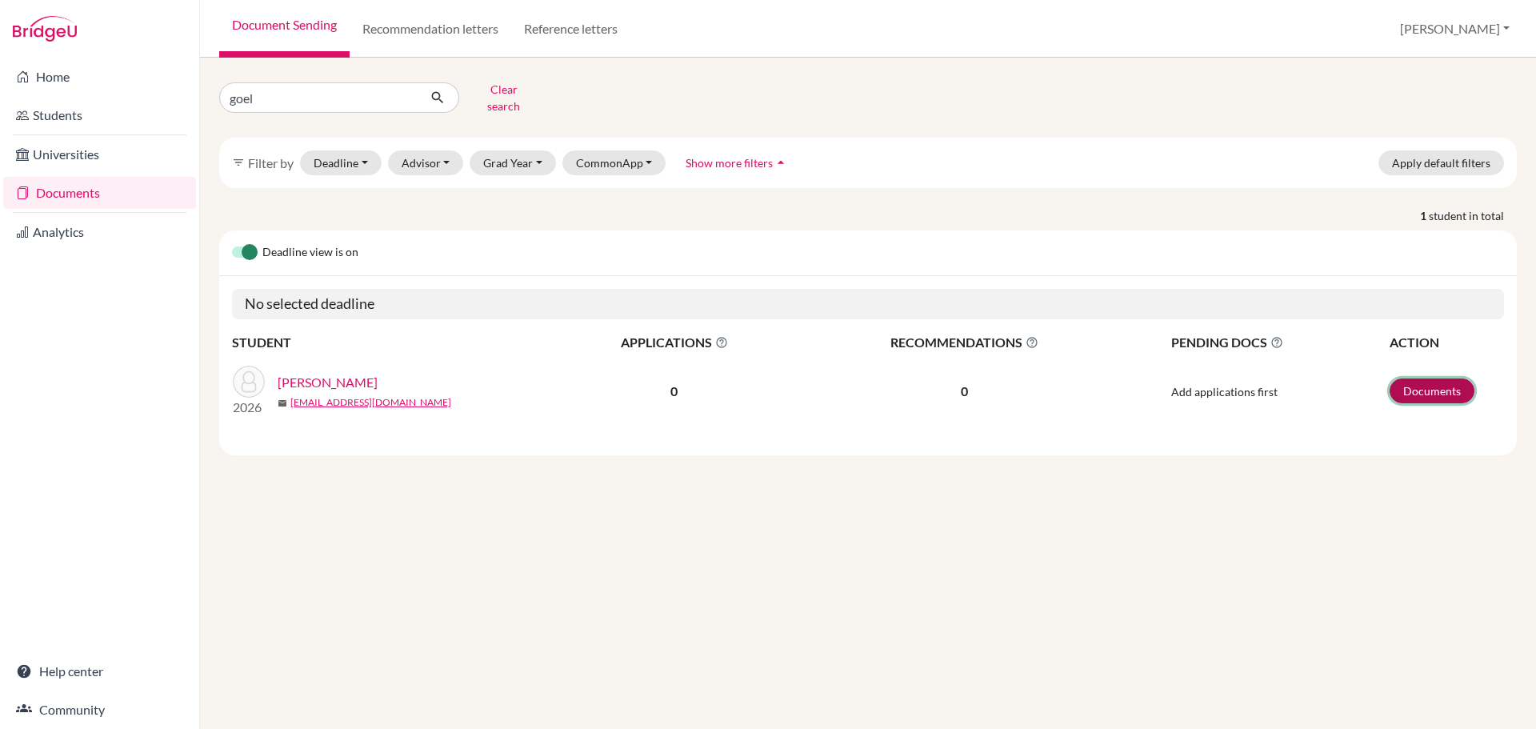
click at [1437, 379] on link "Documents" at bounding box center [1431, 390] width 85 height 25
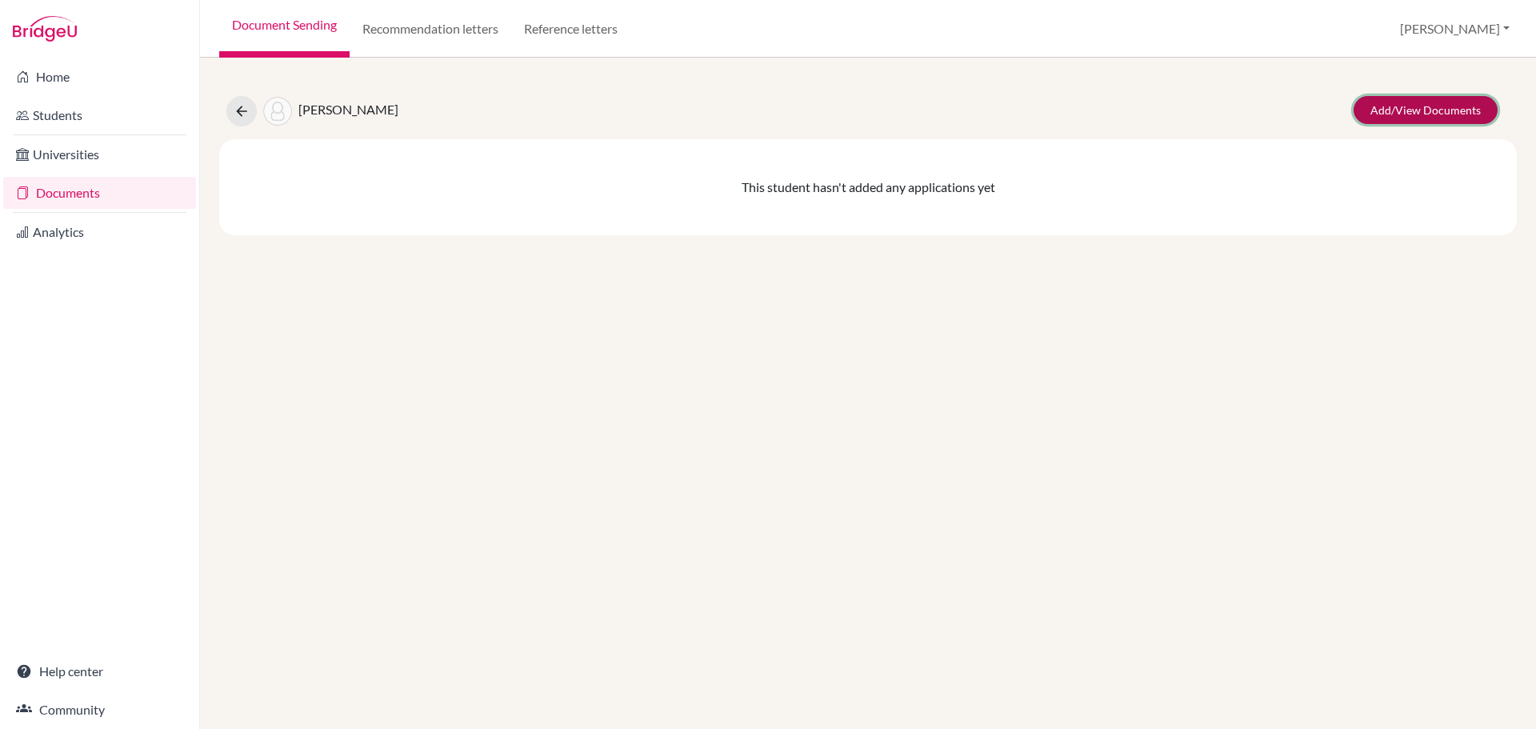
click at [1417, 107] on link "Add/View Documents" at bounding box center [1425, 110] width 144 height 28
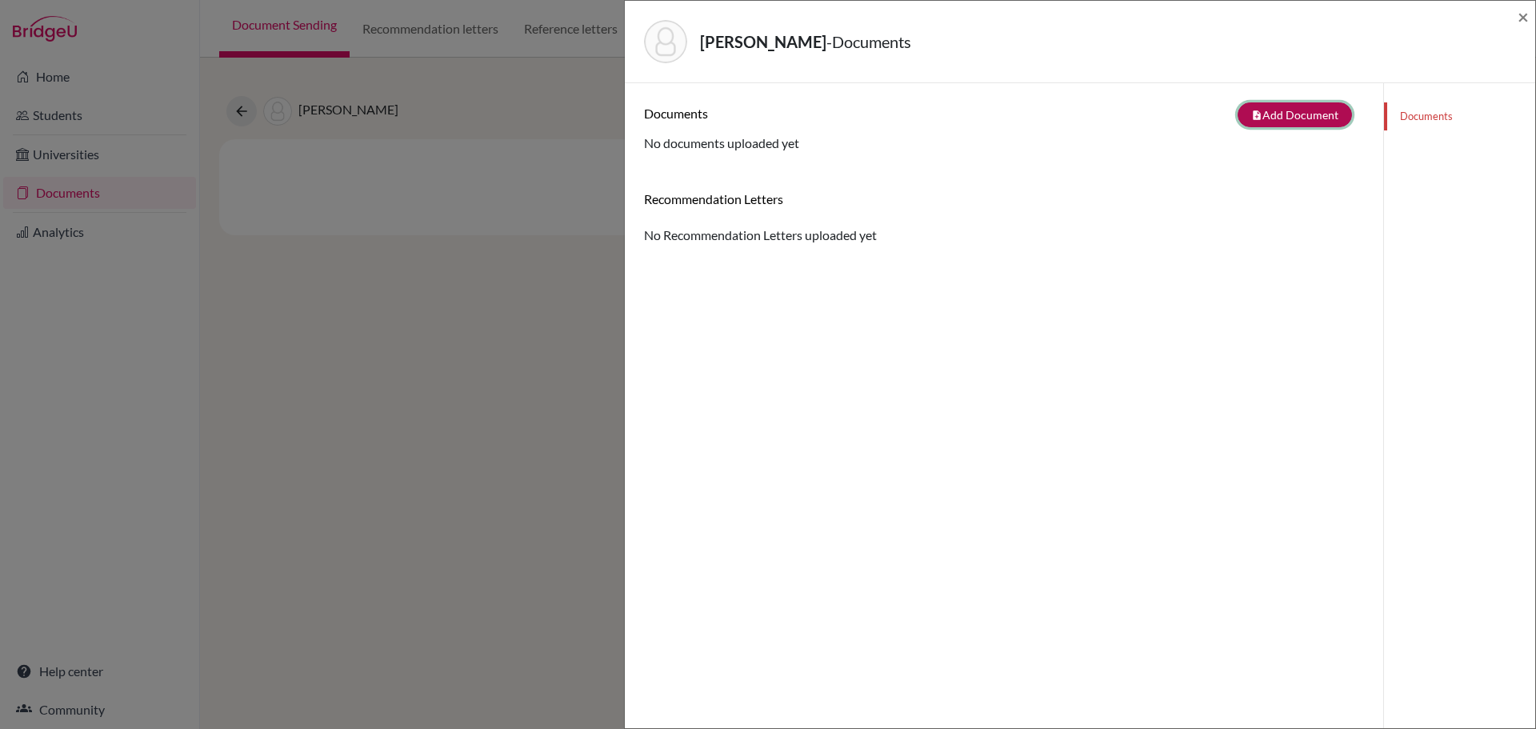
click at [1261, 118] on button "note_add Add Document" at bounding box center [1294, 114] width 114 height 25
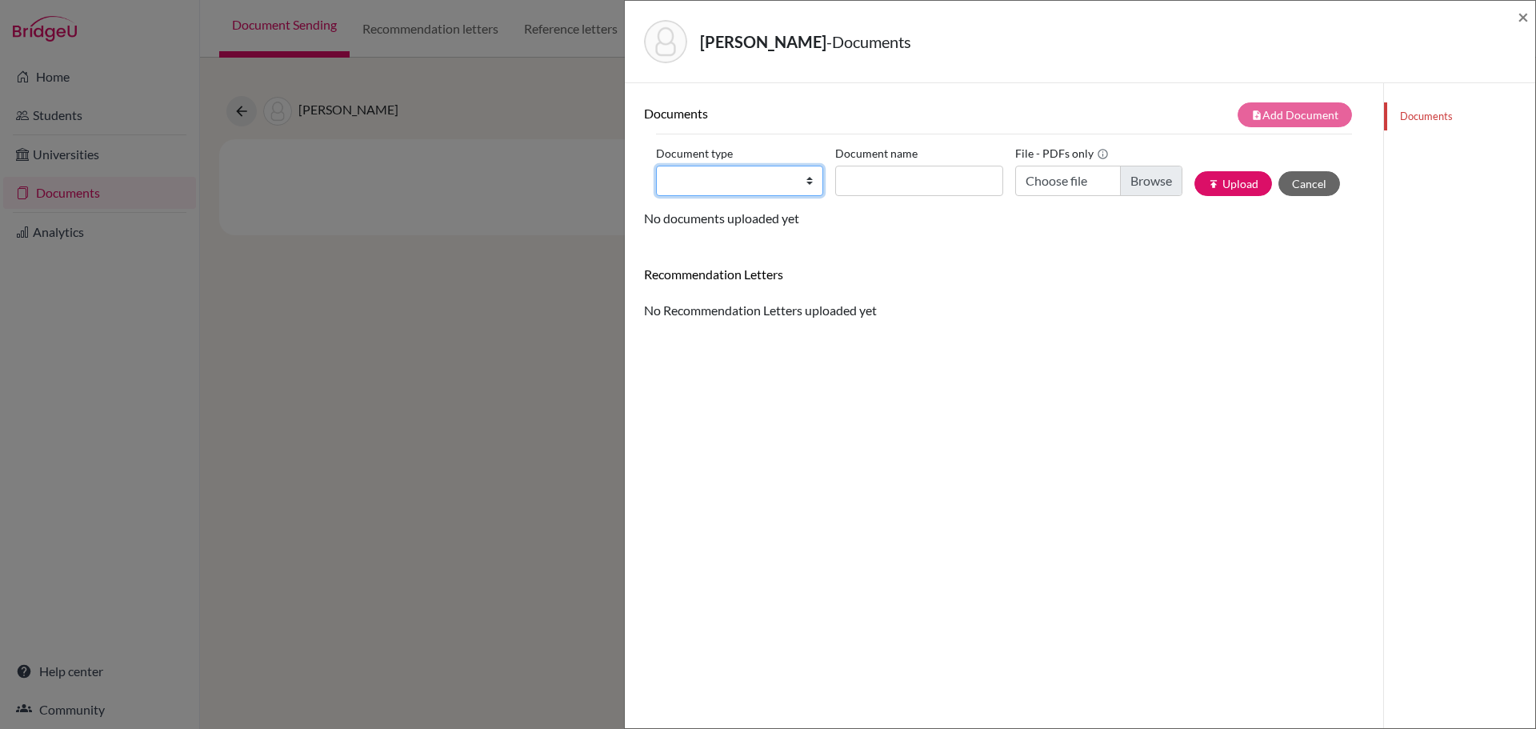
click at [806, 182] on select "Change explanation for Common App reports Counselor recommendation Internationa…" at bounding box center [739, 181] width 167 height 30
select select "2"
click at [656, 166] on select "Change explanation for Common App reports Counselor recommendation Internationa…" at bounding box center [739, 181] width 167 height 30
click at [874, 183] on input "Document name" at bounding box center [918, 181] width 167 height 30
type input "Goel, Arav - Transcript"
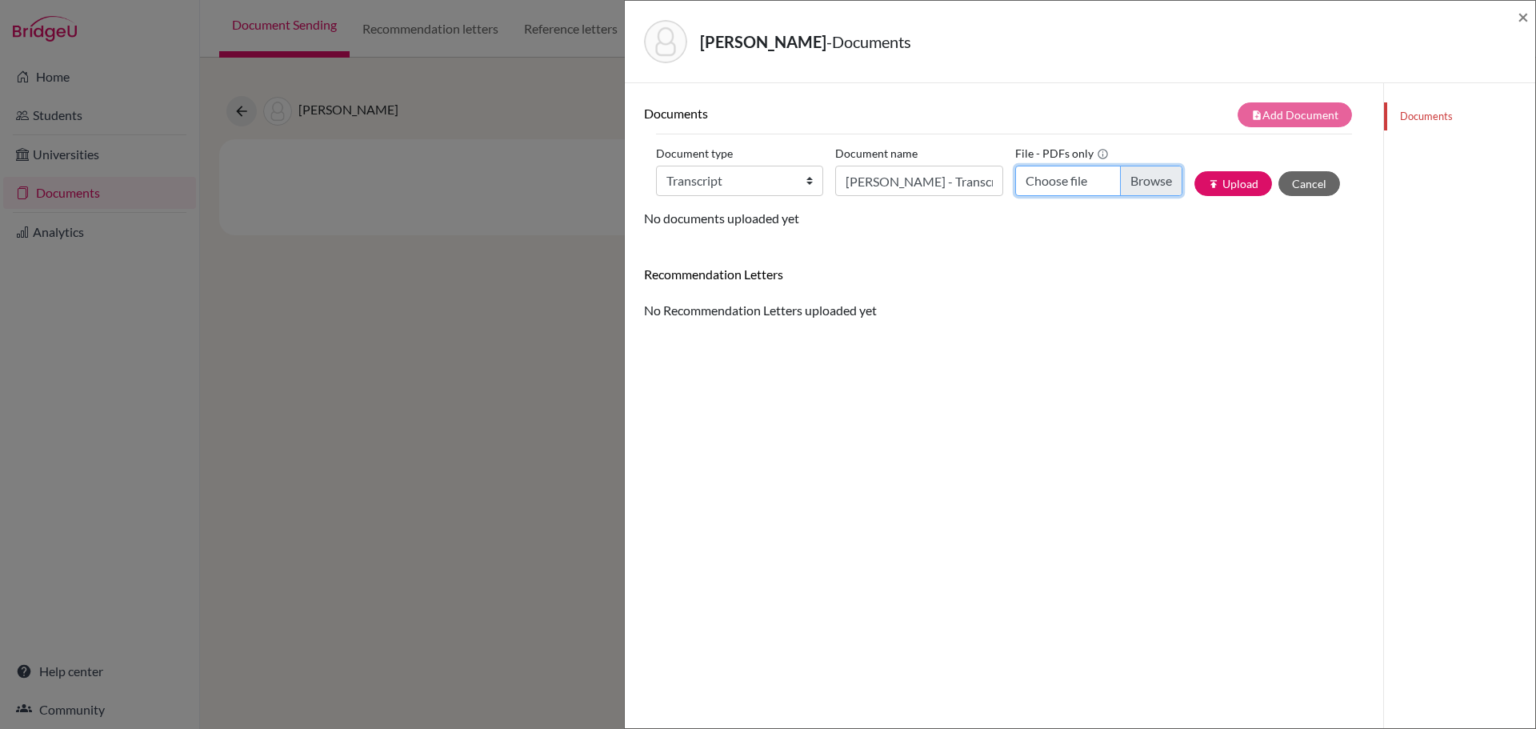
click at [1132, 184] on input "Choose file" at bounding box center [1098, 181] width 167 height 30
type input "C:\fakepath\Goel, Arav - Transcript.pdf"
click at [1213, 182] on button "publish Upload" at bounding box center [1233, 183] width 78 height 25
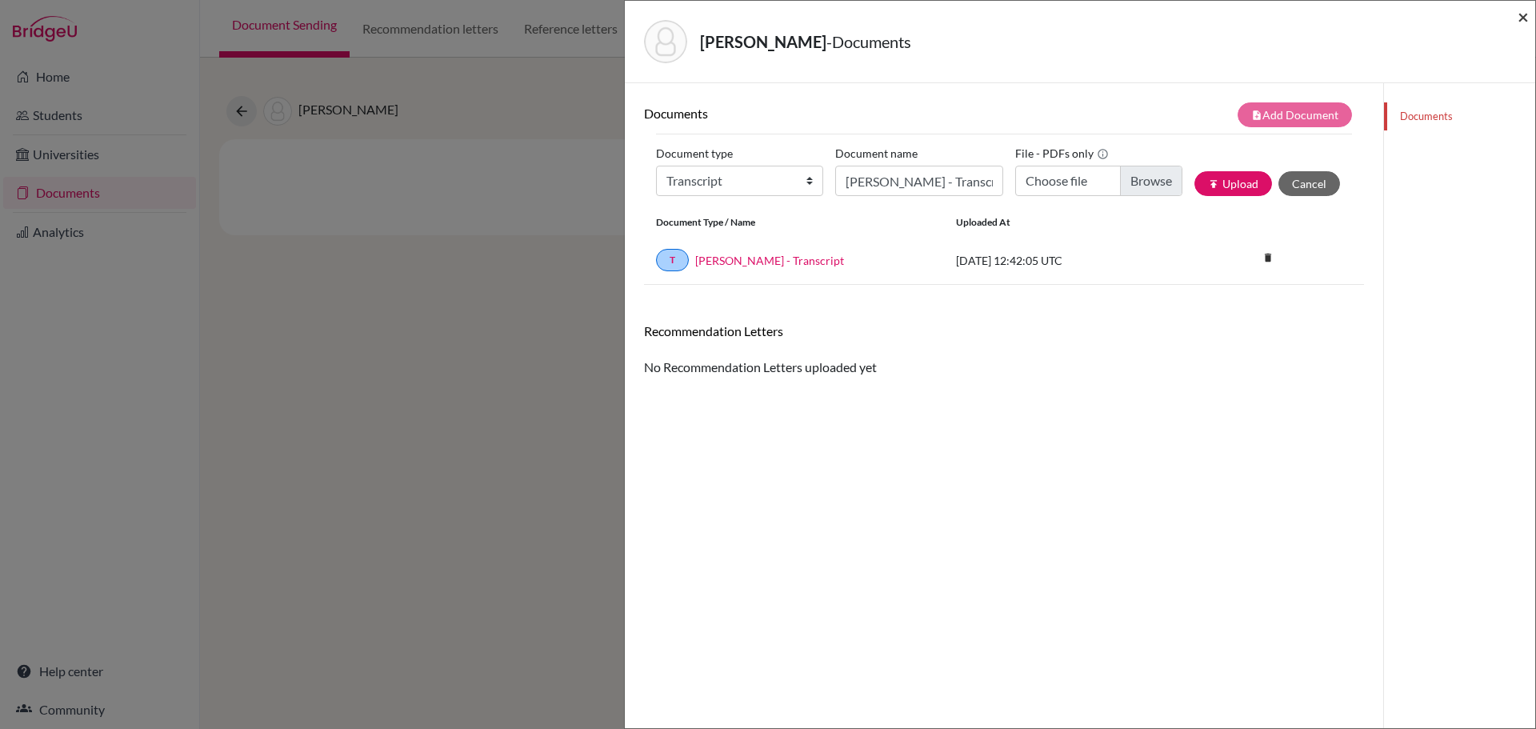
drag, startPoint x: 1518, startPoint y: 18, endPoint x: 1510, endPoint y: 13, distance: 9.8
click at [1518, 18] on span "×" at bounding box center [1522, 16] width 11 height 23
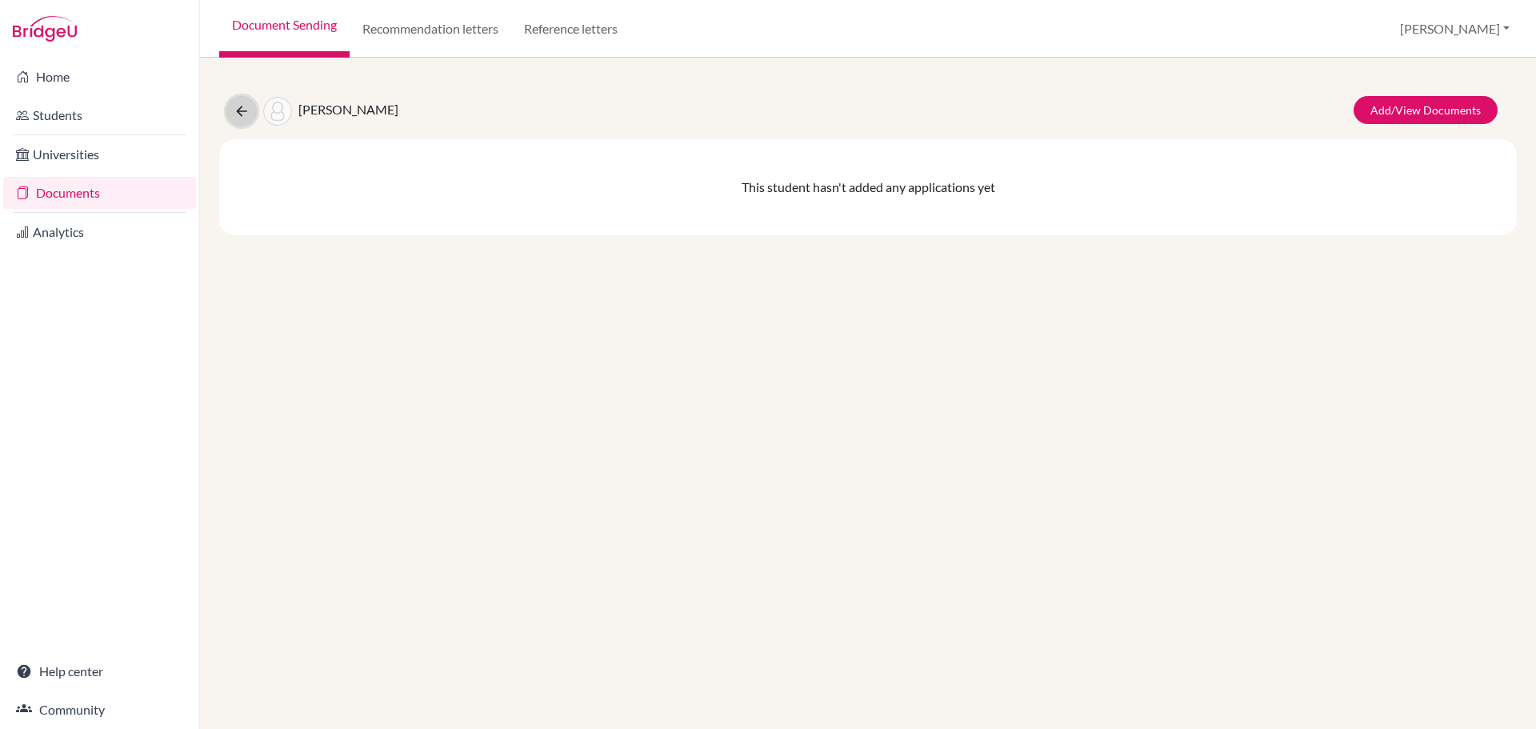
click at [236, 107] on icon at bounding box center [242, 111] width 16 height 16
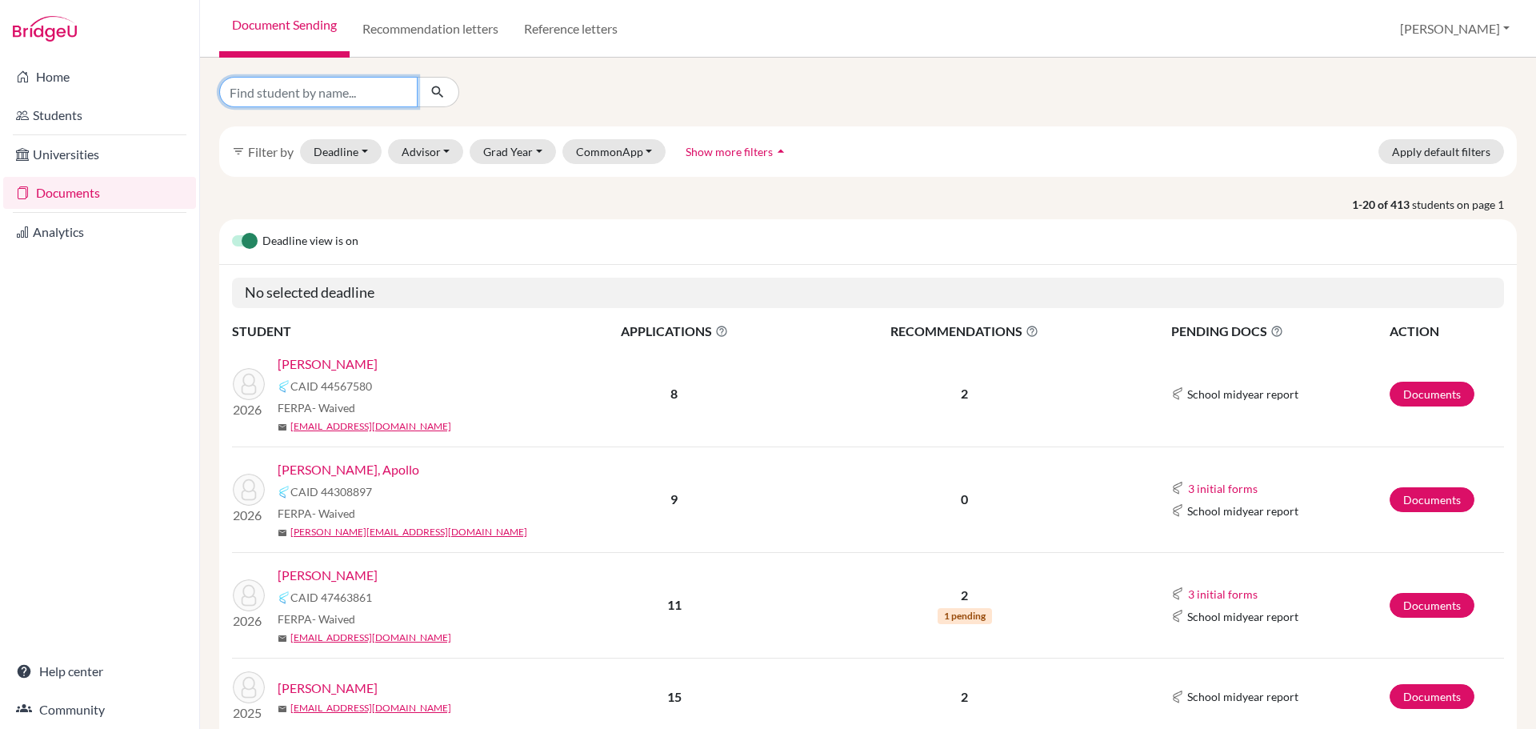
click at [354, 95] on input "Find student by name..." at bounding box center [318, 92] width 198 height 30
type input "goyal"
click button "submit" at bounding box center [438, 92] width 42 height 30
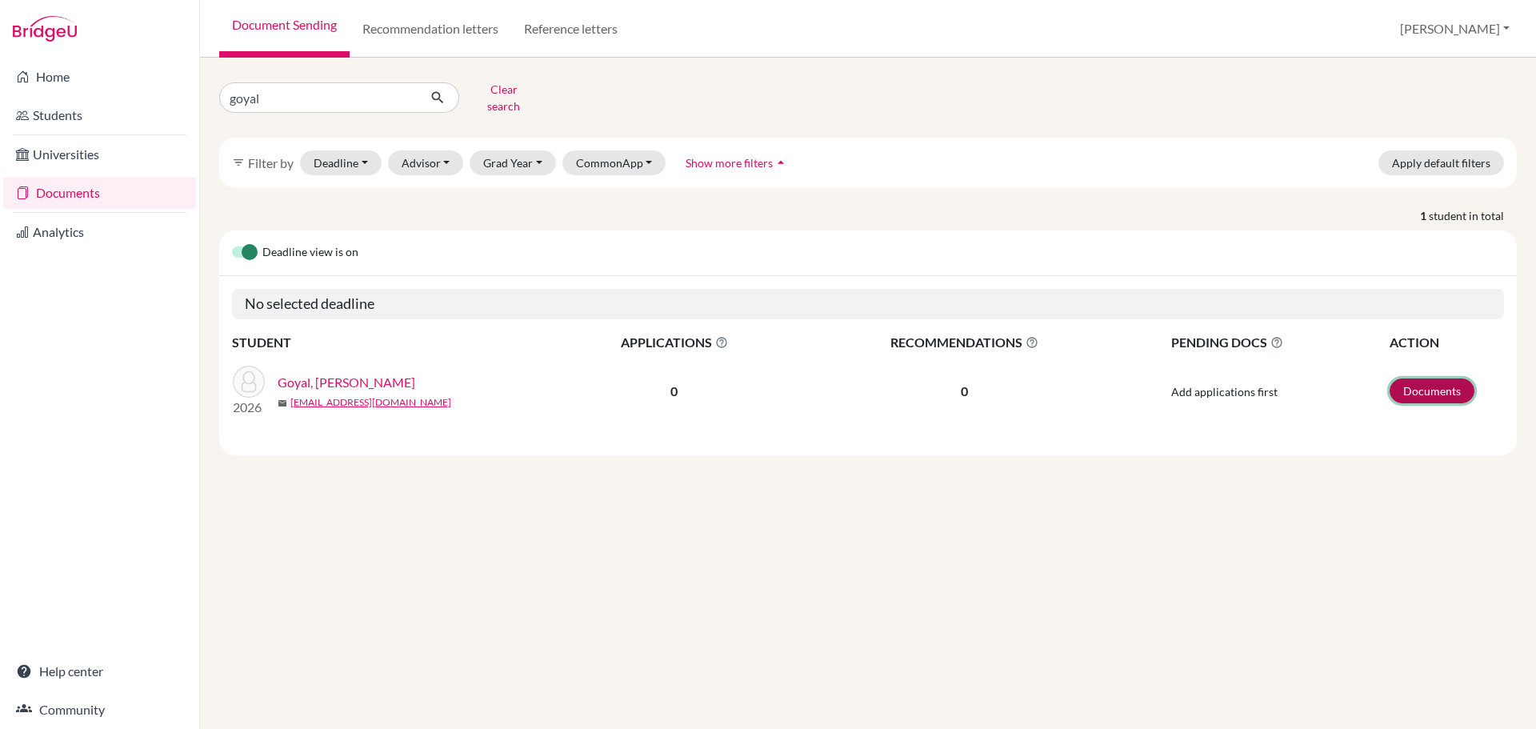
click at [1436, 380] on link "Documents" at bounding box center [1431, 390] width 85 height 25
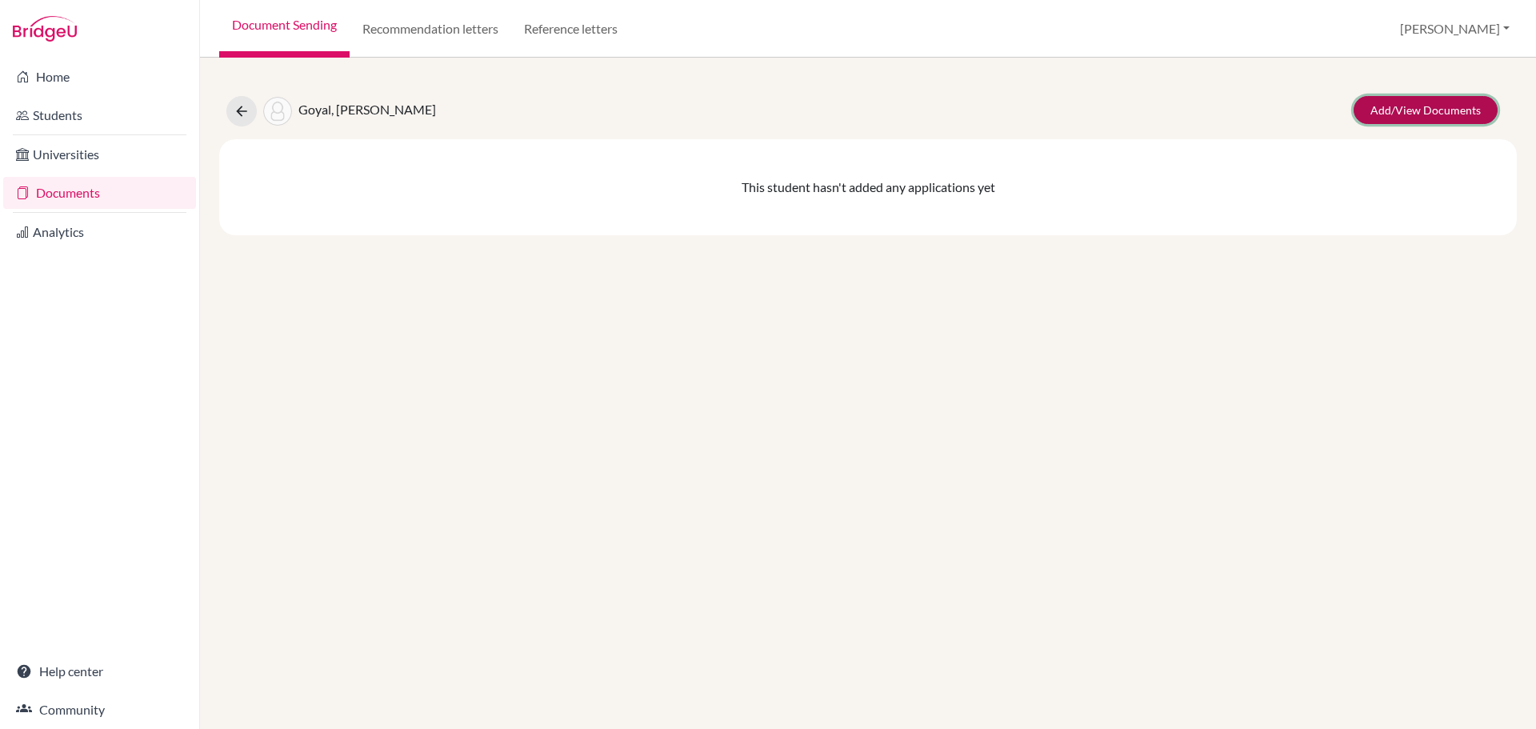
click at [1396, 114] on link "Add/View Documents" at bounding box center [1425, 110] width 144 height 28
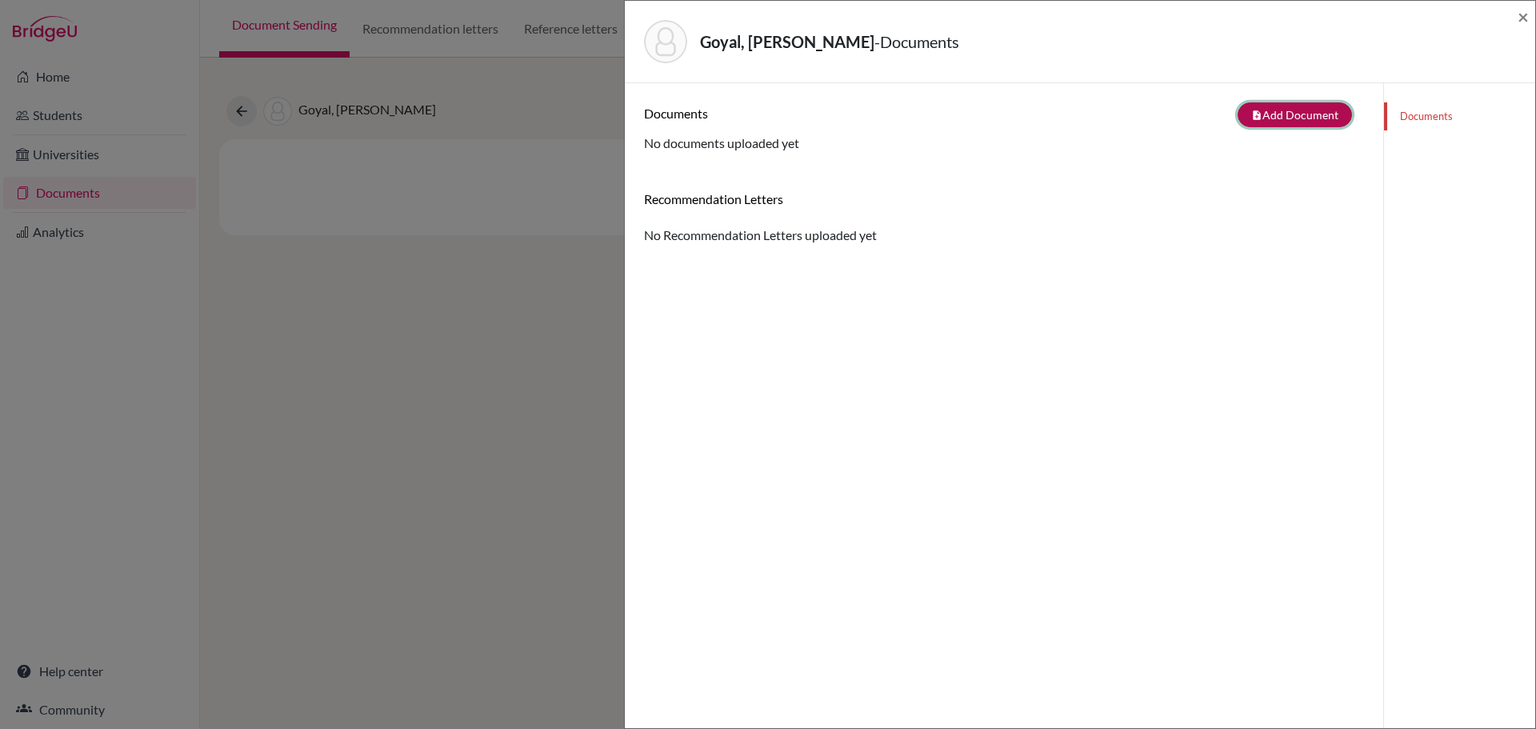
click at [1264, 117] on button "note_add Add Document" at bounding box center [1294, 114] width 114 height 25
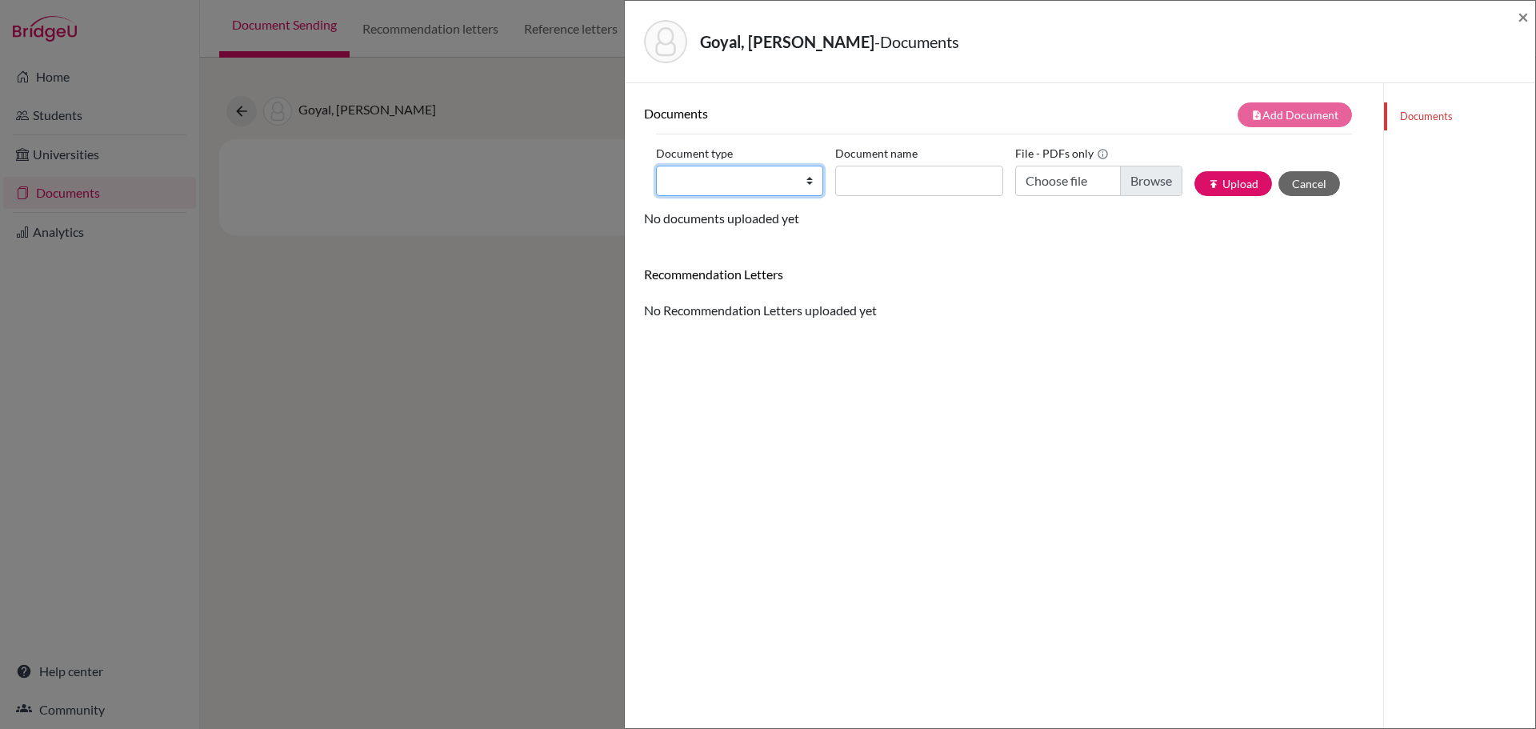
click at [807, 186] on select "Change explanation for Common App reports Counselor recommendation Internationa…" at bounding box center [739, 181] width 167 height 30
select select "2"
click at [656, 166] on select "Change explanation for Common App reports Counselor recommendation Internationa…" at bounding box center [739, 181] width 167 height 30
click at [871, 181] on input "Document name" at bounding box center [918, 181] width 167 height 30
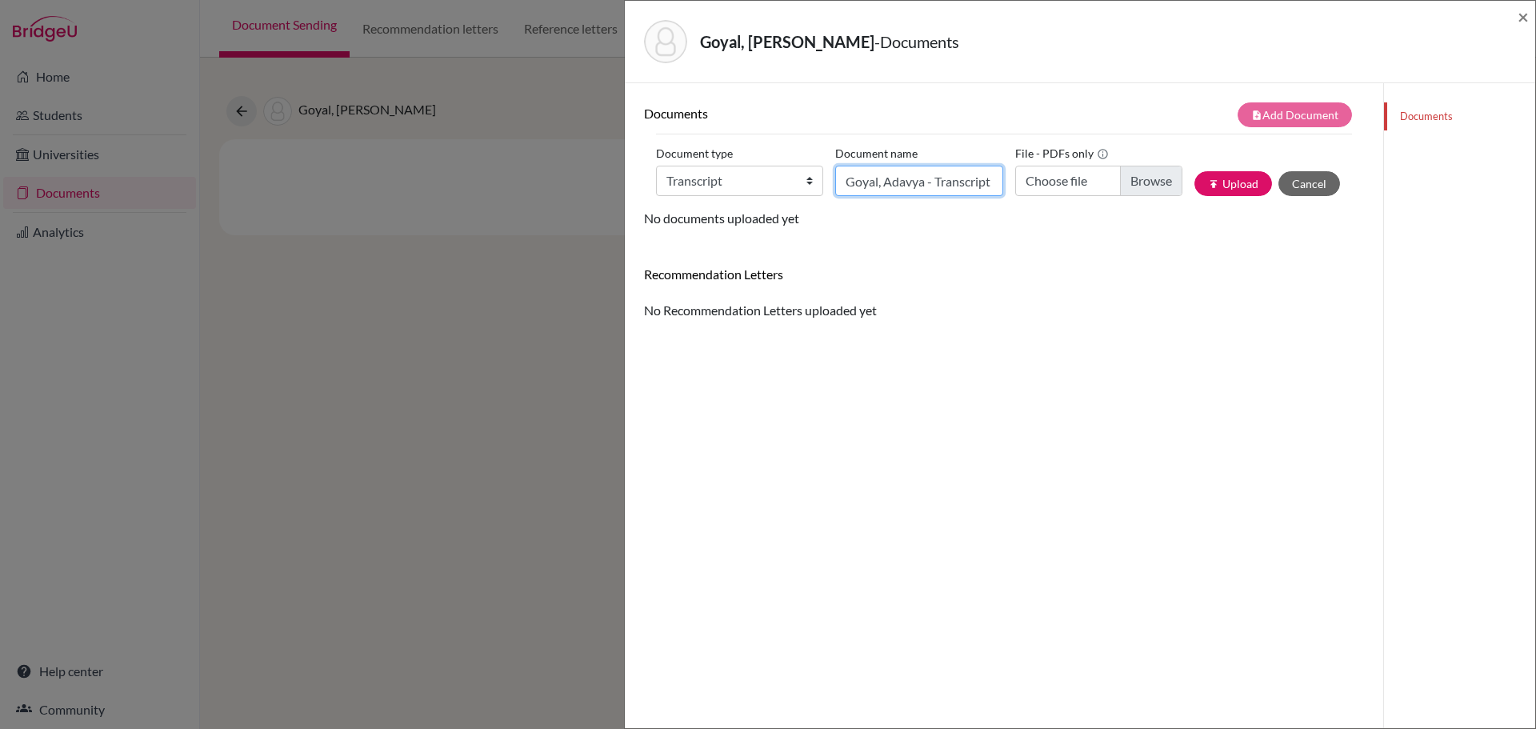
type input "Goyal, Adavya - Transcript"
click at [1126, 180] on input "Choose file" at bounding box center [1098, 181] width 167 height 30
type input "C:\fakepath\Goyal, Adavya - Transcript.pdf"
click at [1226, 187] on button "publish Upload" at bounding box center [1233, 183] width 78 height 25
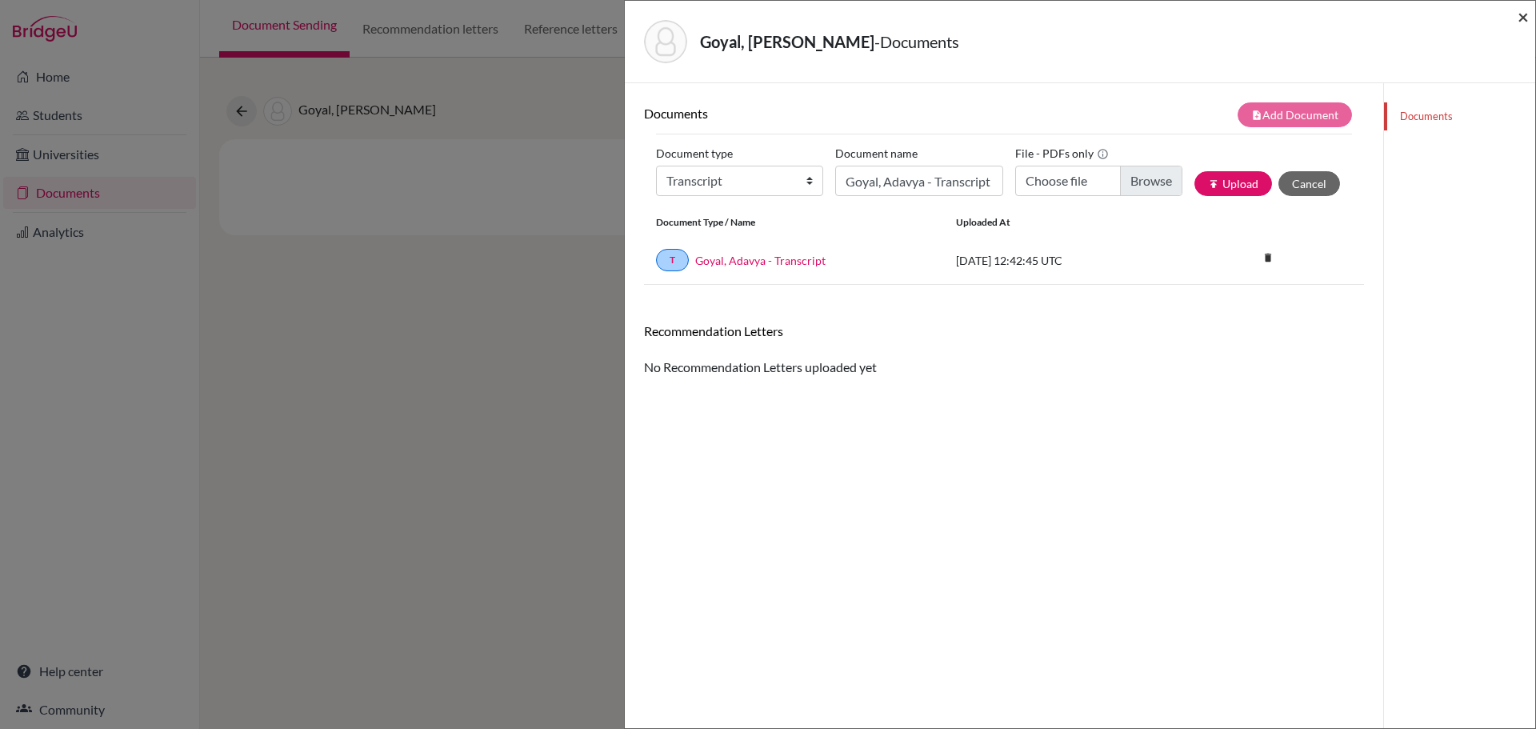
click at [1523, 16] on span "×" at bounding box center [1522, 16] width 11 height 23
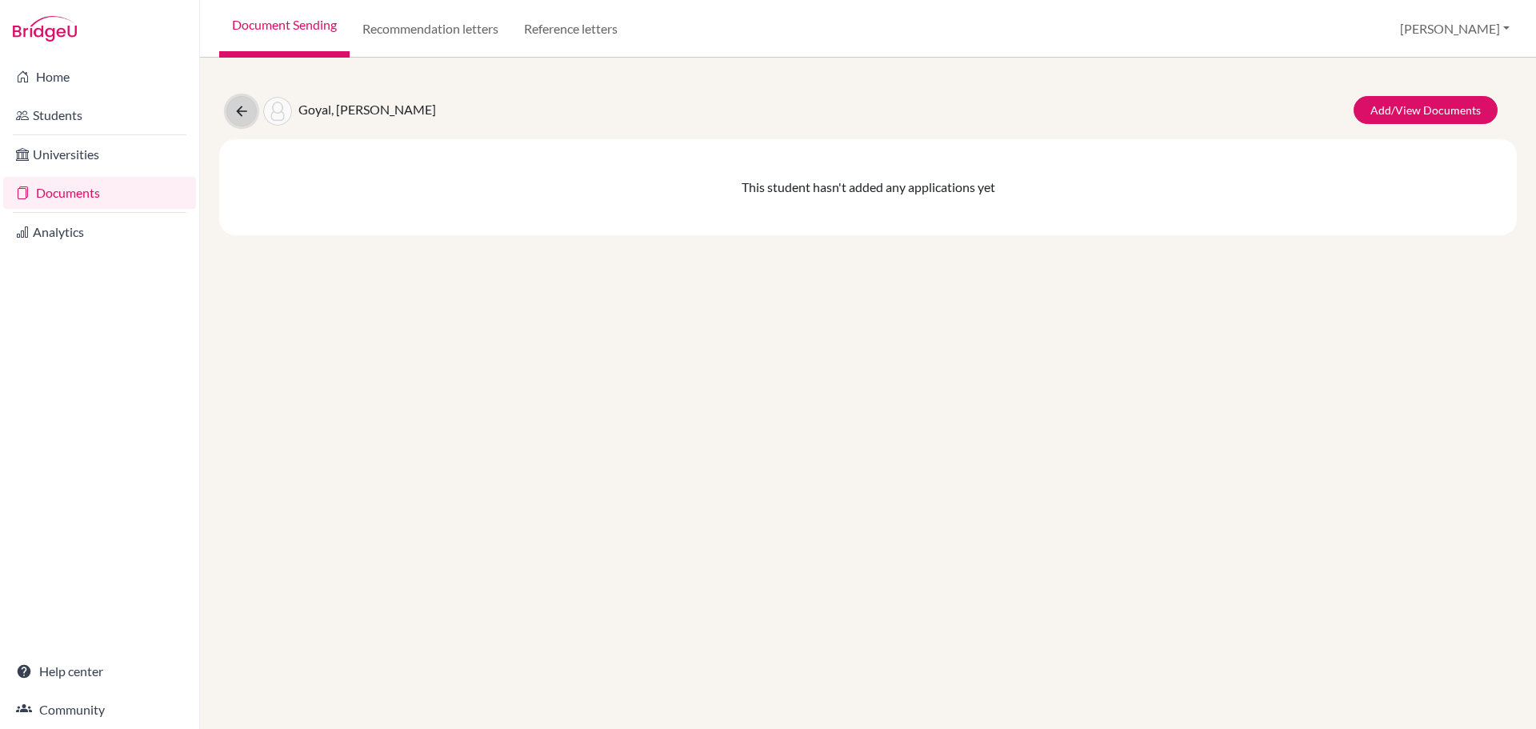
click at [234, 118] on icon at bounding box center [242, 111] width 16 height 16
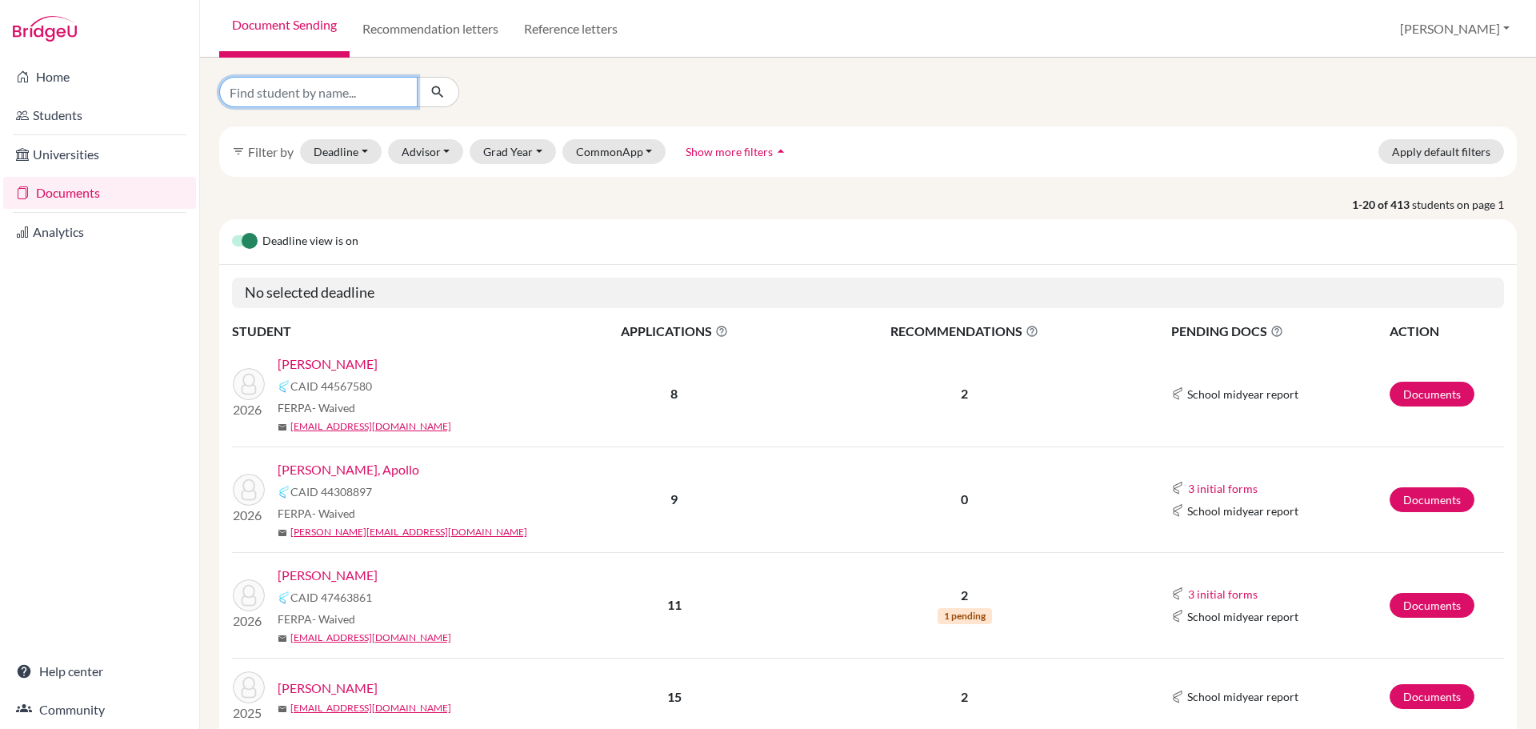
click at [354, 97] on input "Find student by name..." at bounding box center [318, 92] width 198 height 30
type input "mardin"
click button "submit" at bounding box center [438, 92] width 42 height 30
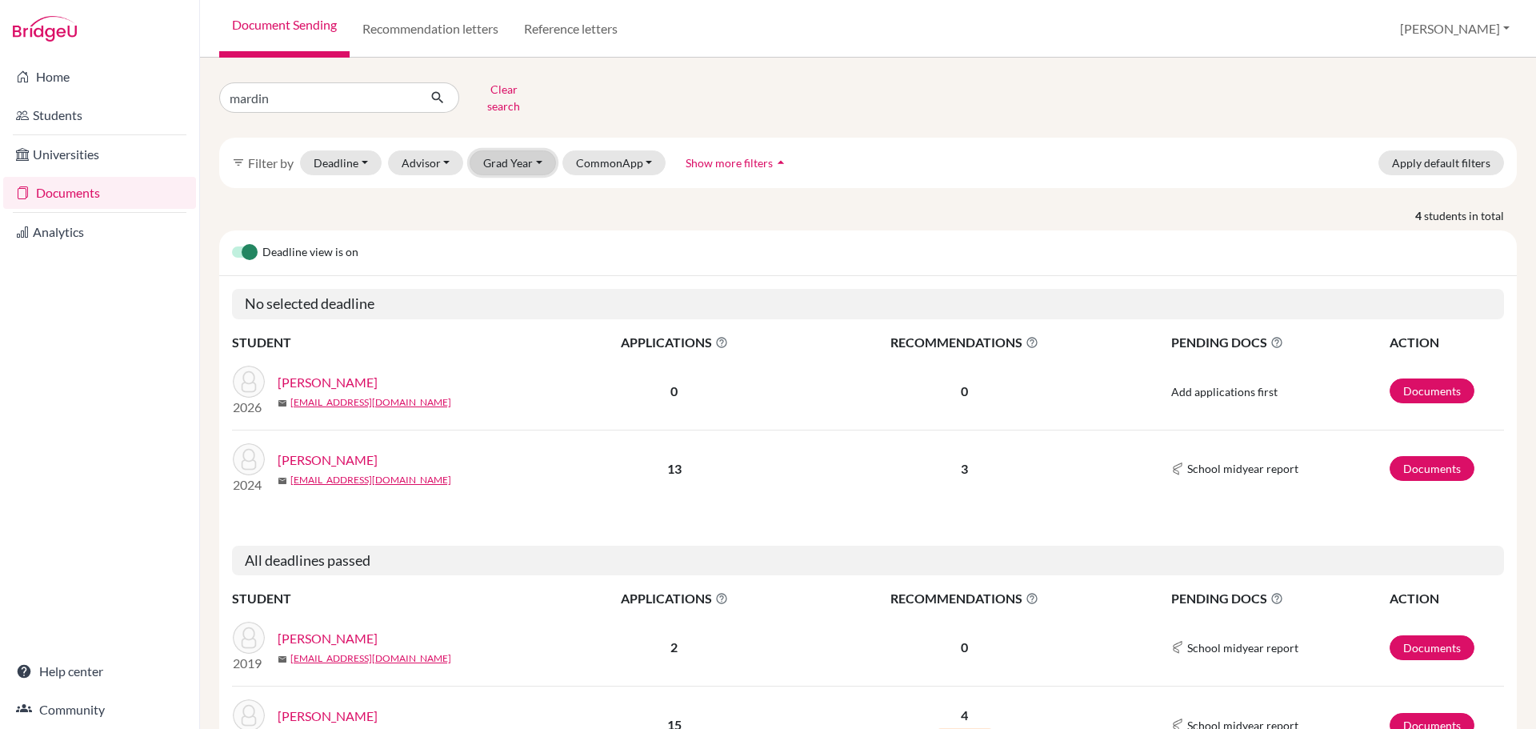
click at [532, 155] on button "Grad Year" at bounding box center [512, 162] width 86 height 25
click at [511, 190] on span "2026" at bounding box center [503, 196] width 29 height 19
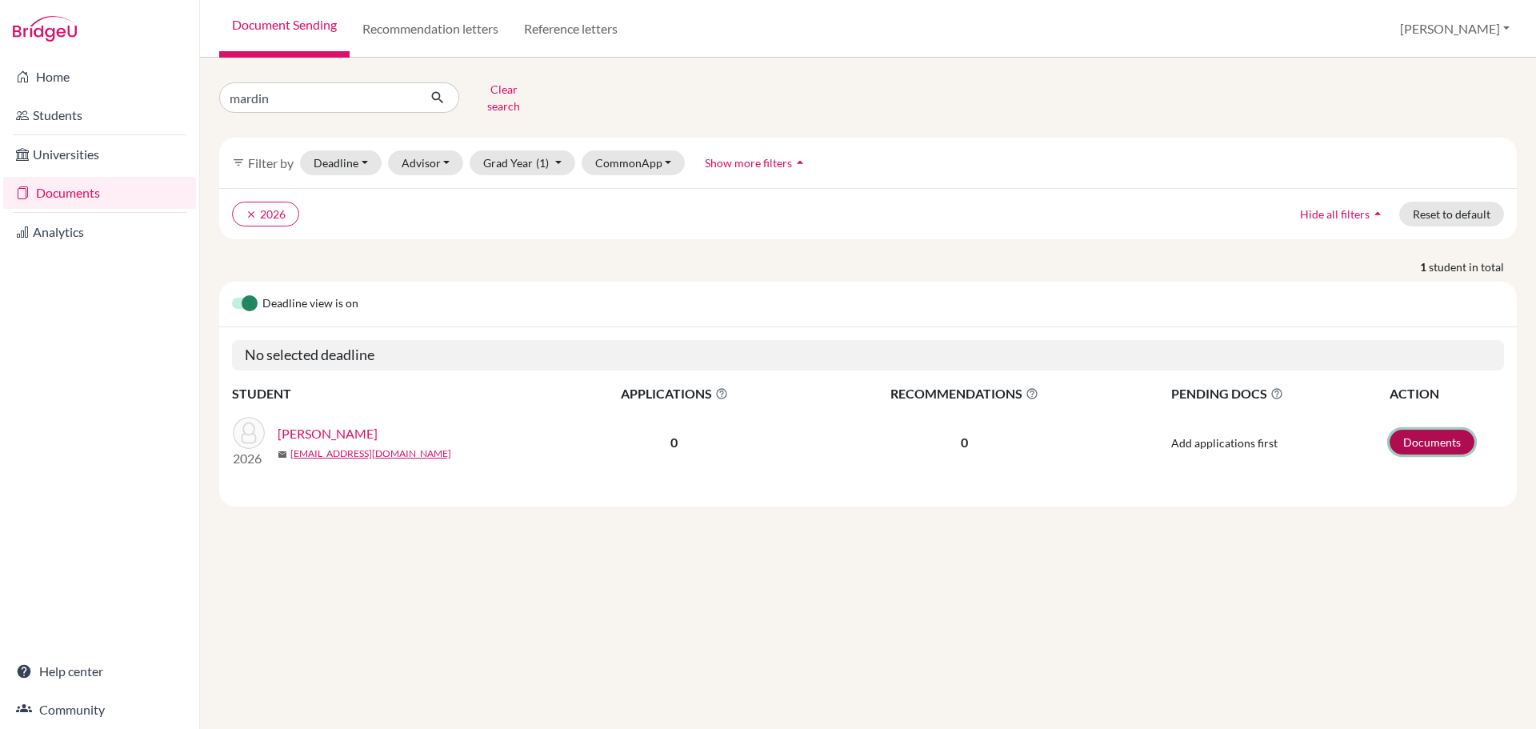
click at [1441, 432] on link "Documents" at bounding box center [1431, 442] width 85 height 25
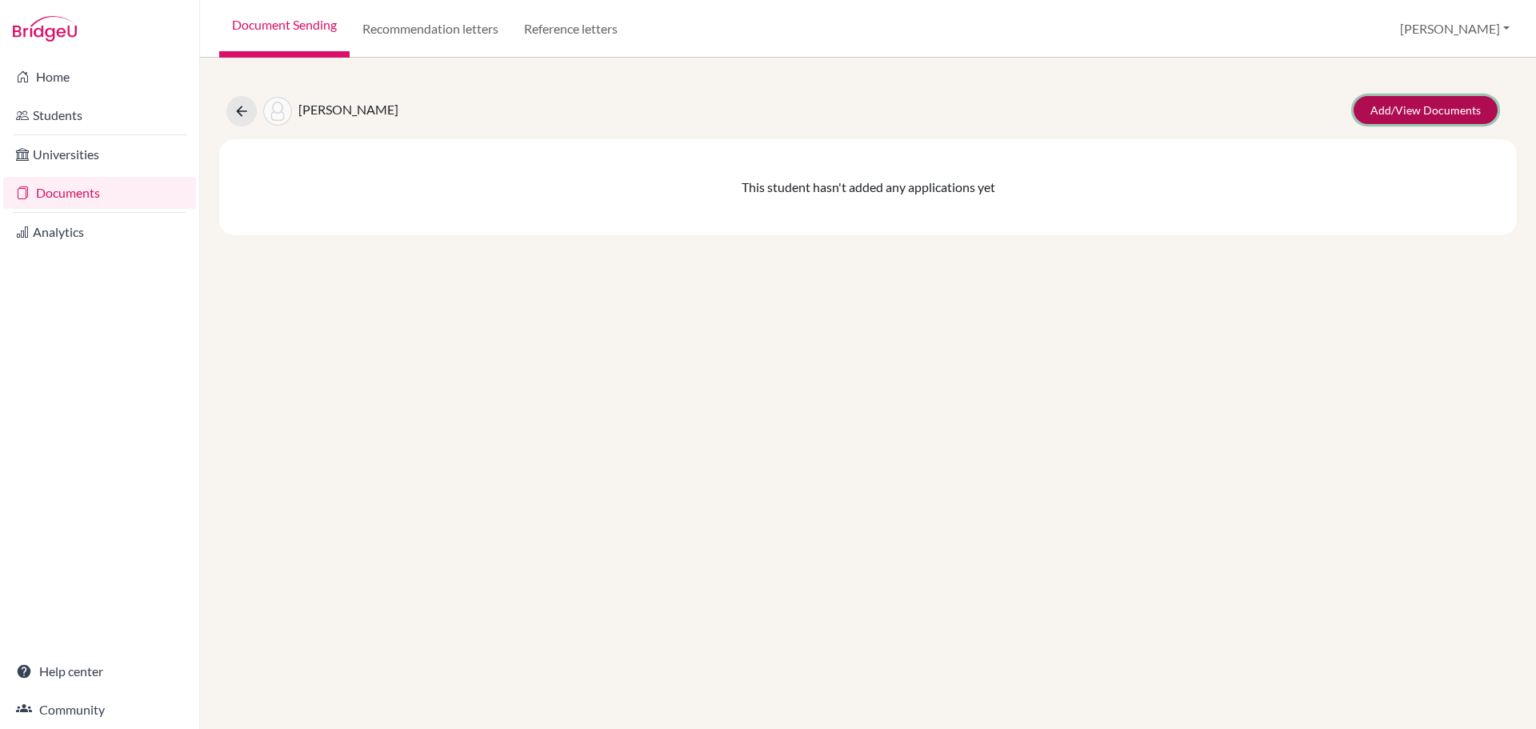
click at [1378, 98] on link "Add/View Documents" at bounding box center [1425, 110] width 144 height 28
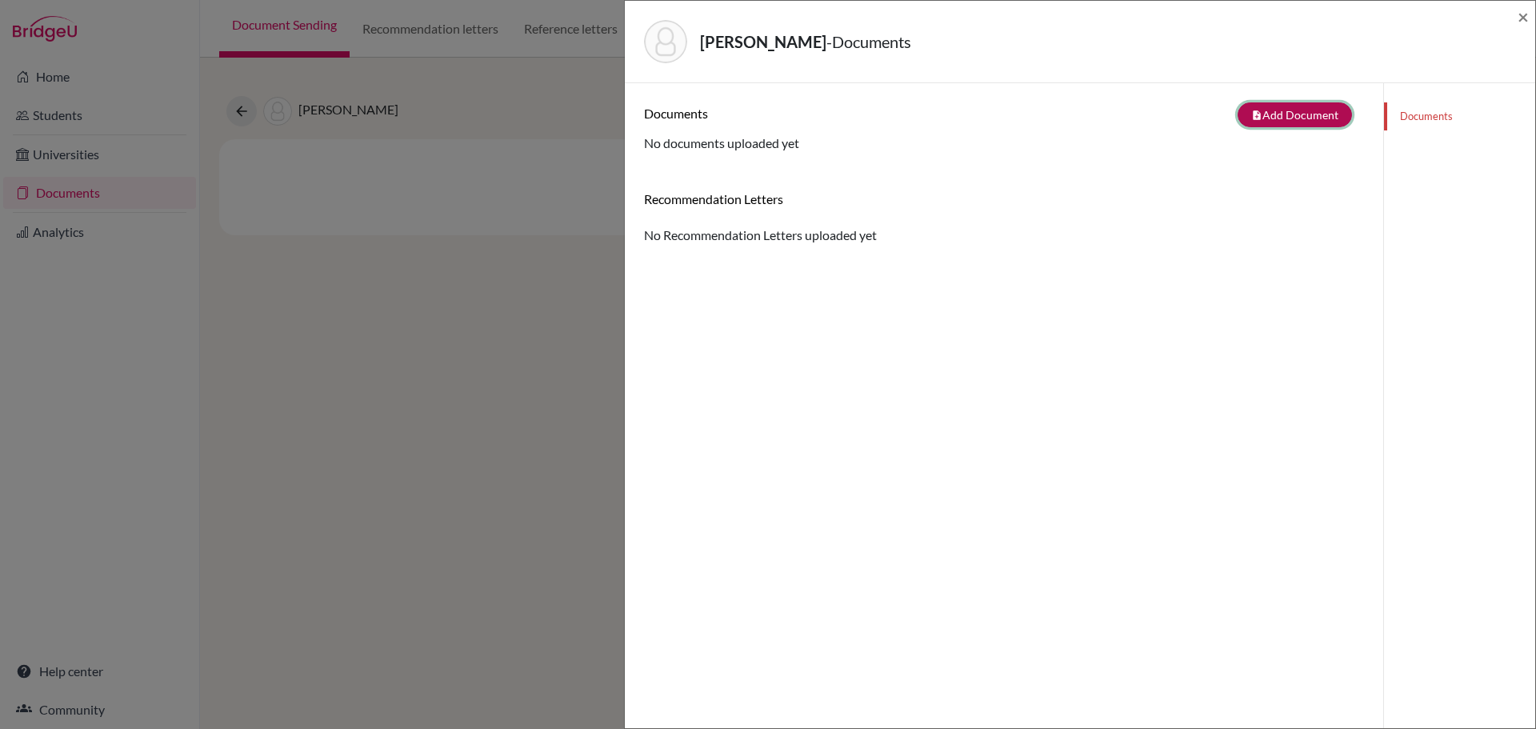
click at [1258, 111] on button "note_add Add Document" at bounding box center [1294, 114] width 114 height 25
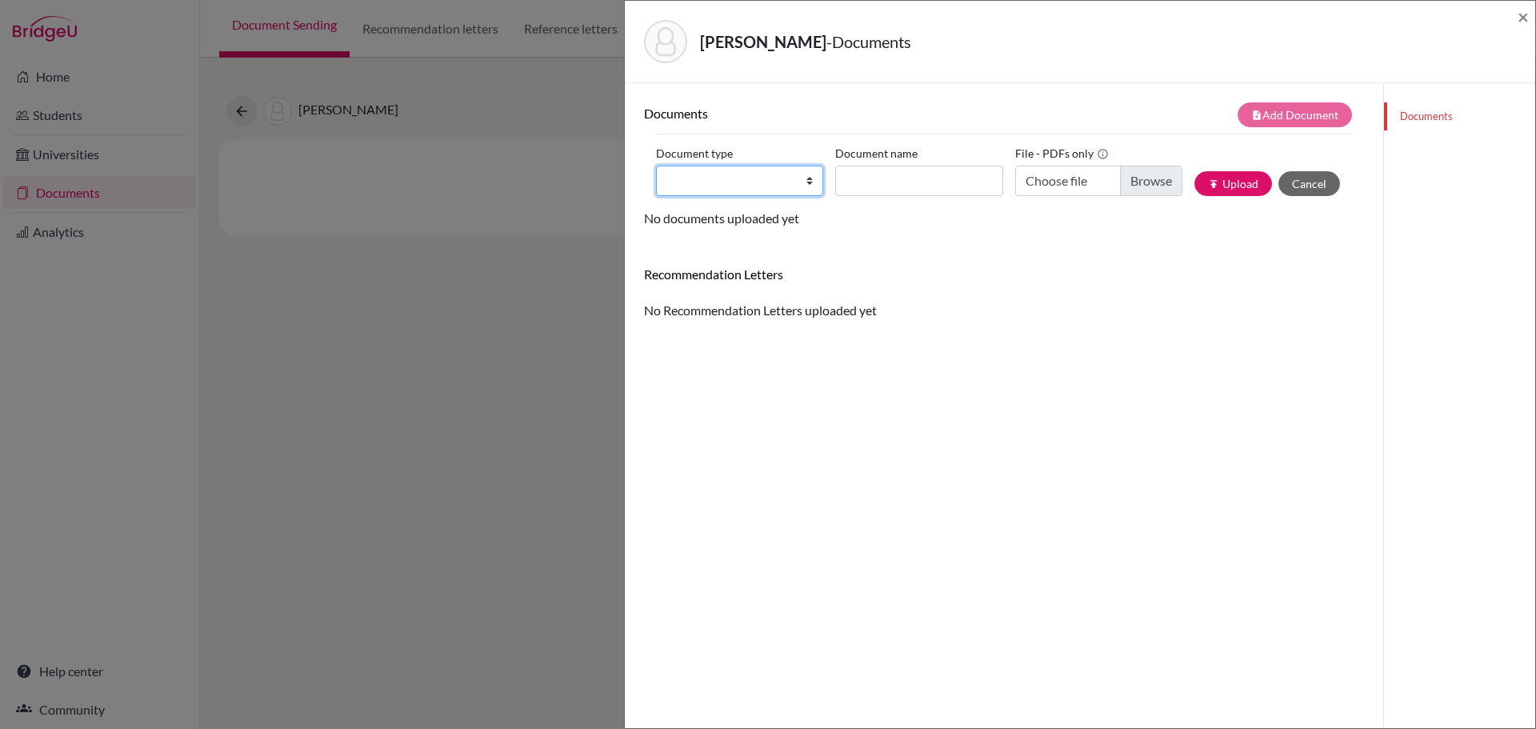
click at [806, 184] on select "Change explanation for Common App reports Counselor recommendation Internationa…" at bounding box center [739, 181] width 167 height 30
select select "2"
click at [656, 166] on select "Change explanation for Common App reports Counselor recommendation Internationa…" at bounding box center [739, 181] width 167 height 30
click at [878, 180] on input "Document name" at bounding box center [918, 181] width 167 height 30
type input "Mardin, Tolga - Transcript"
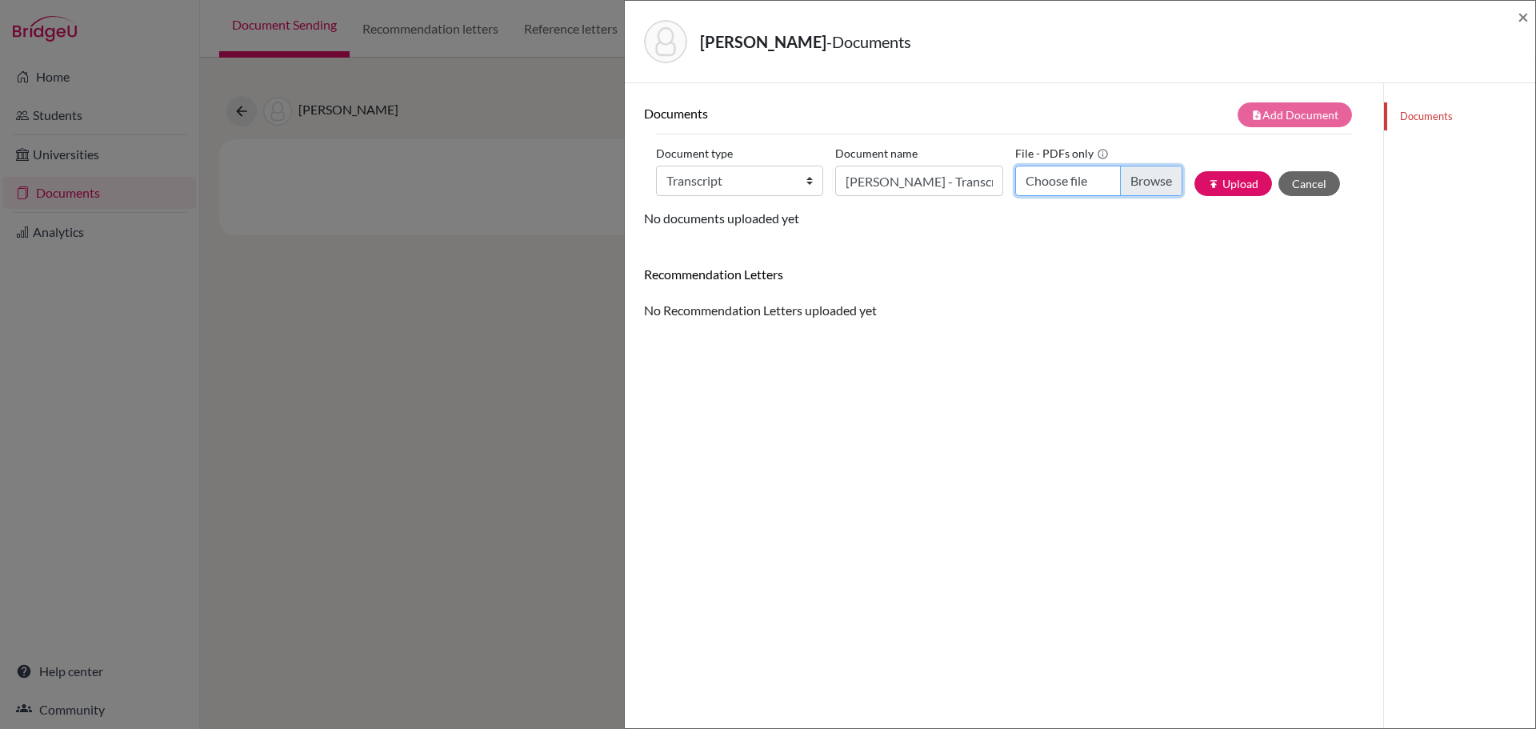
click at [1123, 178] on input "Choose file" at bounding box center [1098, 181] width 167 height 30
type input "C:\fakepath\Mardin, Tolga - Transcript.pdf"
click at [1231, 185] on button "publish Upload" at bounding box center [1233, 183] width 78 height 25
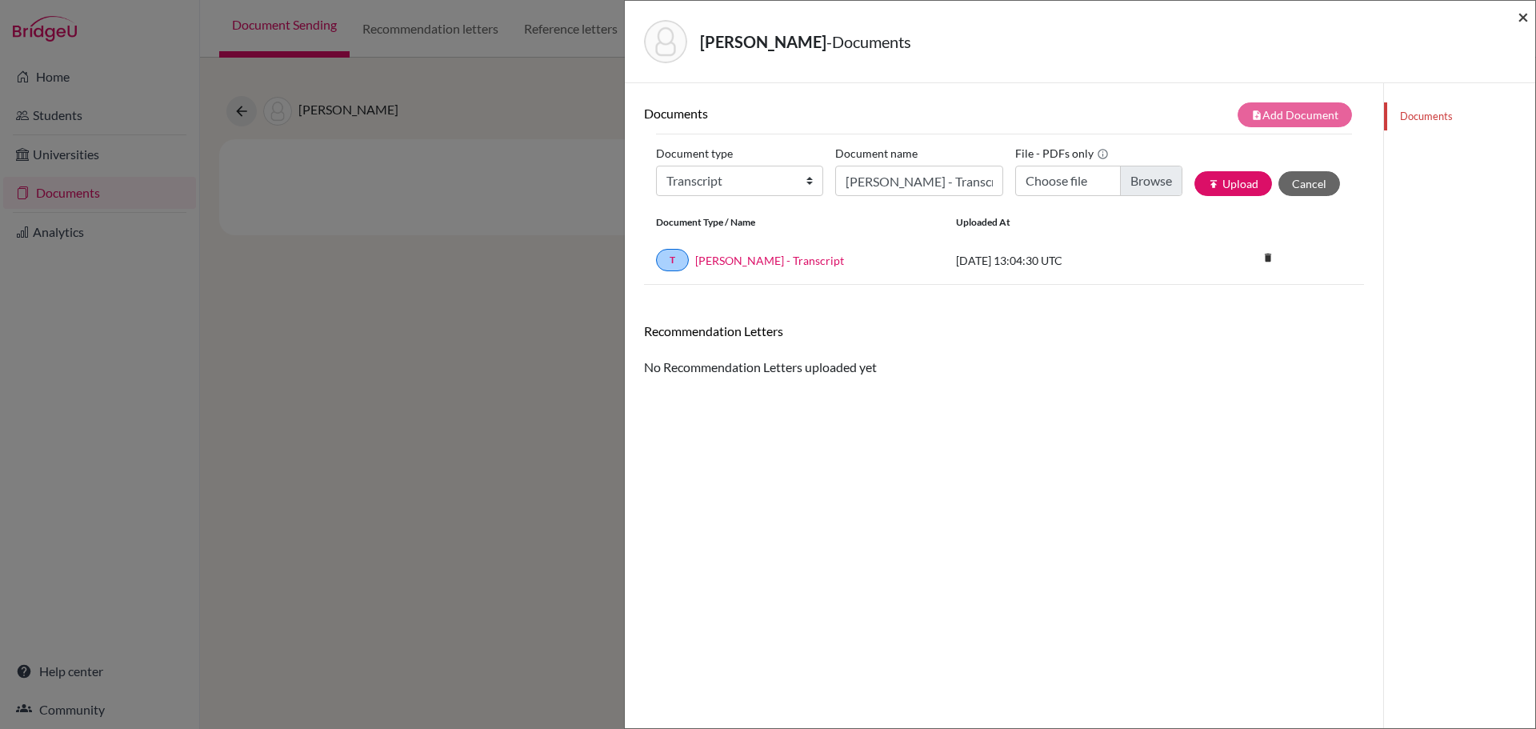
click at [1524, 18] on span "×" at bounding box center [1522, 16] width 11 height 23
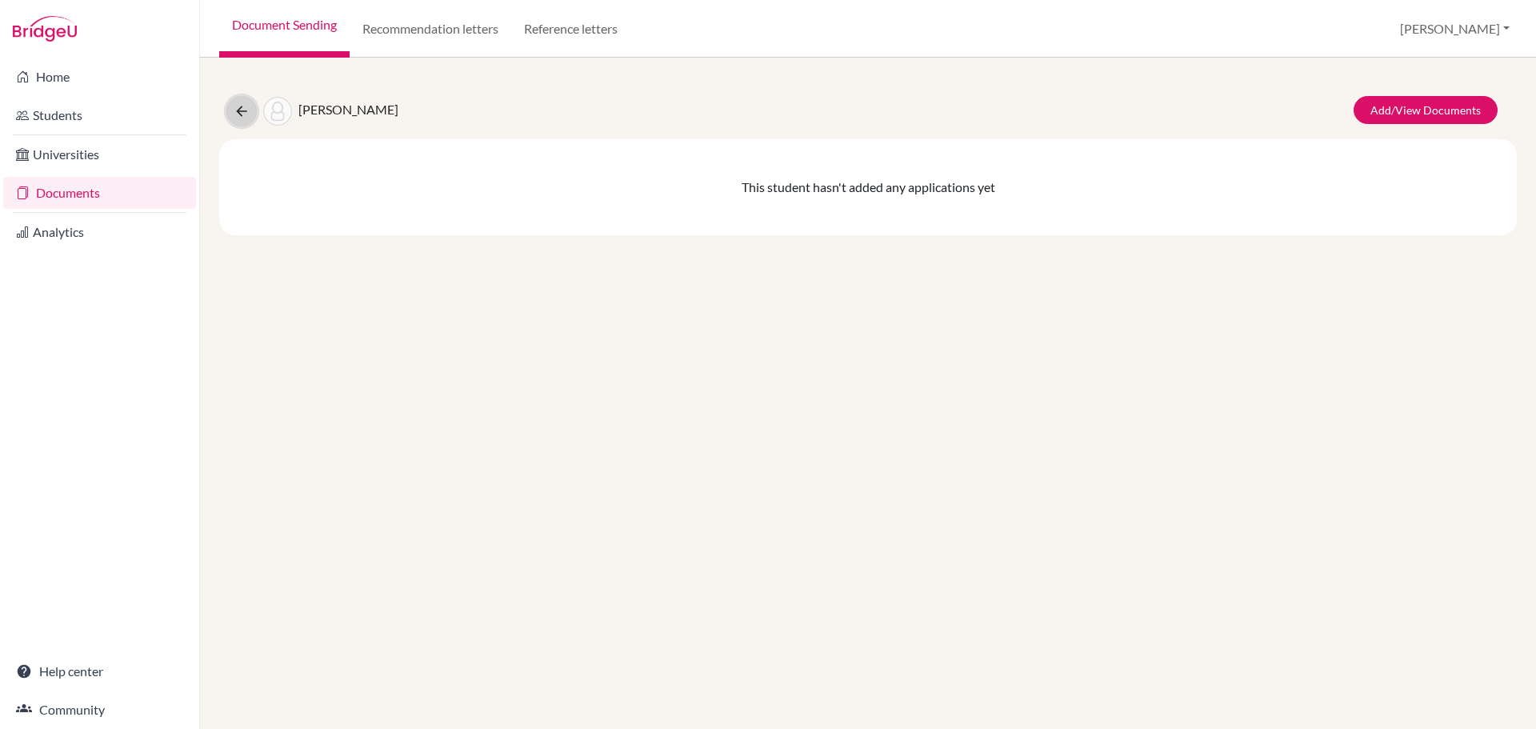
click at [243, 116] on icon at bounding box center [242, 111] width 16 height 16
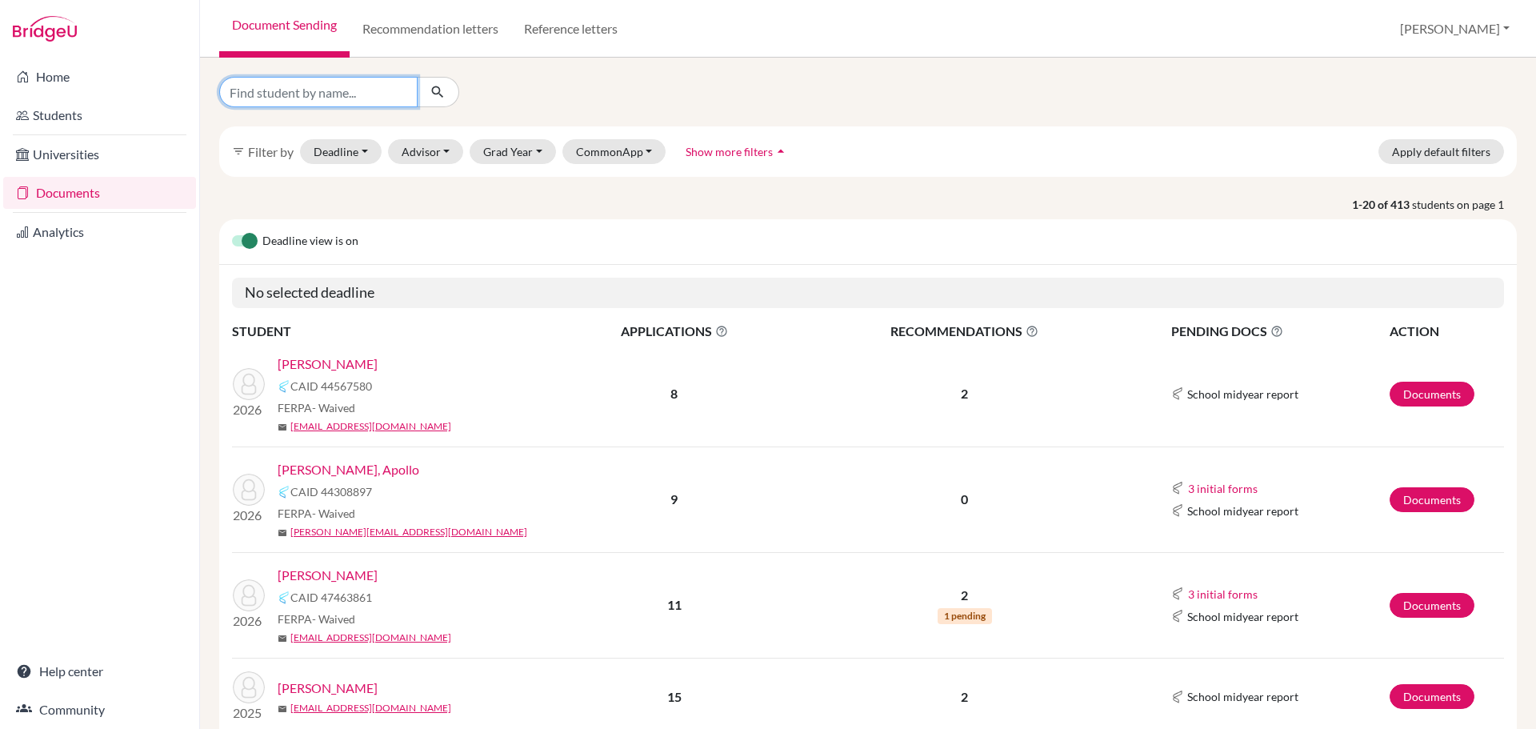
click at [355, 92] on input "Find student by name..." at bounding box center [318, 92] width 198 height 30
type input "[PERSON_NAME]"
click button "submit" at bounding box center [438, 92] width 42 height 30
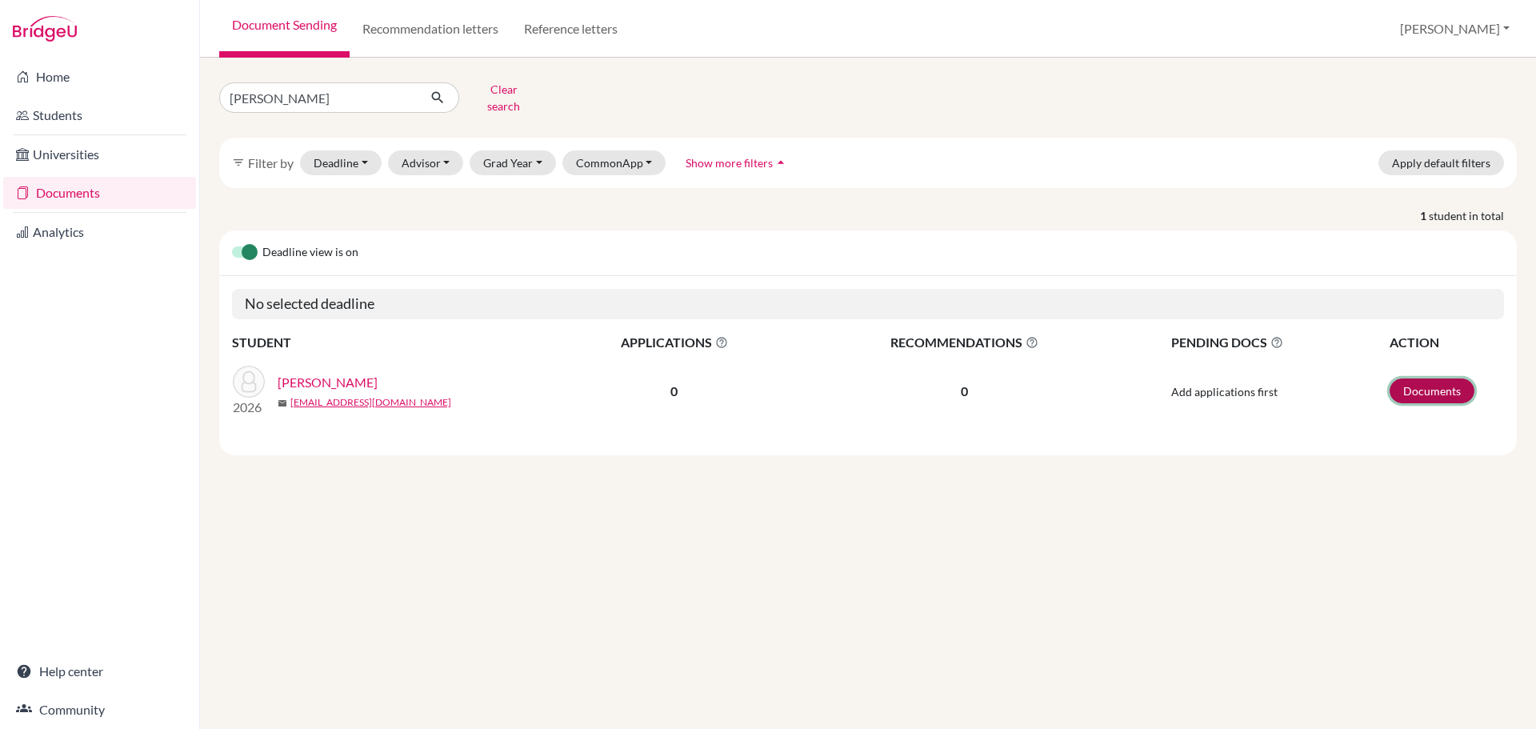
click at [1436, 382] on link "Documents" at bounding box center [1431, 390] width 85 height 25
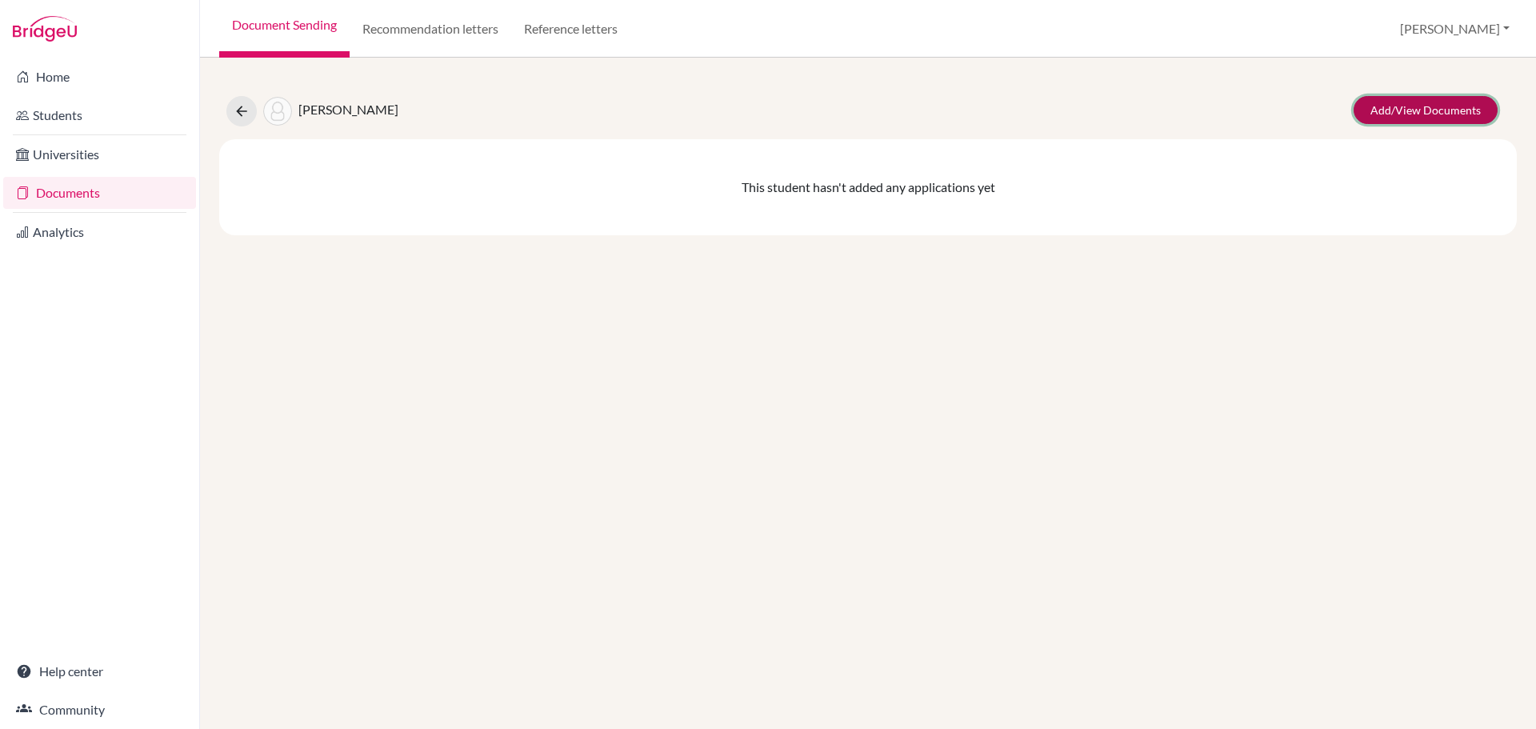
click at [1410, 113] on link "Add/View Documents" at bounding box center [1425, 110] width 144 height 28
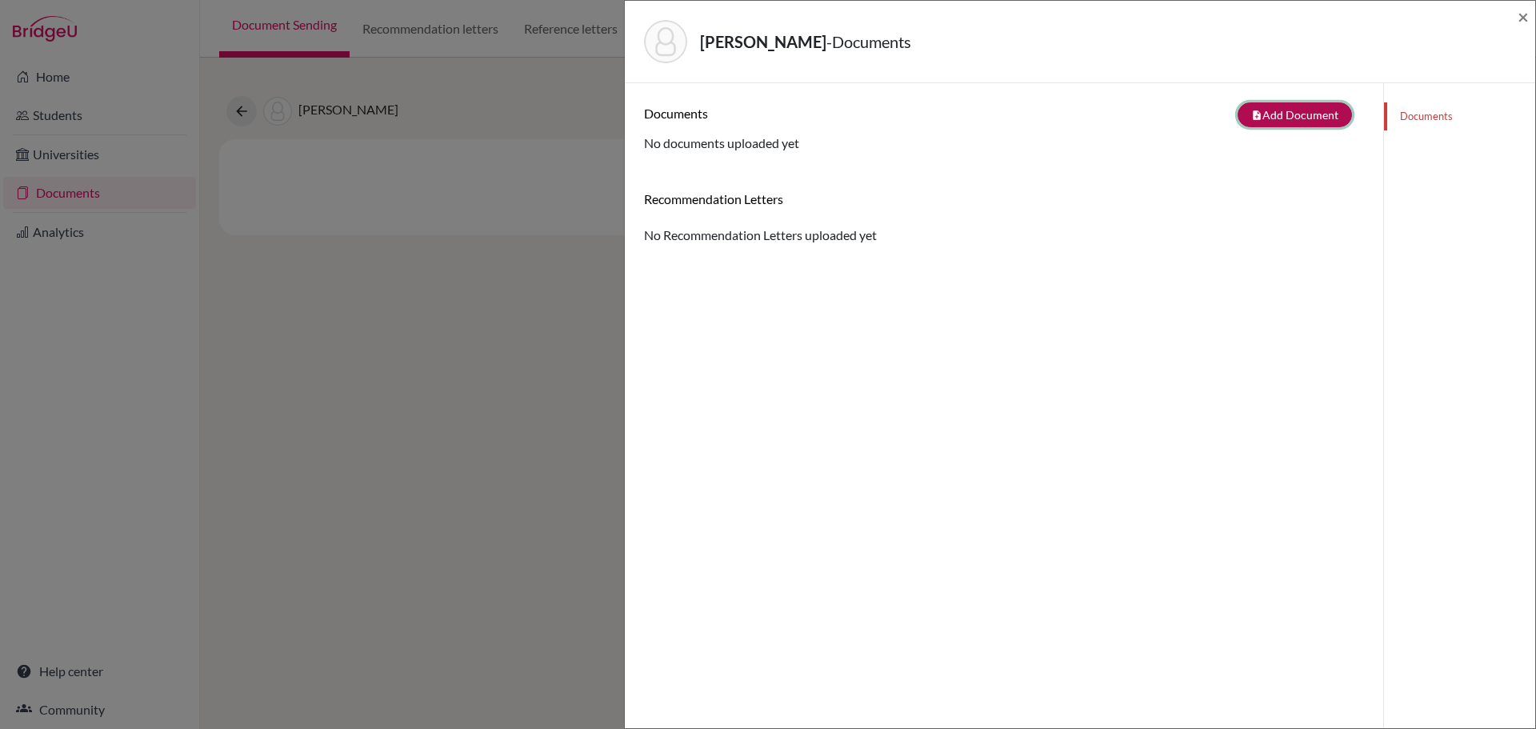
click at [1289, 120] on button "note_add Add Document" at bounding box center [1294, 114] width 114 height 25
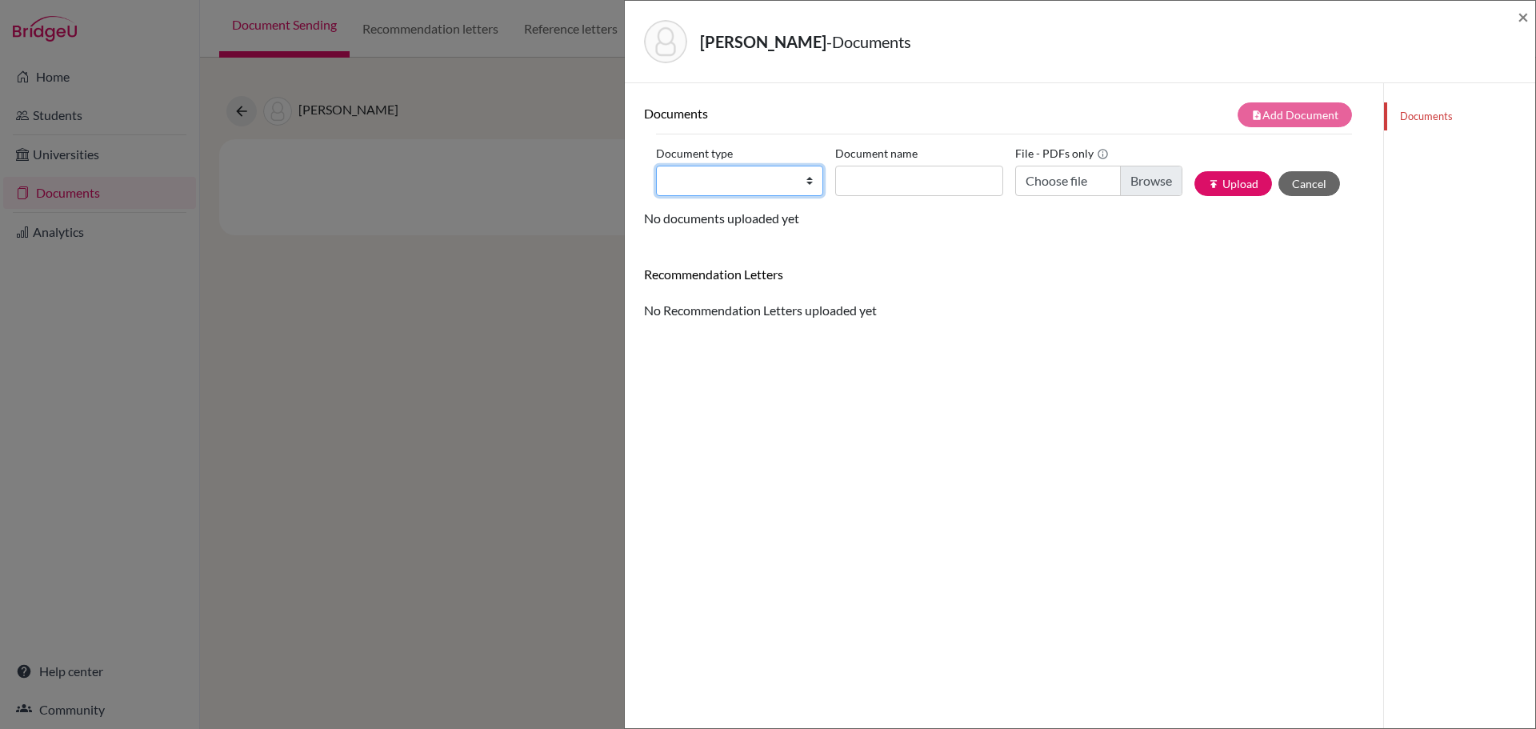
drag, startPoint x: 803, startPoint y: 183, endPoint x: 801, endPoint y: 194, distance: 10.5
click at [803, 183] on select "Change explanation for Common App reports Counselor recommendation Internationa…" at bounding box center [739, 181] width 167 height 30
select select "2"
click at [656, 166] on select "Change explanation for Common App reports Counselor recommendation Internationa…" at bounding box center [739, 181] width 167 height 30
click at [915, 176] on input "Document name" at bounding box center [918, 181] width 167 height 30
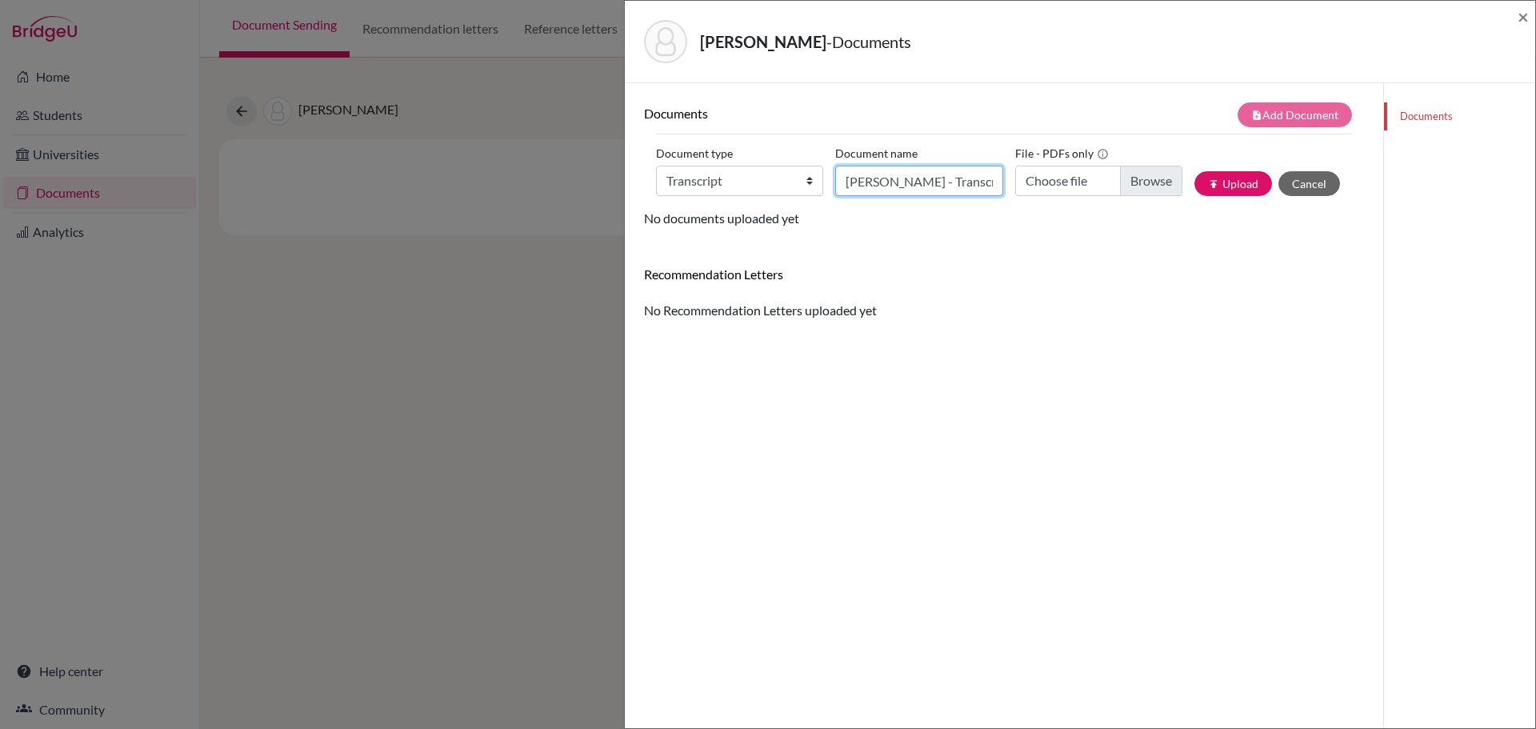
type input "Martin, Theo - Transcript"
click at [1129, 176] on input "Choose file" at bounding box center [1098, 181] width 167 height 30
type input "C:\fakepath\Martin, Theo - Transcript.pdf"
click at [1215, 185] on button "publish Upload" at bounding box center [1233, 183] width 78 height 25
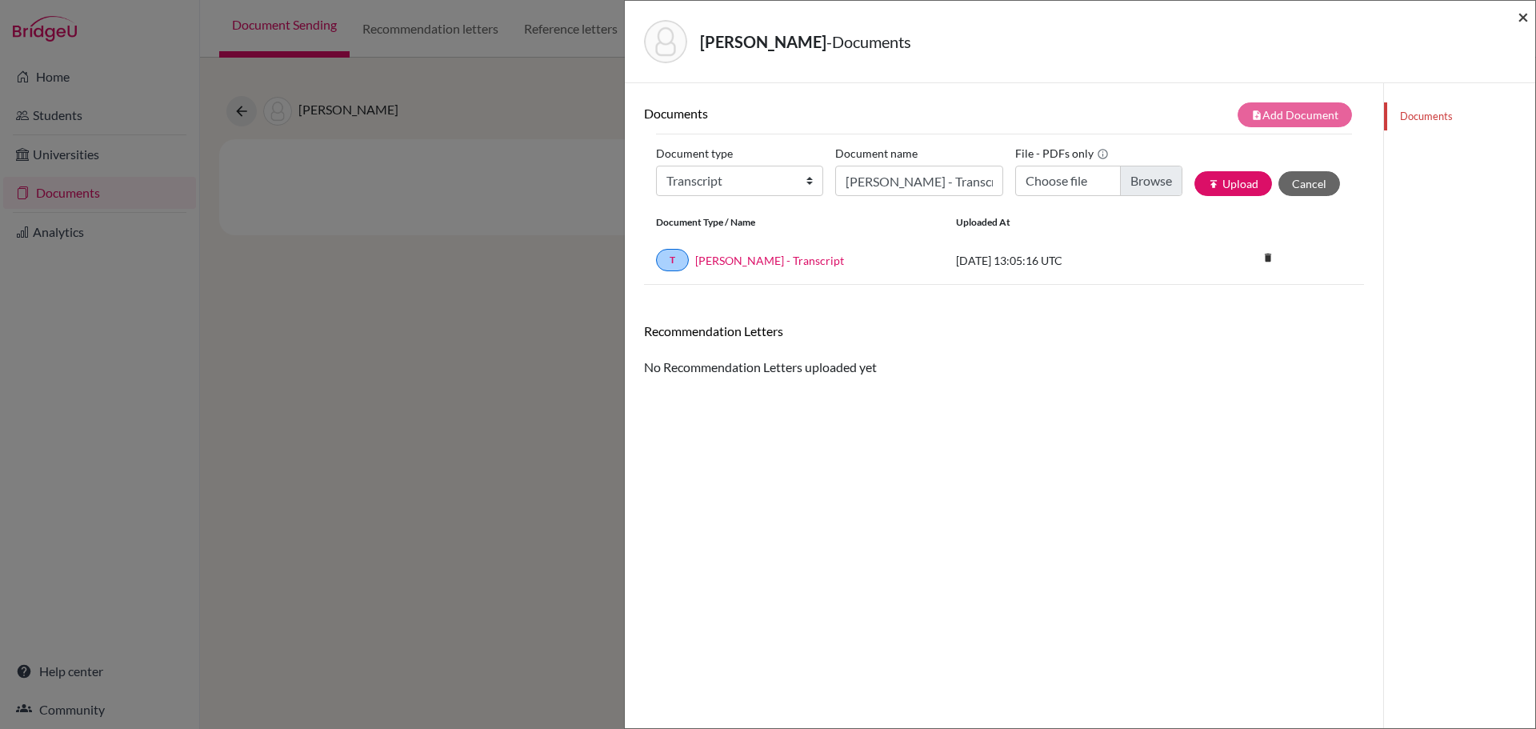
click at [1524, 15] on span "×" at bounding box center [1522, 16] width 11 height 23
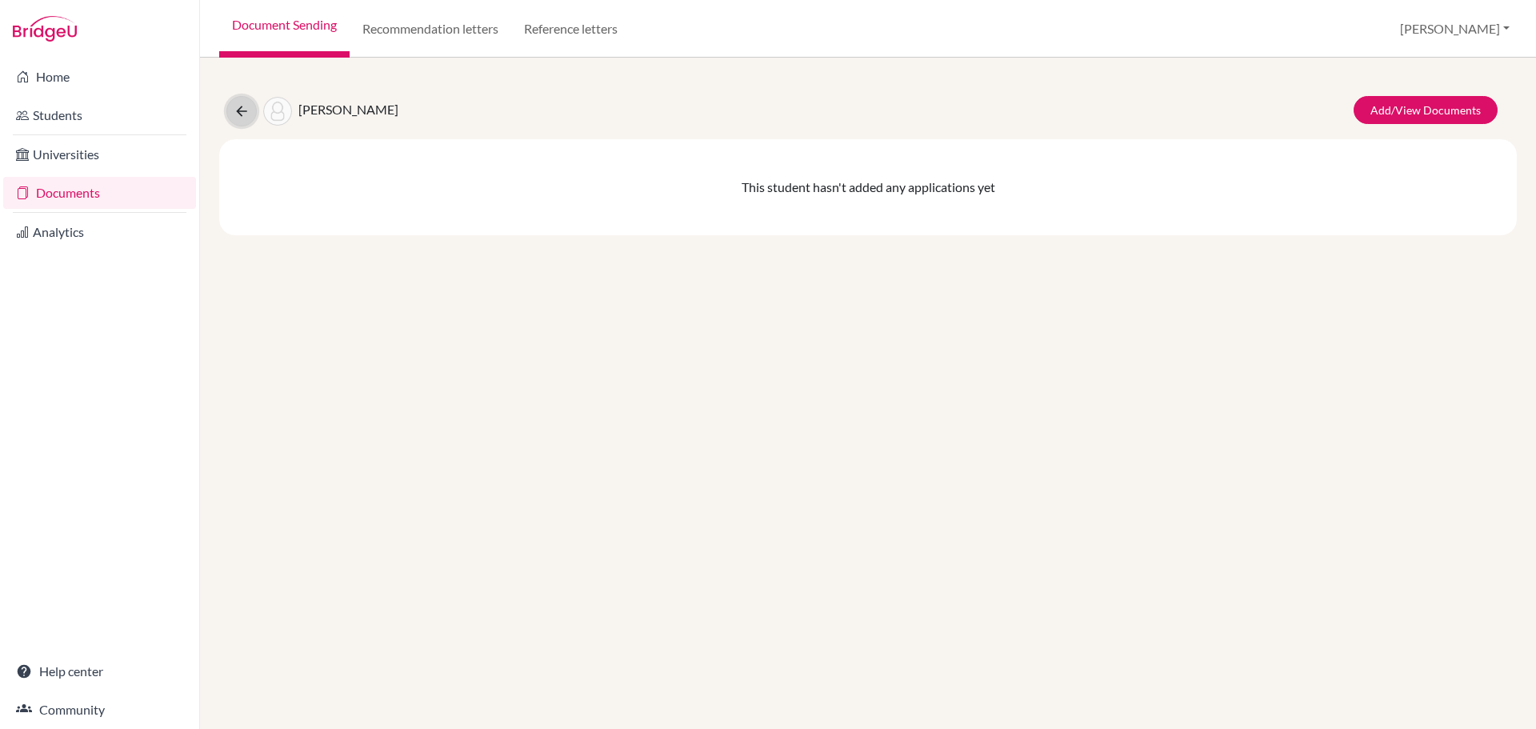
click at [246, 107] on icon at bounding box center [242, 111] width 16 height 16
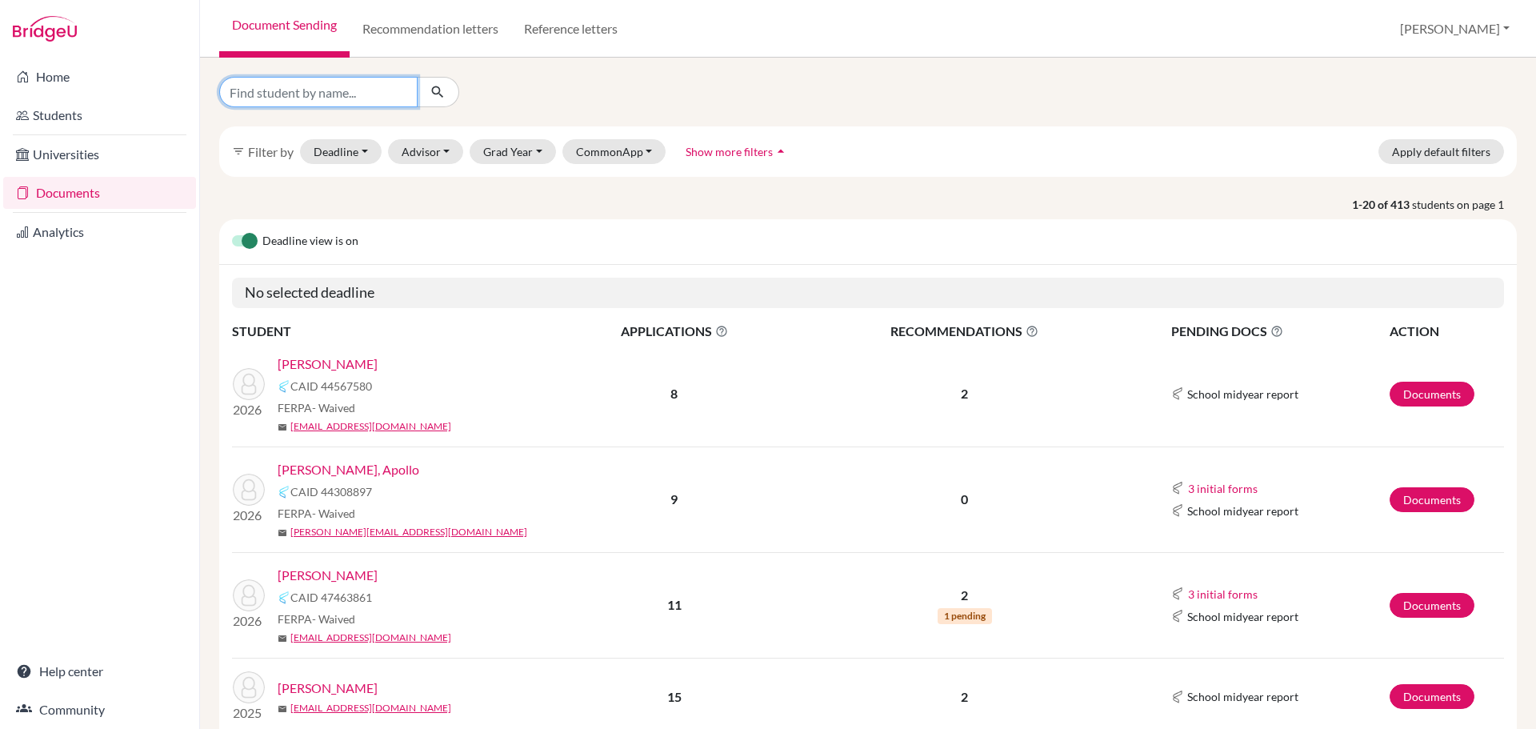
click at [355, 95] on input "Find student by name..." at bounding box center [318, 92] width 198 height 30
type input "miles"
click button "submit" at bounding box center [438, 92] width 42 height 30
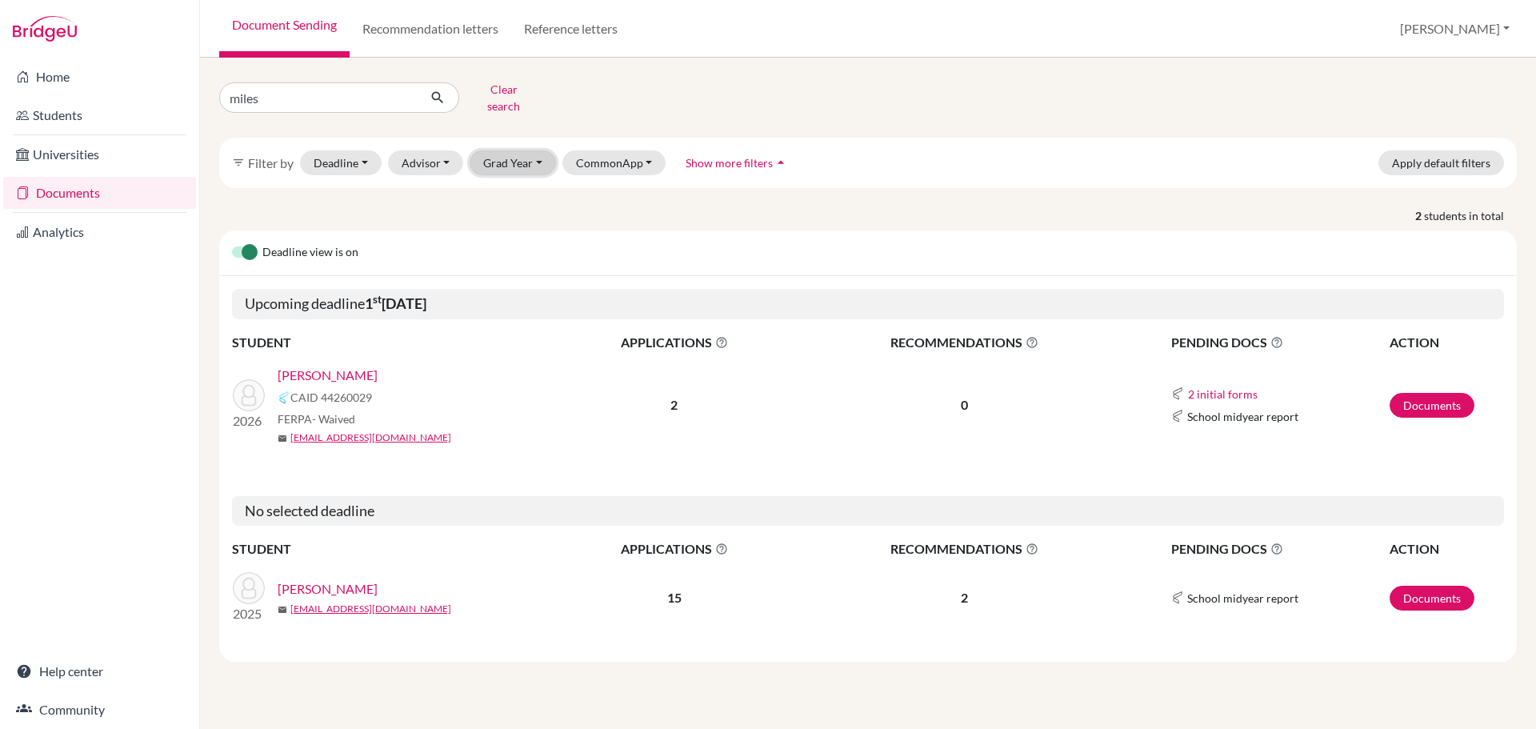
click at [528, 152] on button "Grad Year" at bounding box center [512, 162] width 86 height 25
click at [521, 192] on div "2026" at bounding box center [517, 196] width 56 height 19
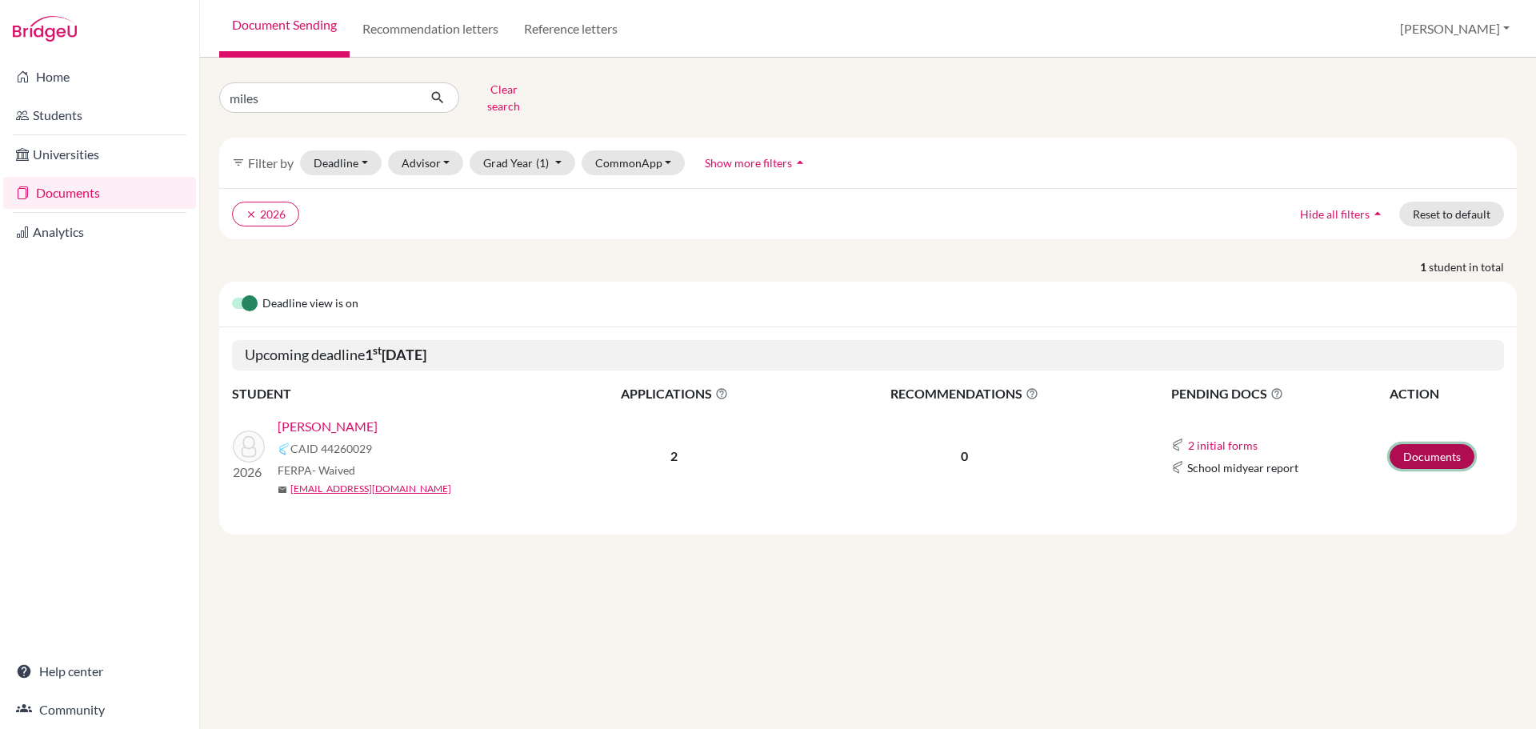
click at [1442, 444] on link "Documents" at bounding box center [1431, 456] width 85 height 25
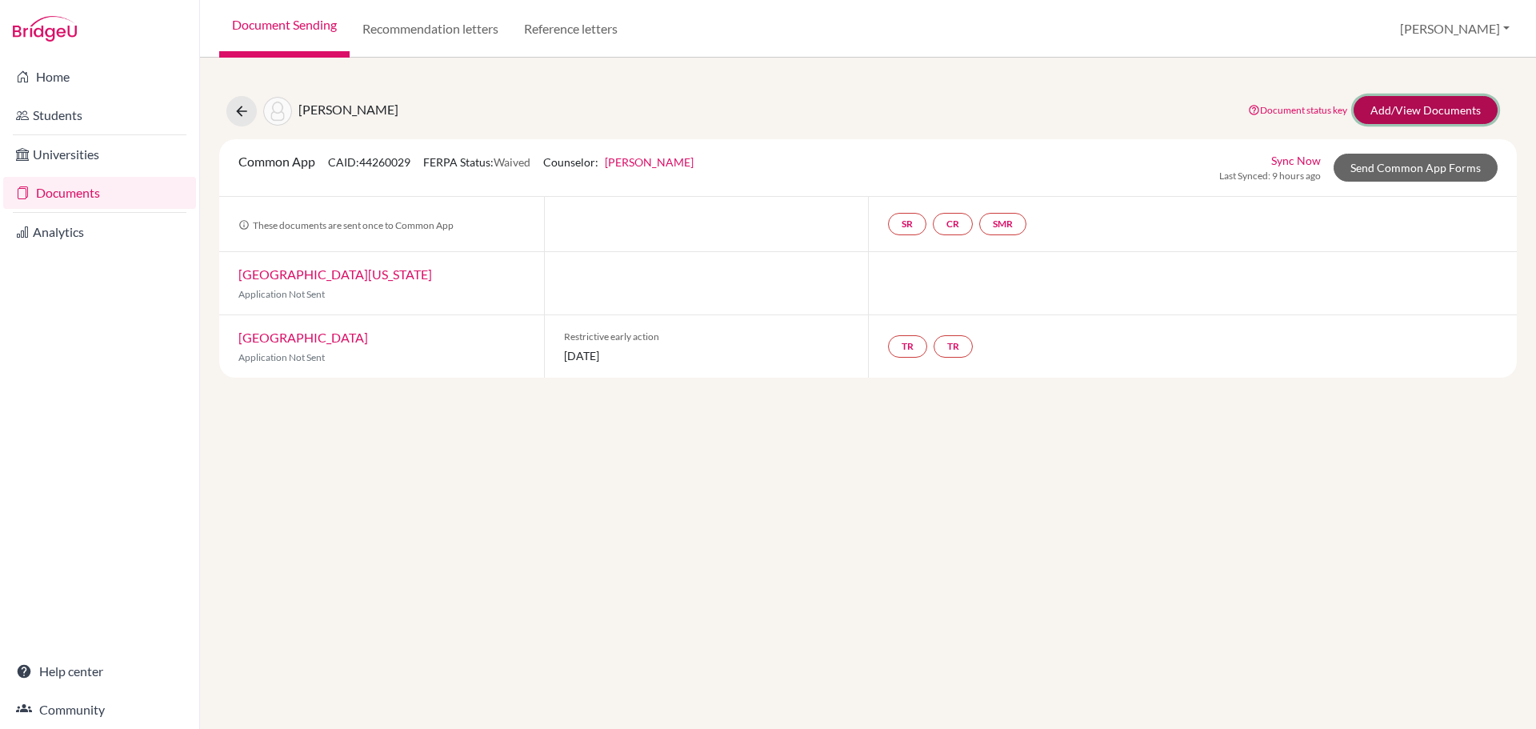
click at [1416, 105] on link "Add/View Documents" at bounding box center [1425, 110] width 144 height 28
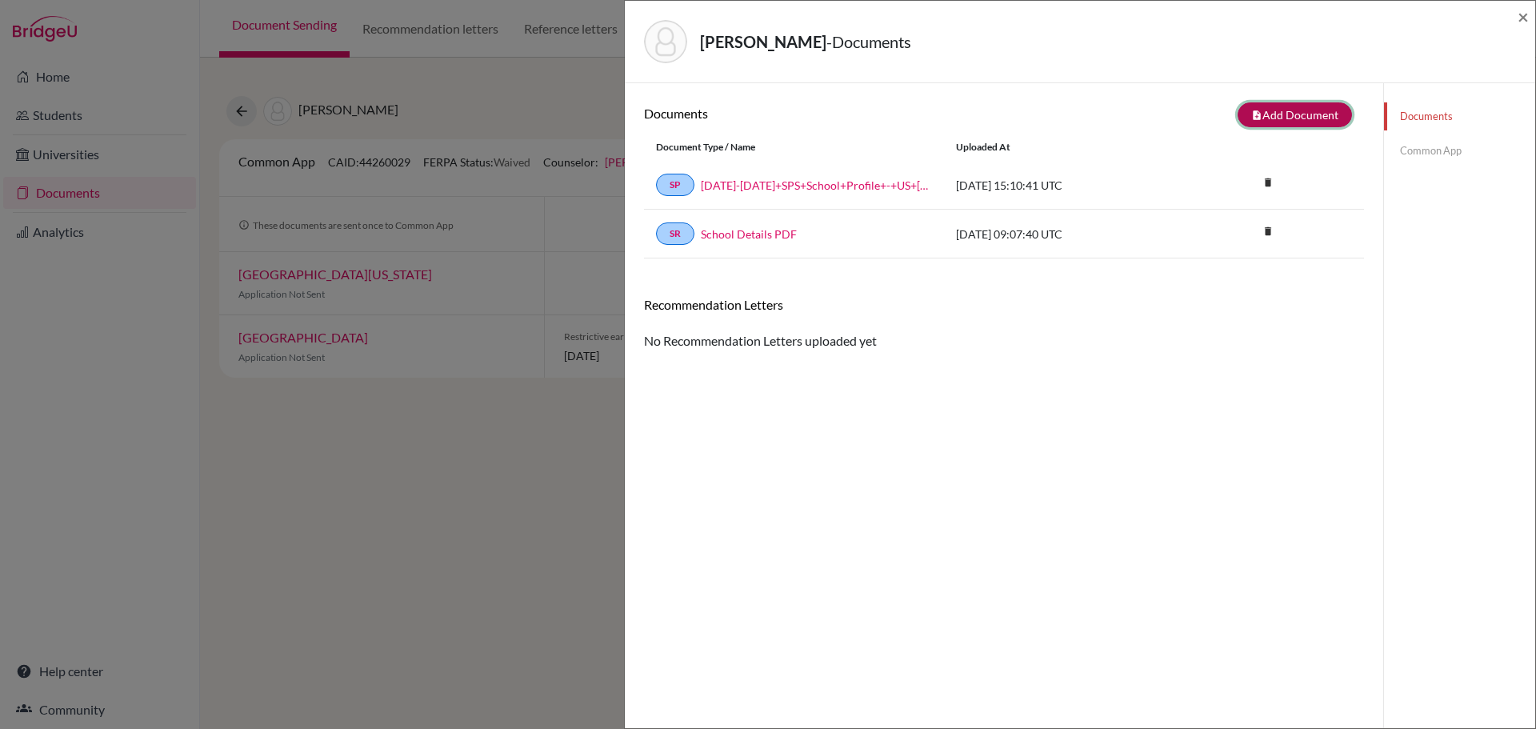
click at [1260, 115] on button "note_add Add Document" at bounding box center [1294, 114] width 114 height 25
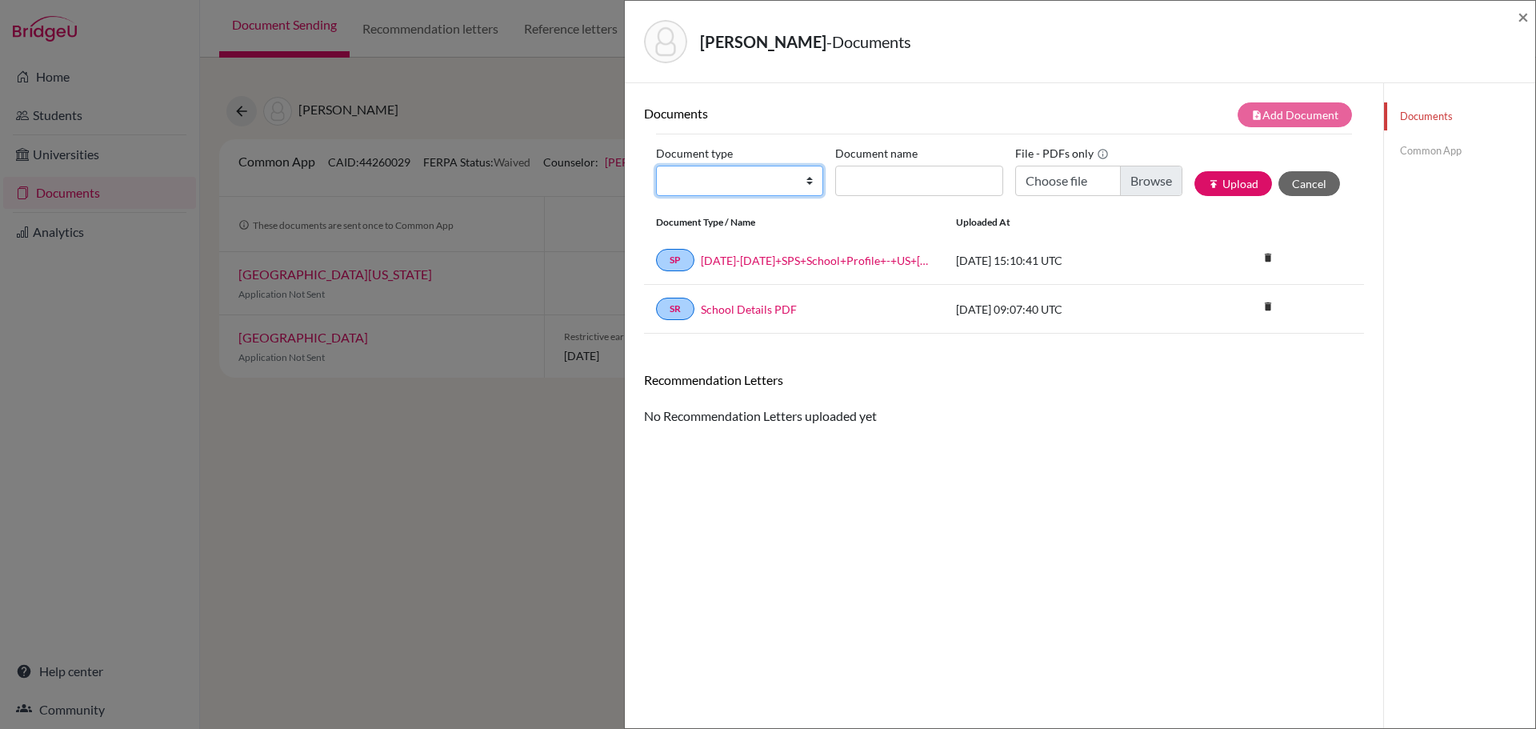
click at [805, 185] on select "Change explanation for Common App reports Counselor recommendation Internationa…" at bounding box center [739, 181] width 167 height 30
select select "2"
click at [656, 166] on select "Change explanation for Common App reports Counselor recommendation Internationa…" at bounding box center [739, 181] width 167 height 30
click at [861, 186] on input "Document name" at bounding box center [918, 181] width 167 height 30
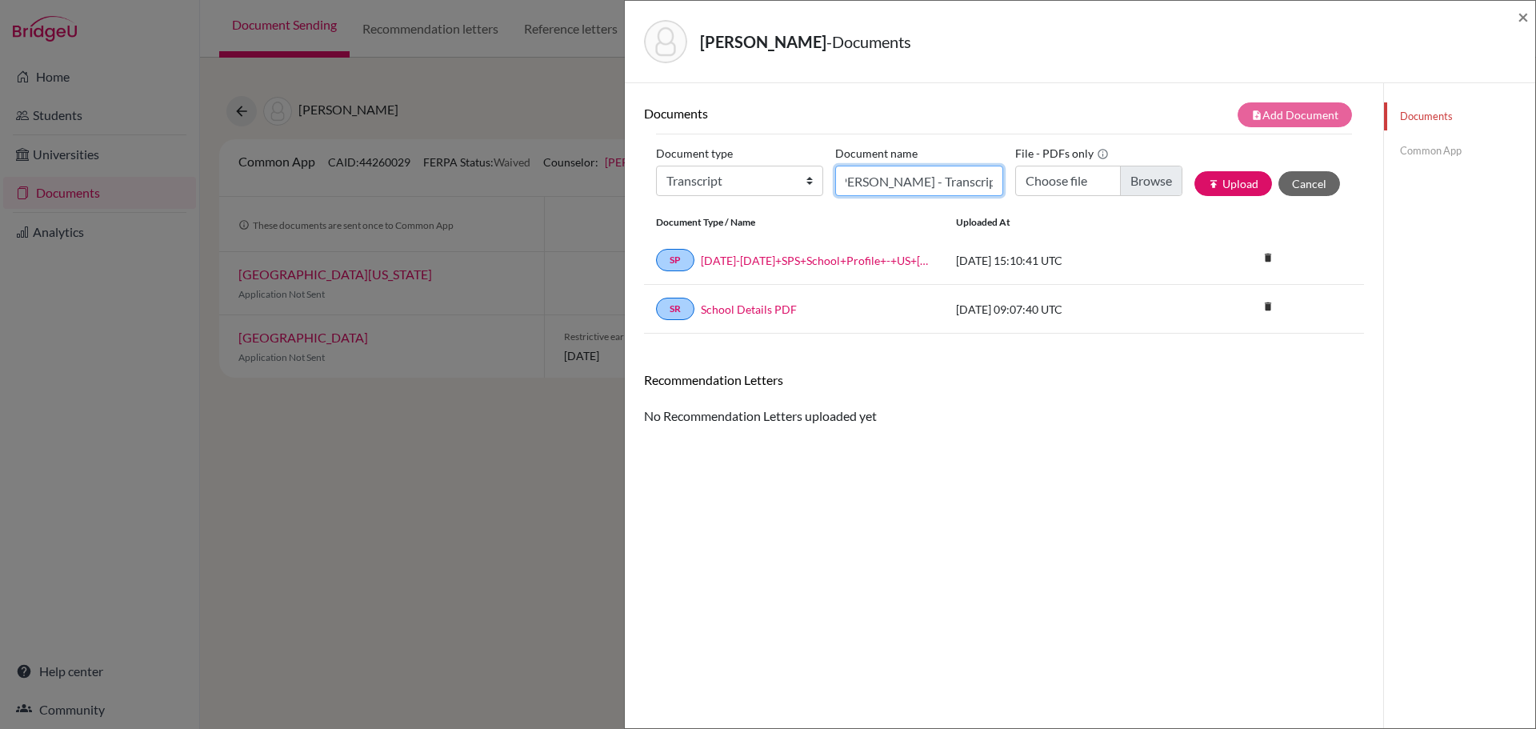
type input "Miles, Jonathan - Transcript"
click at [1131, 181] on input "Choose file" at bounding box center [1098, 181] width 167 height 30
type input "C:\fakepath\Miles, Jonathan - Transcript.pdf"
click at [1233, 183] on button "publish Upload" at bounding box center [1233, 183] width 78 height 25
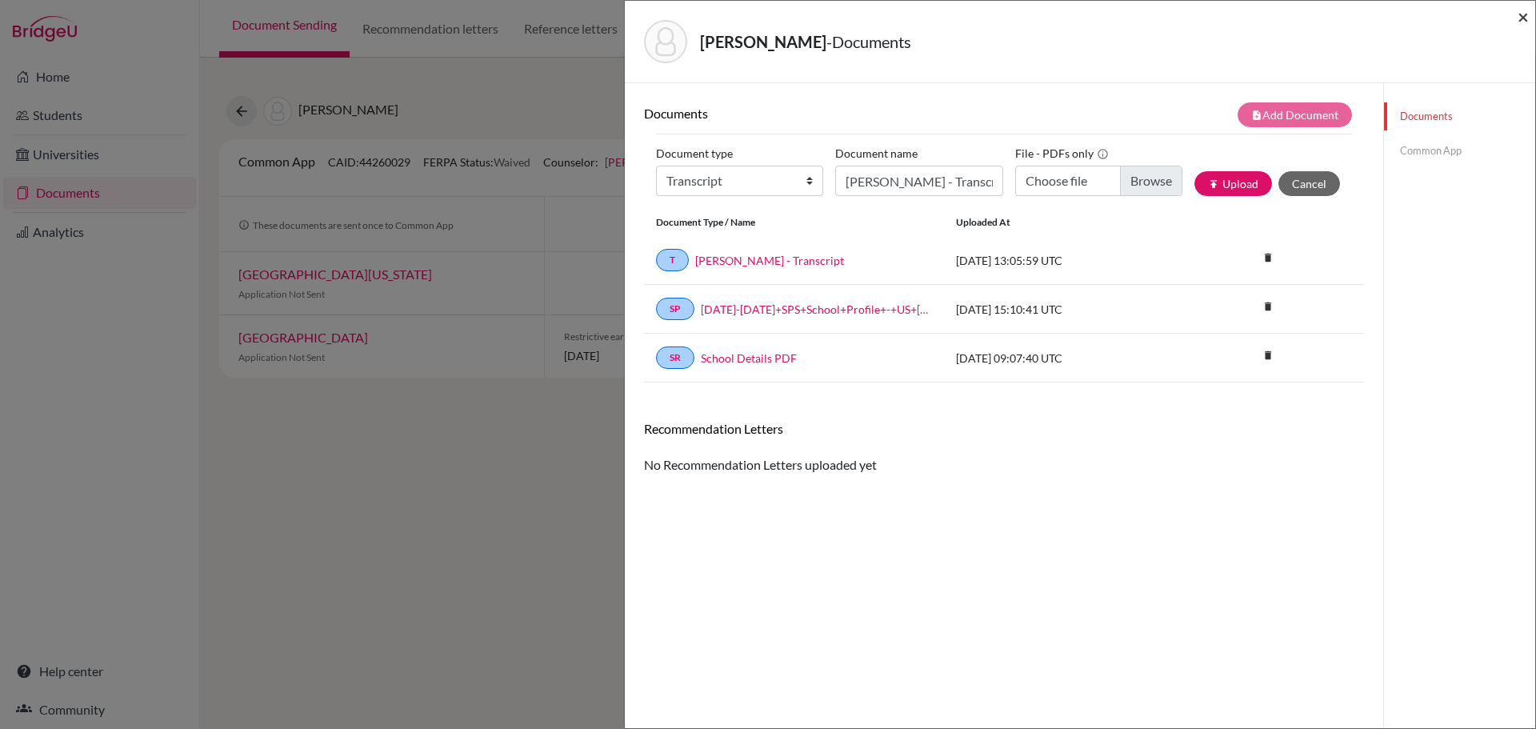
click at [1522, 14] on span "×" at bounding box center [1522, 16] width 11 height 23
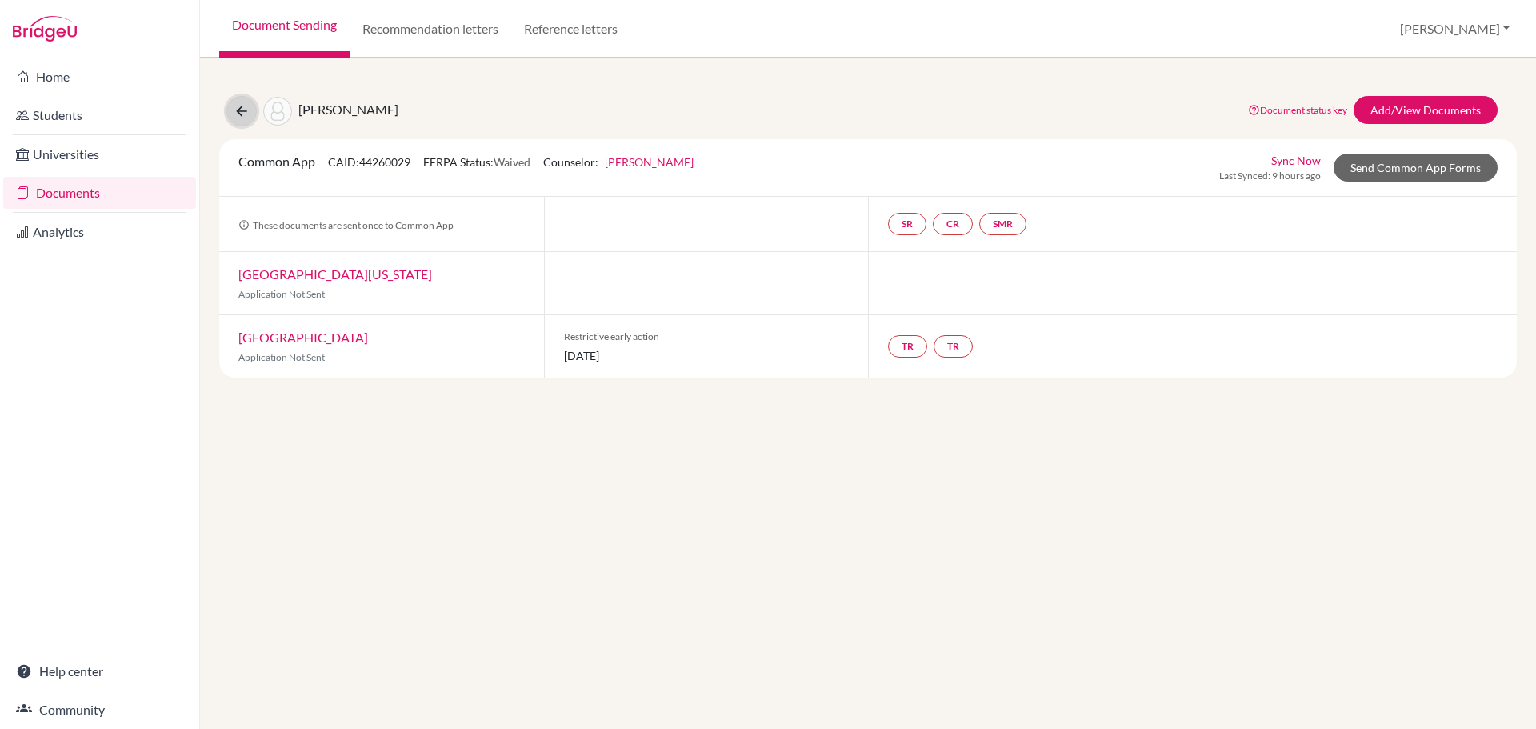
click at [240, 113] on icon at bounding box center [242, 111] width 16 height 16
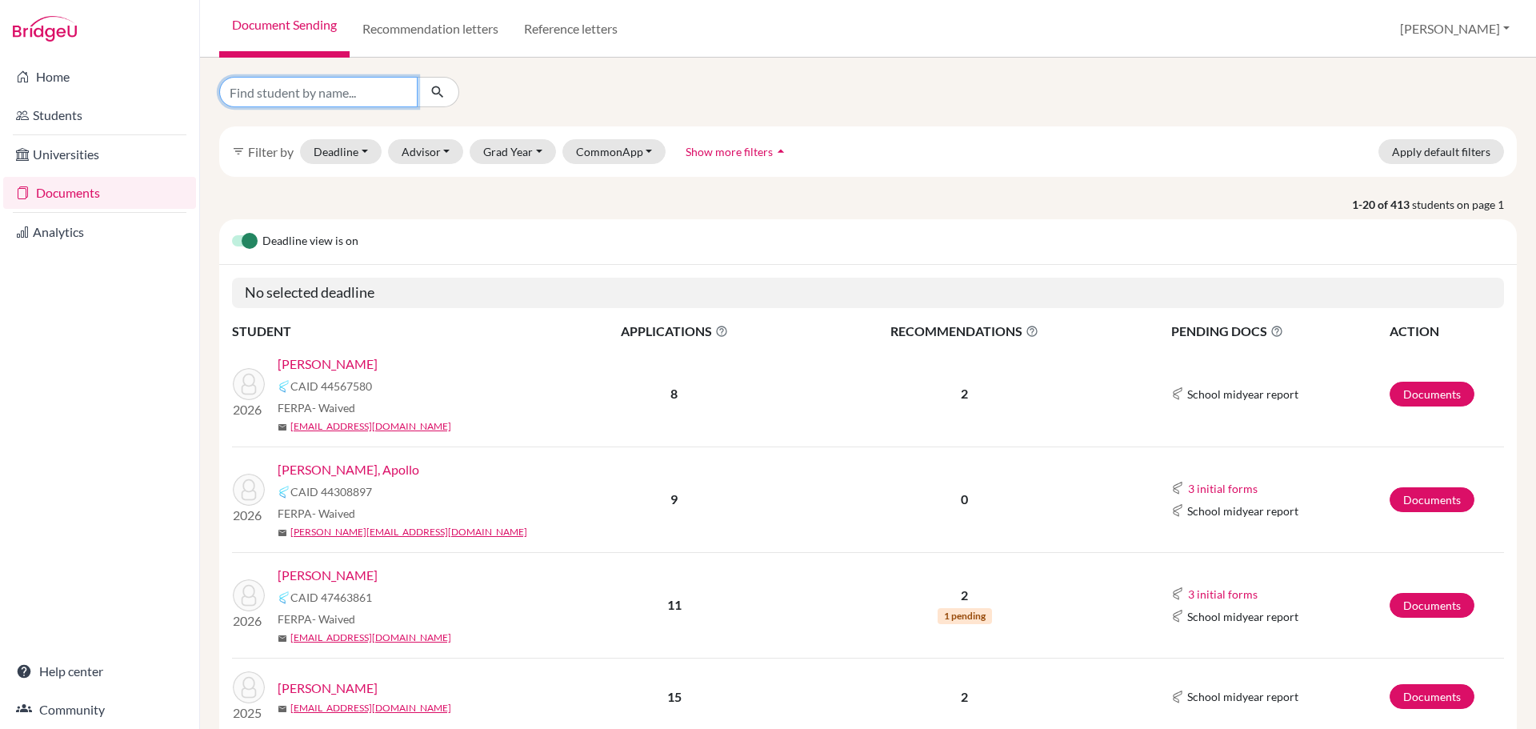
click at [335, 97] on input "Find student by name..." at bounding box center [318, 92] width 198 height 30
type input "[PERSON_NAME]"
click at [508, 146] on button "Grad Year" at bounding box center [512, 151] width 86 height 25
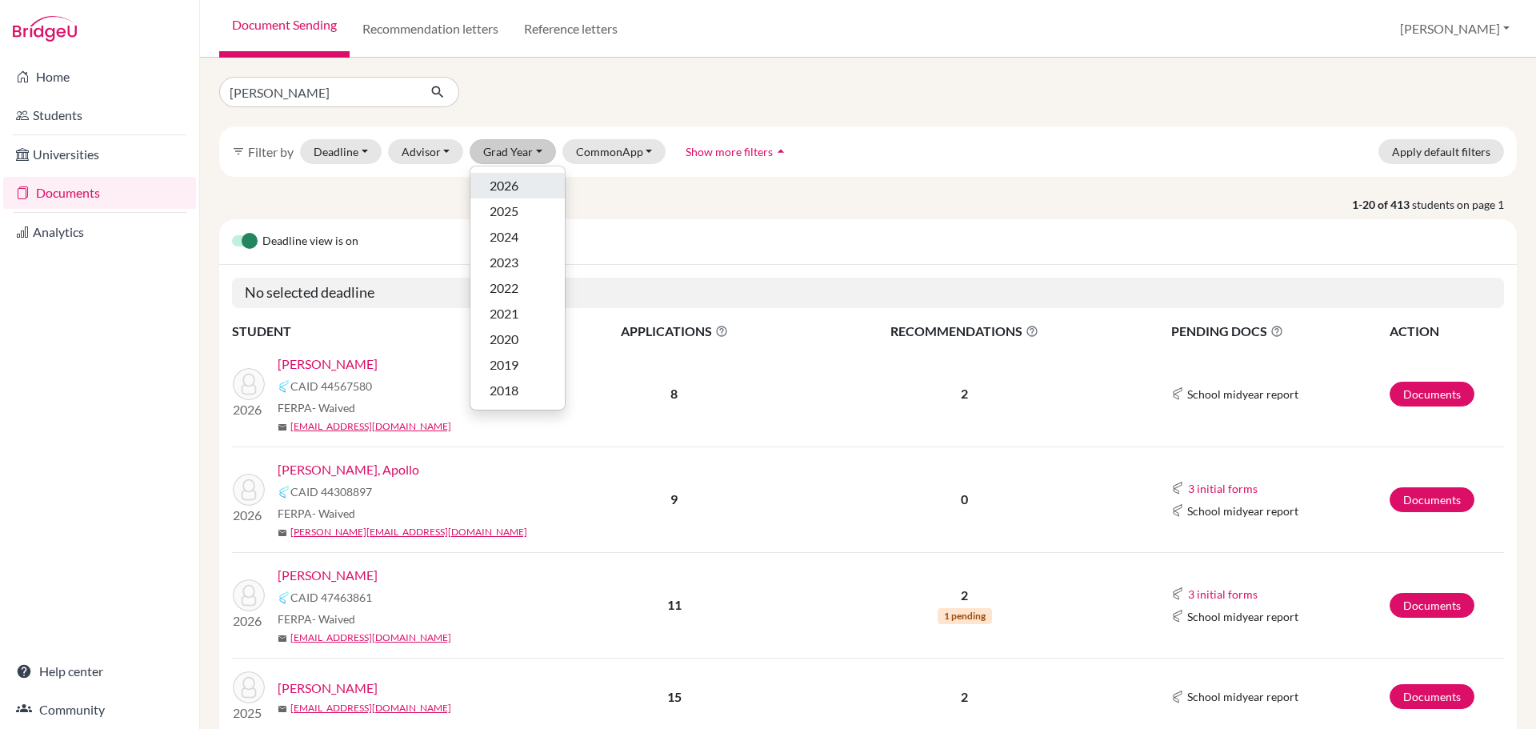
click at [518, 193] on span "2026" at bounding box center [503, 185] width 29 height 19
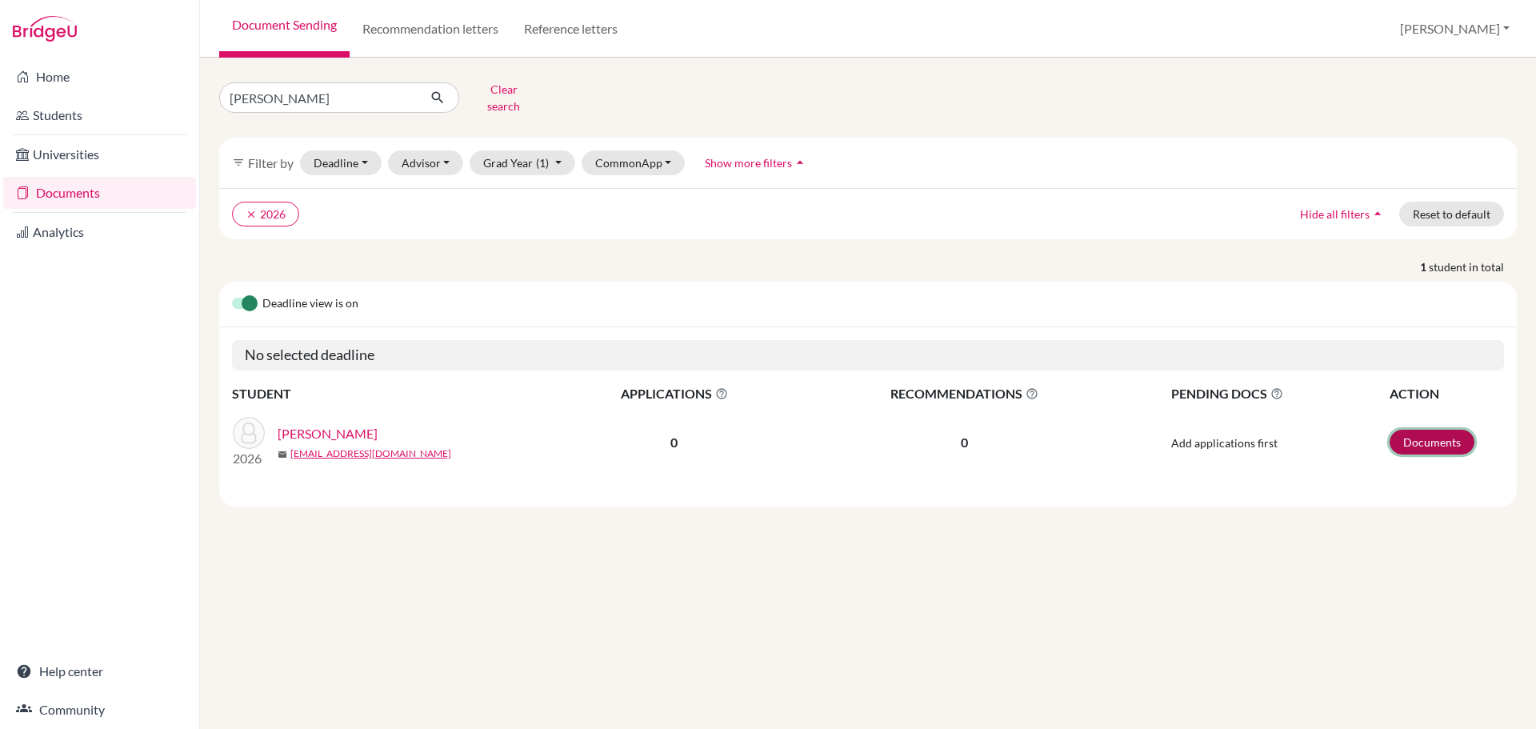
click at [1428, 438] on link "Documents" at bounding box center [1431, 442] width 85 height 25
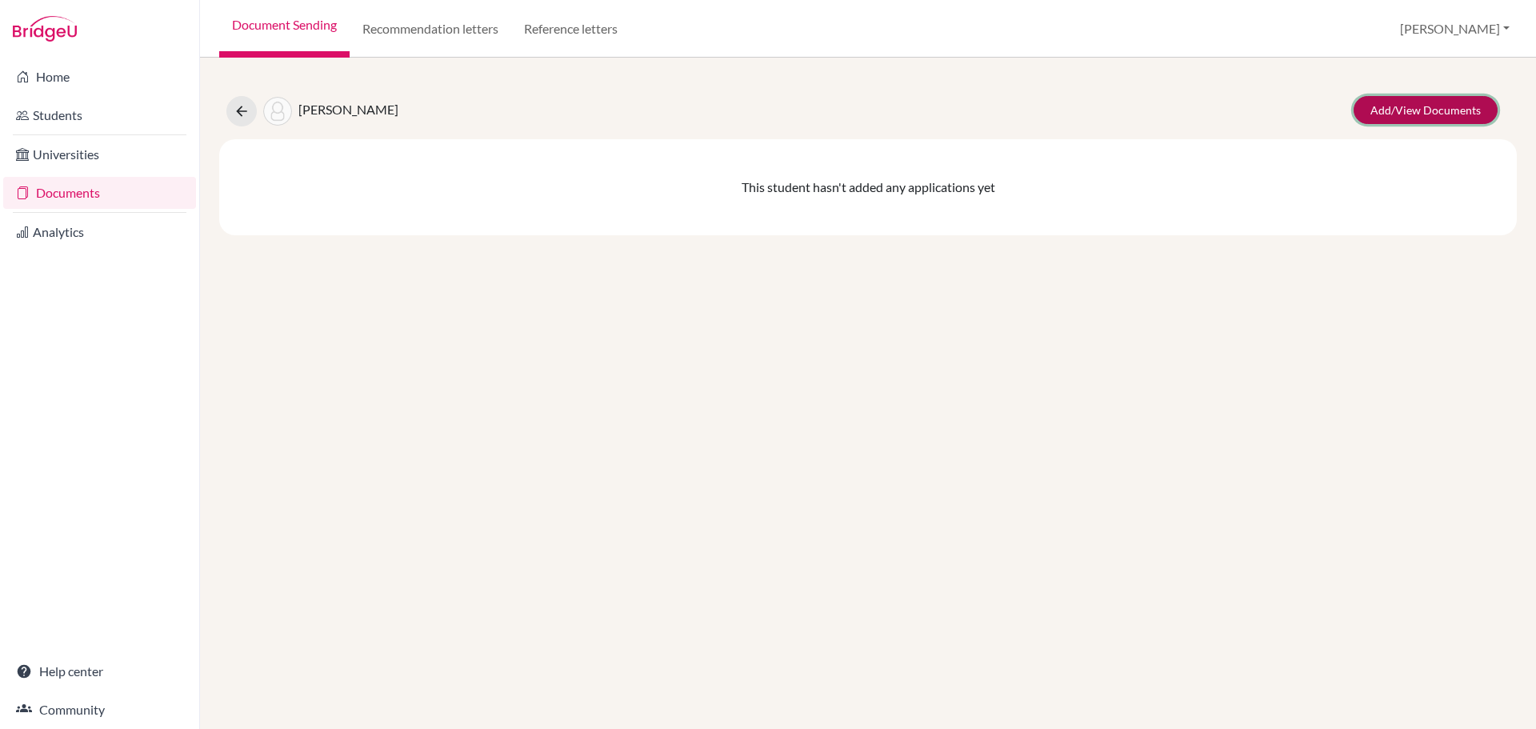
click at [1406, 110] on link "Add/View Documents" at bounding box center [1425, 110] width 144 height 28
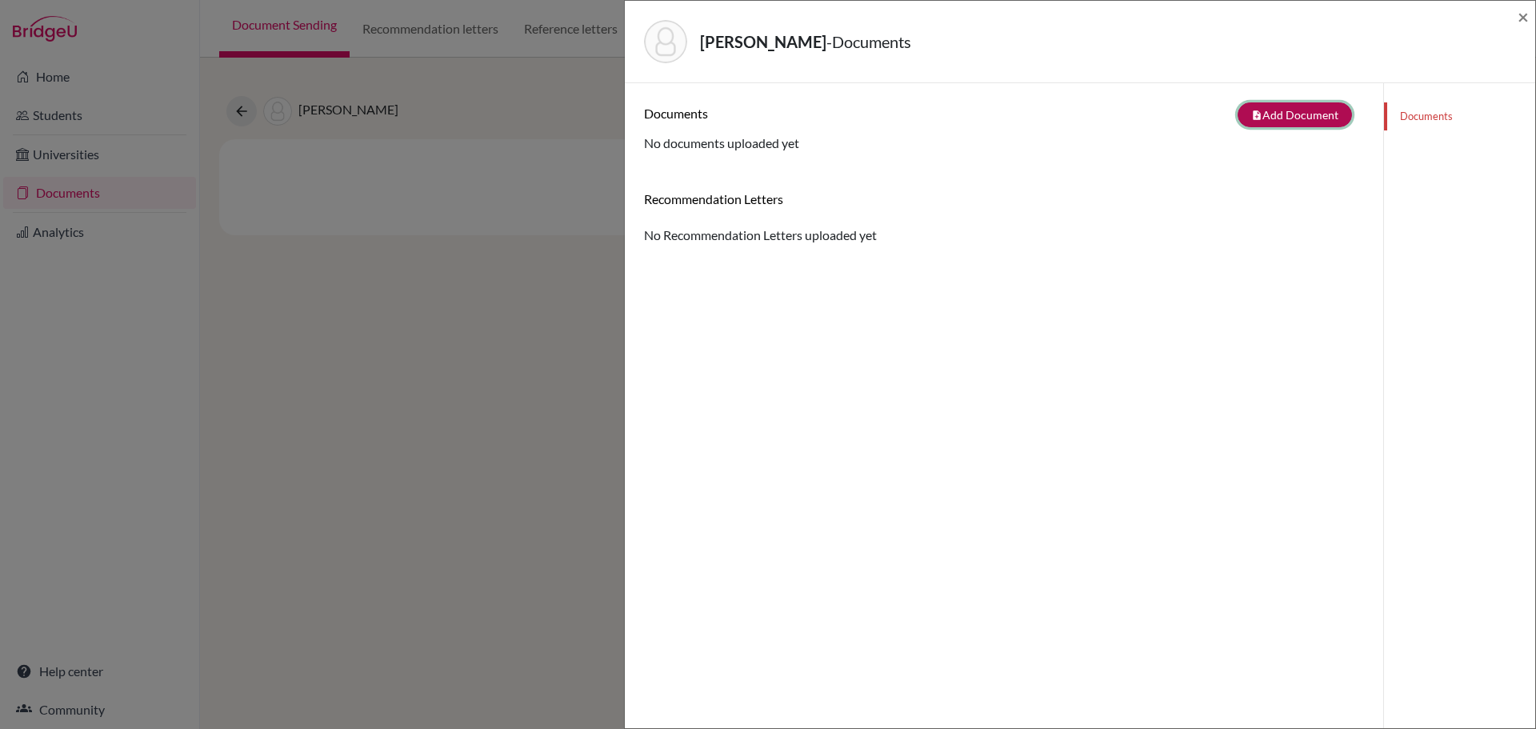
click at [1259, 107] on button "note_add Add Document" at bounding box center [1294, 114] width 114 height 25
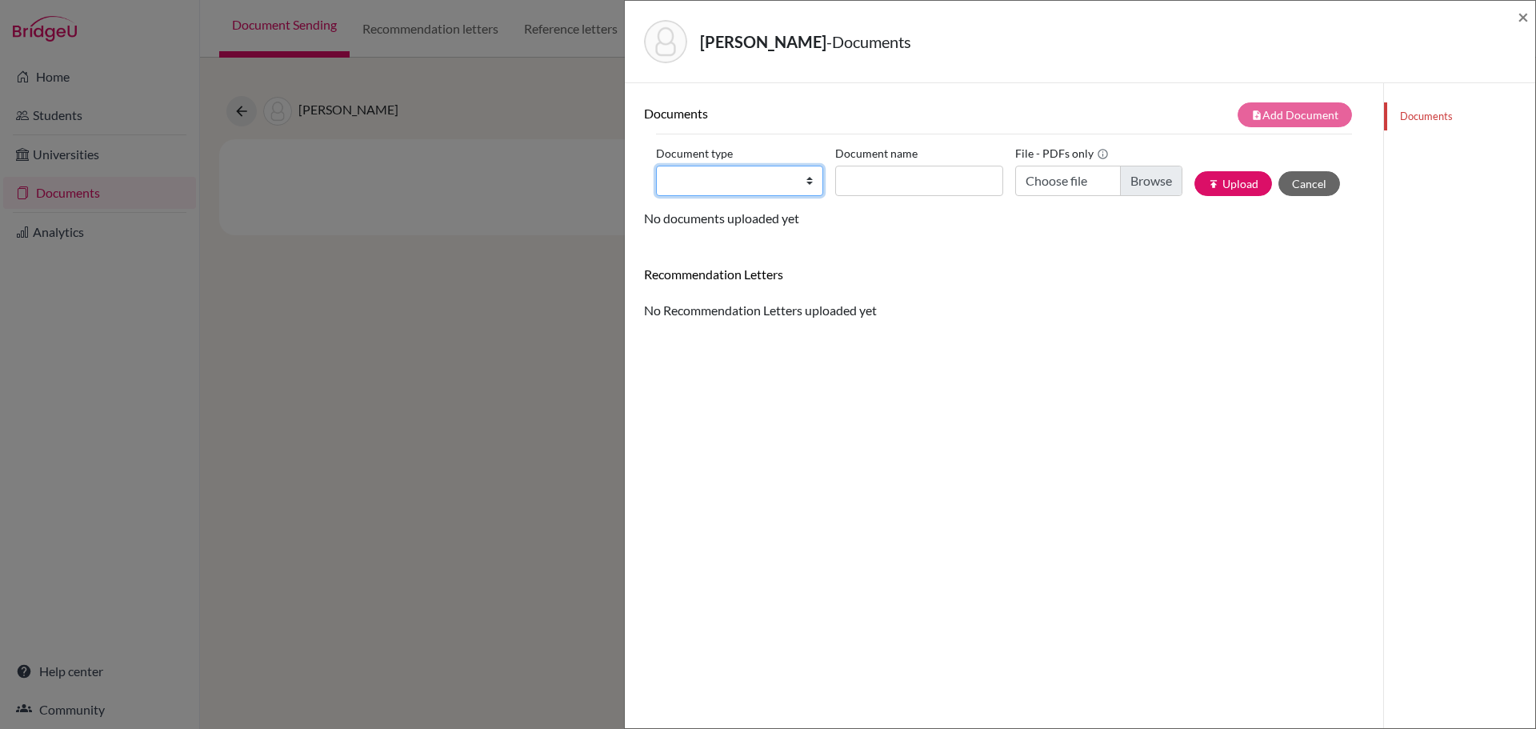
click at [805, 183] on select "Change explanation for Common App reports Counselor recommendation Internationa…" at bounding box center [739, 181] width 167 height 30
select select "2"
click at [656, 166] on select "Change explanation for Common App reports Counselor recommendation Internationa…" at bounding box center [739, 181] width 167 height 30
click at [885, 175] on input "Document name" at bounding box center [918, 181] width 167 height 30
type input "[PERSON_NAME] - Transcript"
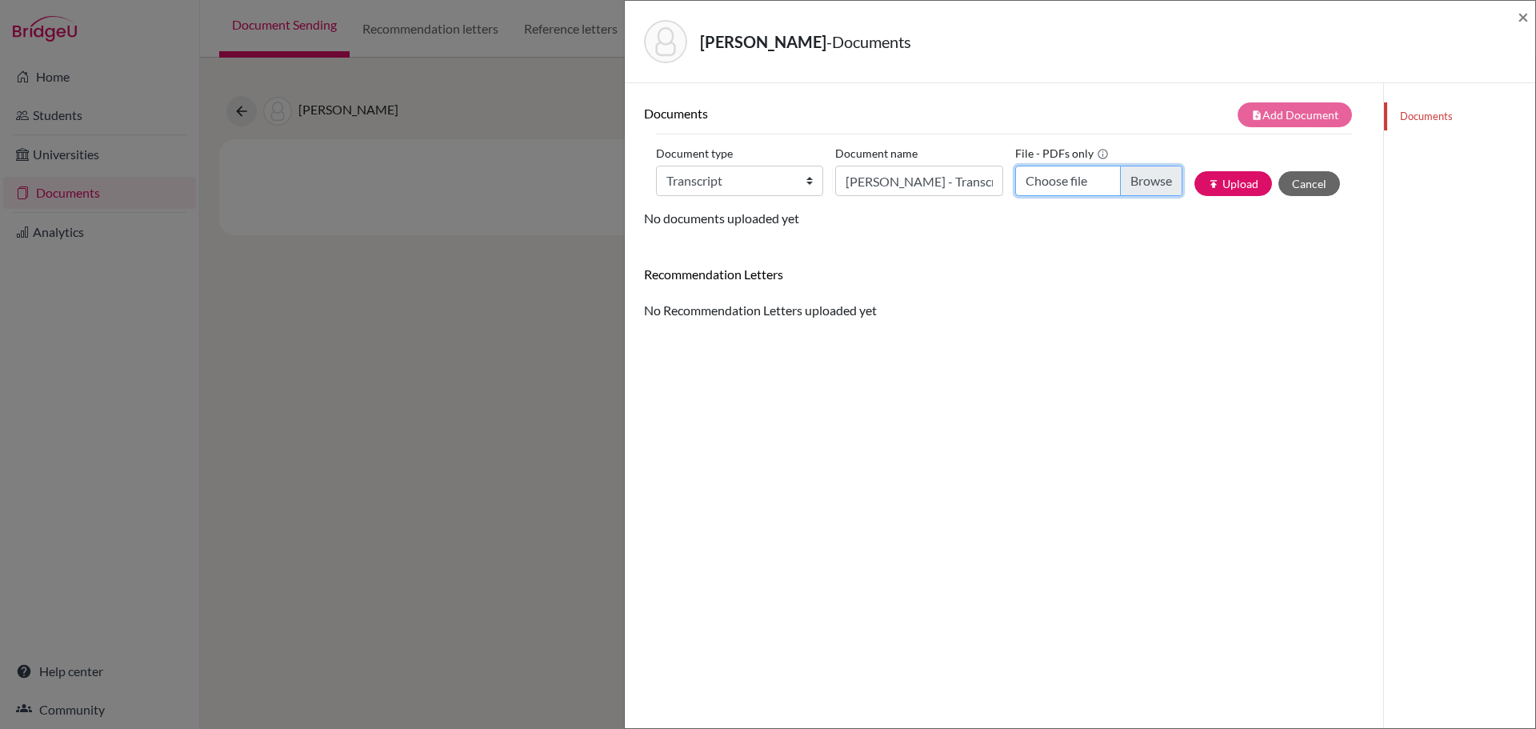
click at [1139, 186] on input "Choose file" at bounding box center [1098, 181] width 167 height 30
type input "C:\fakepath\[PERSON_NAME] - Transcript.pdf"
click at [1234, 181] on button "publish Upload" at bounding box center [1233, 183] width 78 height 25
